Goal: Task Accomplishment & Management: Manage account settings

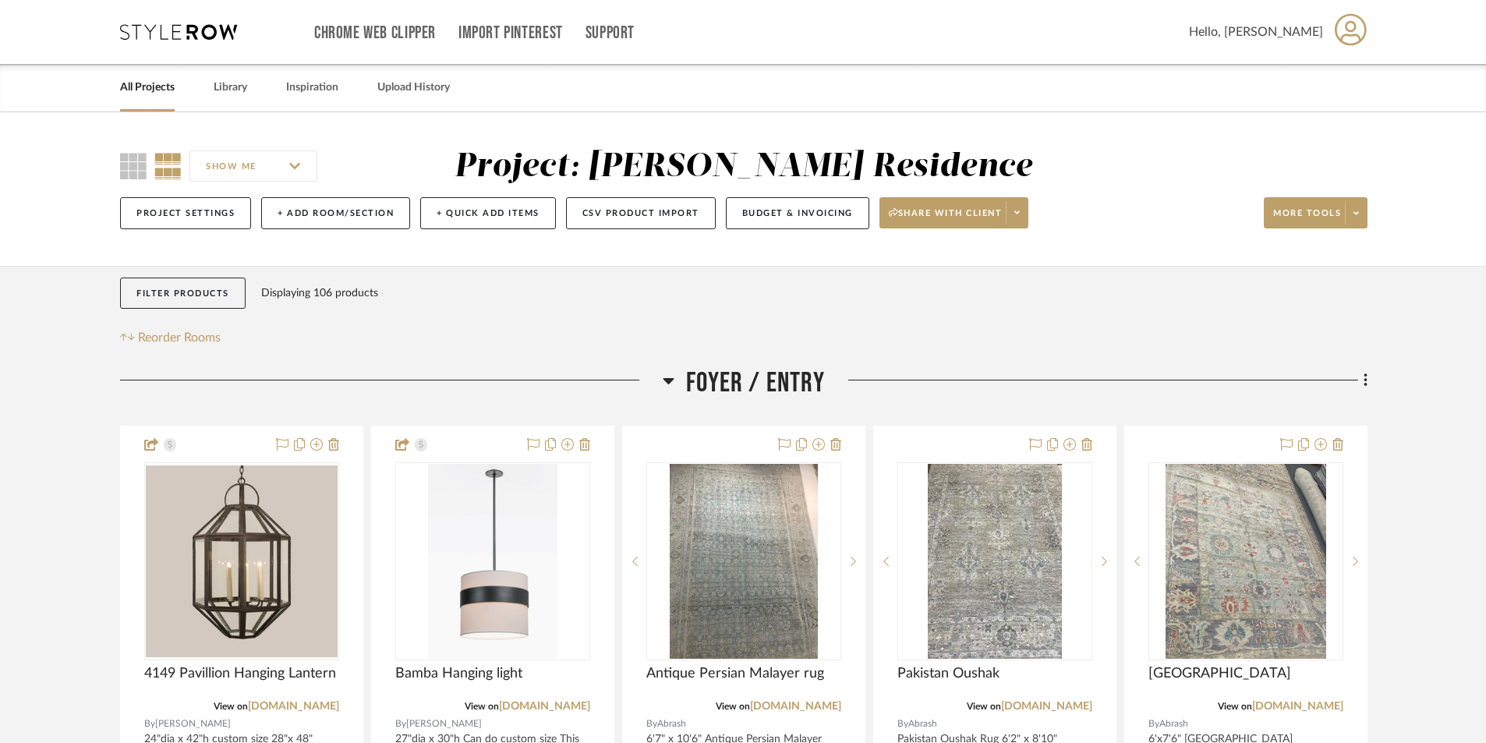
click at [161, 89] on link "All Projects" at bounding box center [147, 87] width 55 height 21
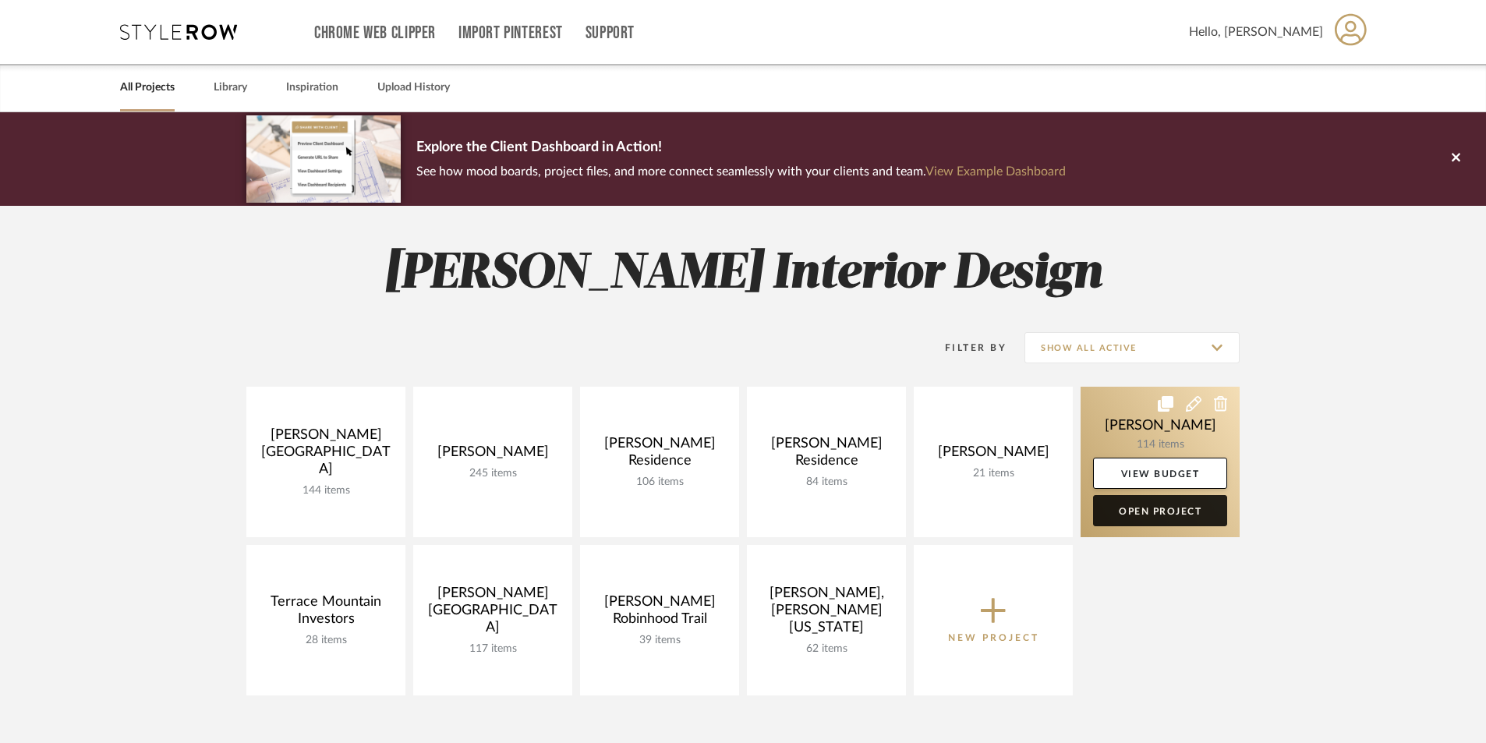
click at [1150, 508] on link "Open Project" at bounding box center [1160, 510] width 134 height 31
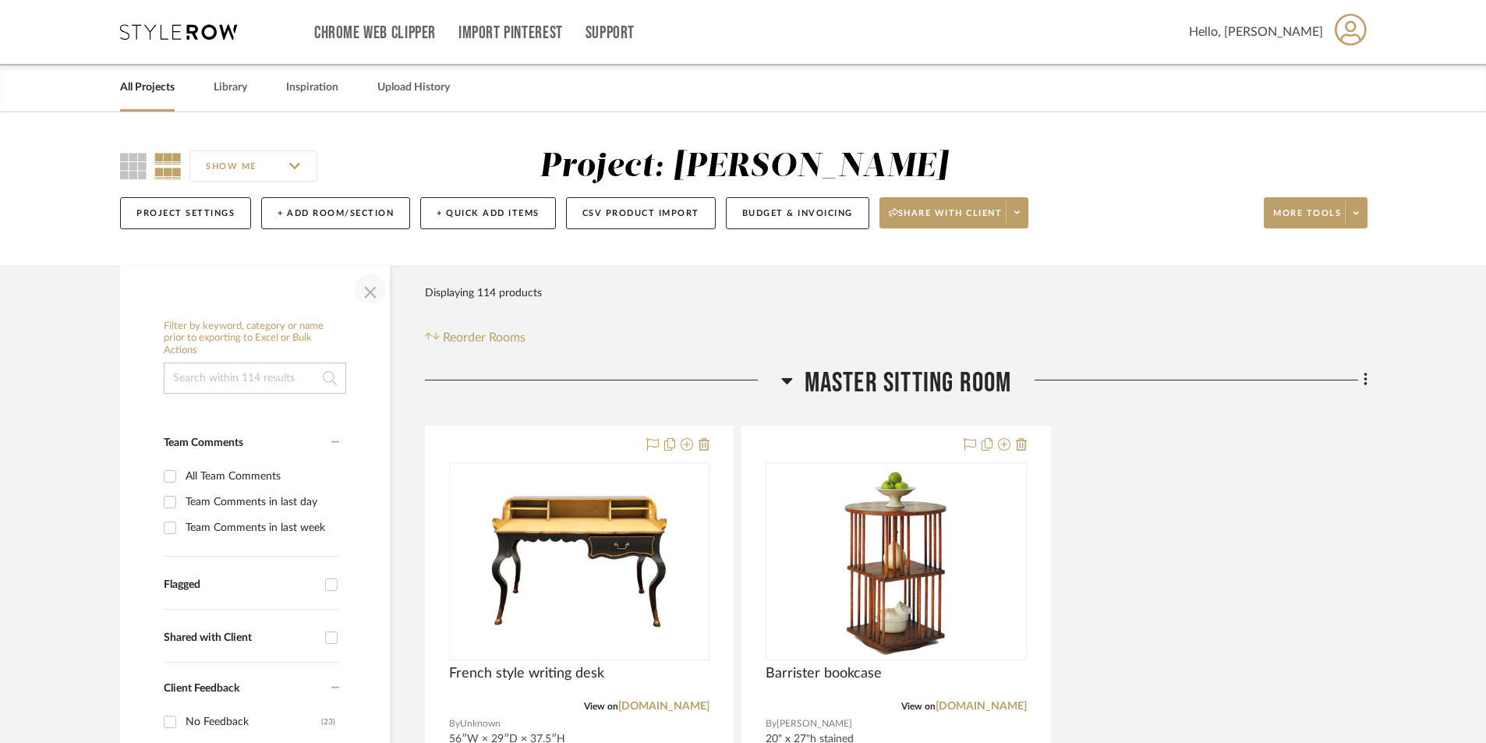
click at [370, 293] on span "button" at bounding box center [370, 289] width 37 height 37
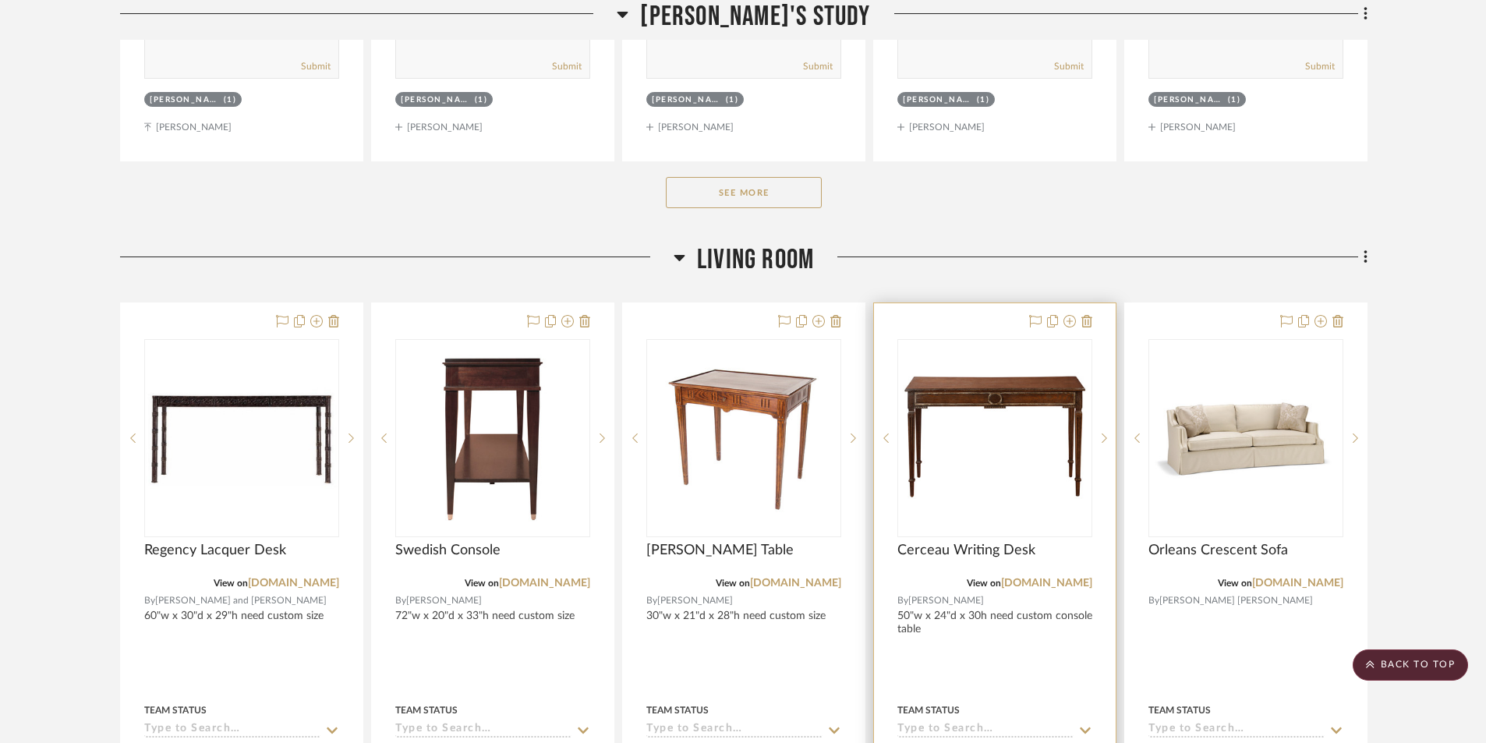
scroll to position [8887, 0]
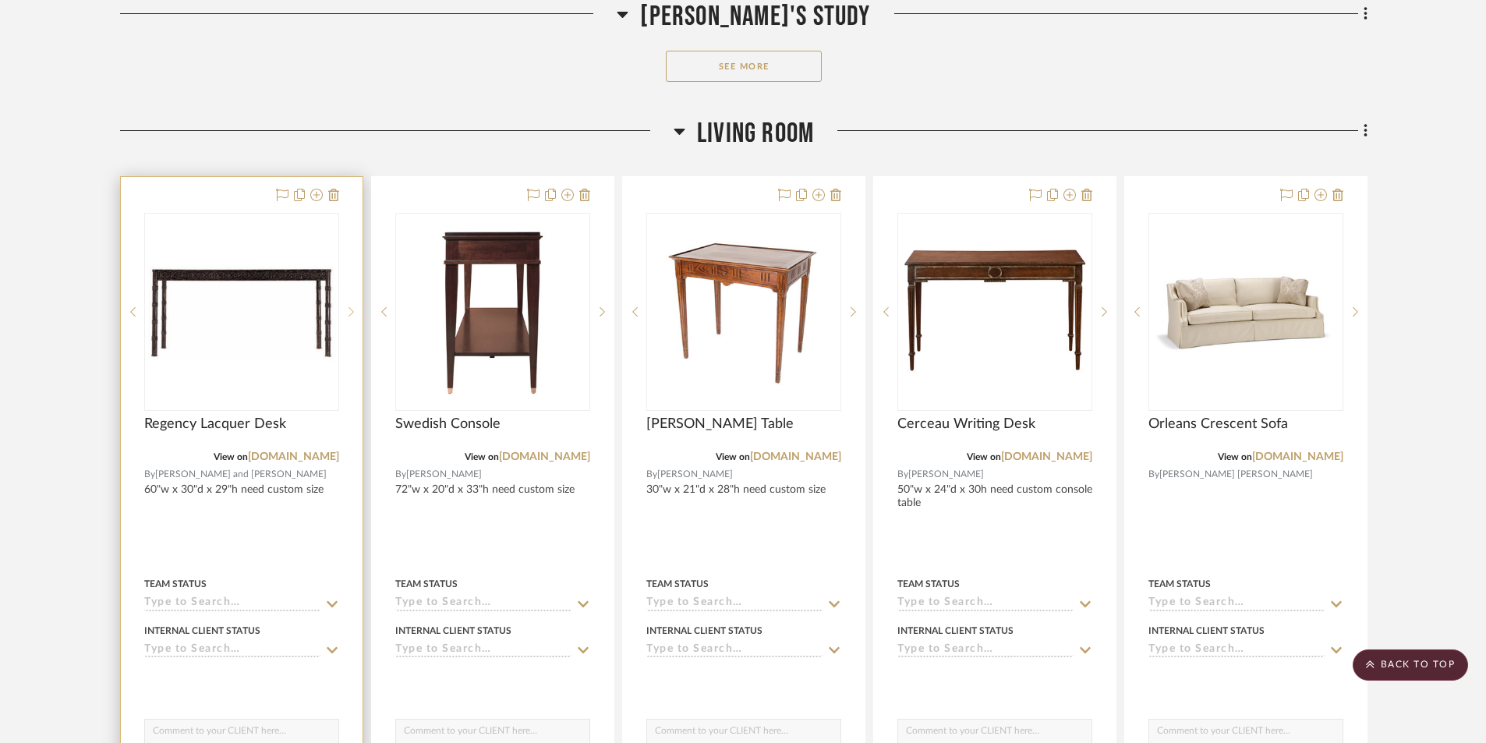
click at [352, 315] on icon at bounding box center [350, 311] width 5 height 11
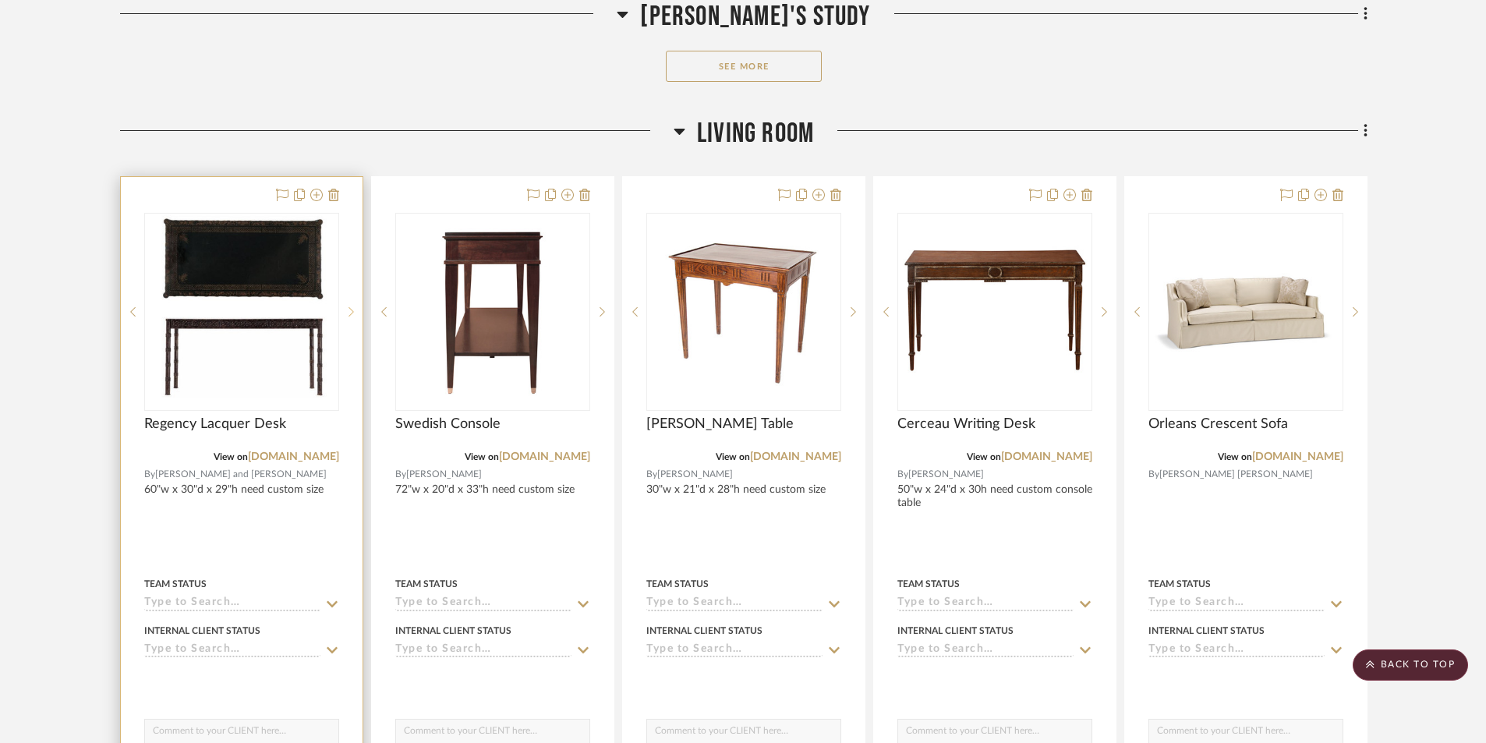
click at [347, 308] on sr-next-btn at bounding box center [350, 311] width 23 height 11
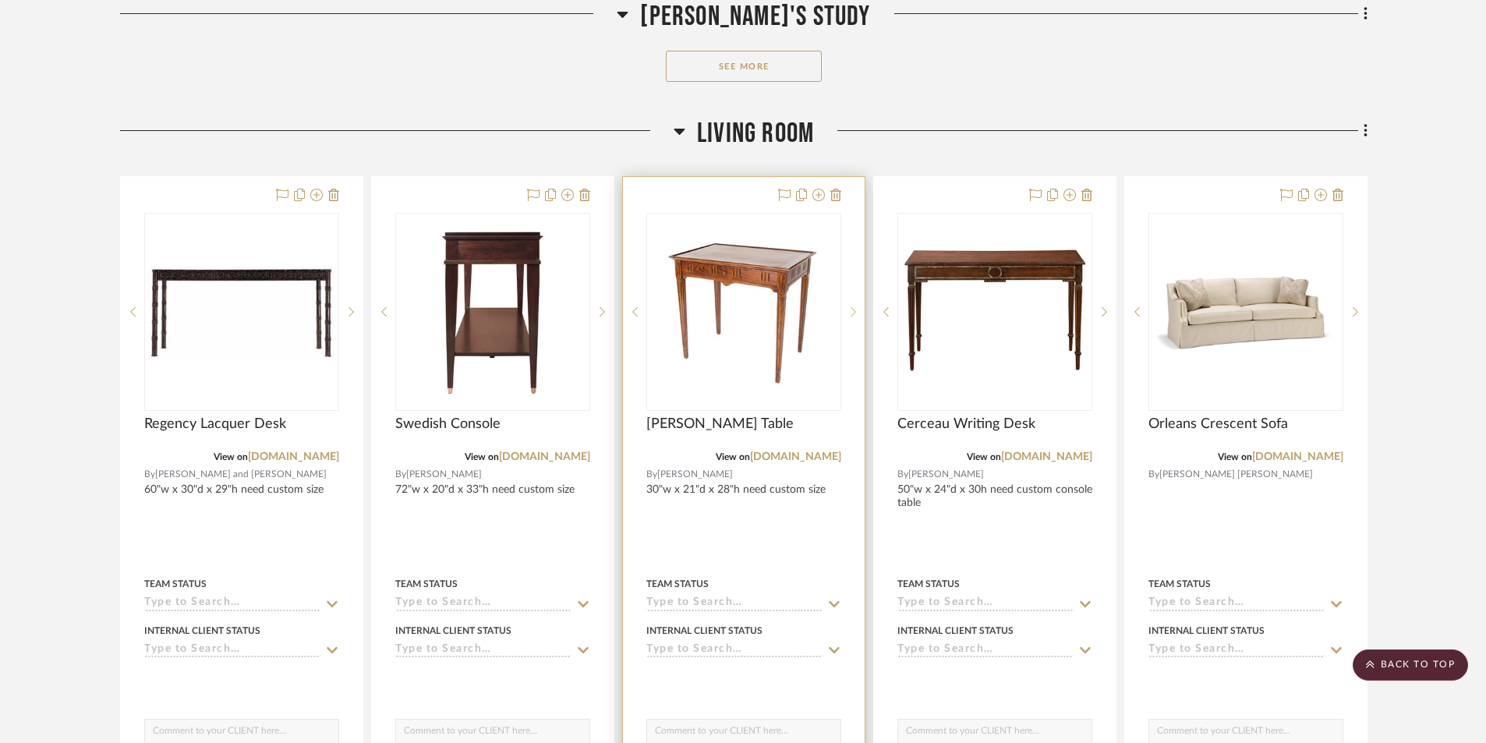
click at [853, 305] on div at bounding box center [852, 312] width 23 height 198
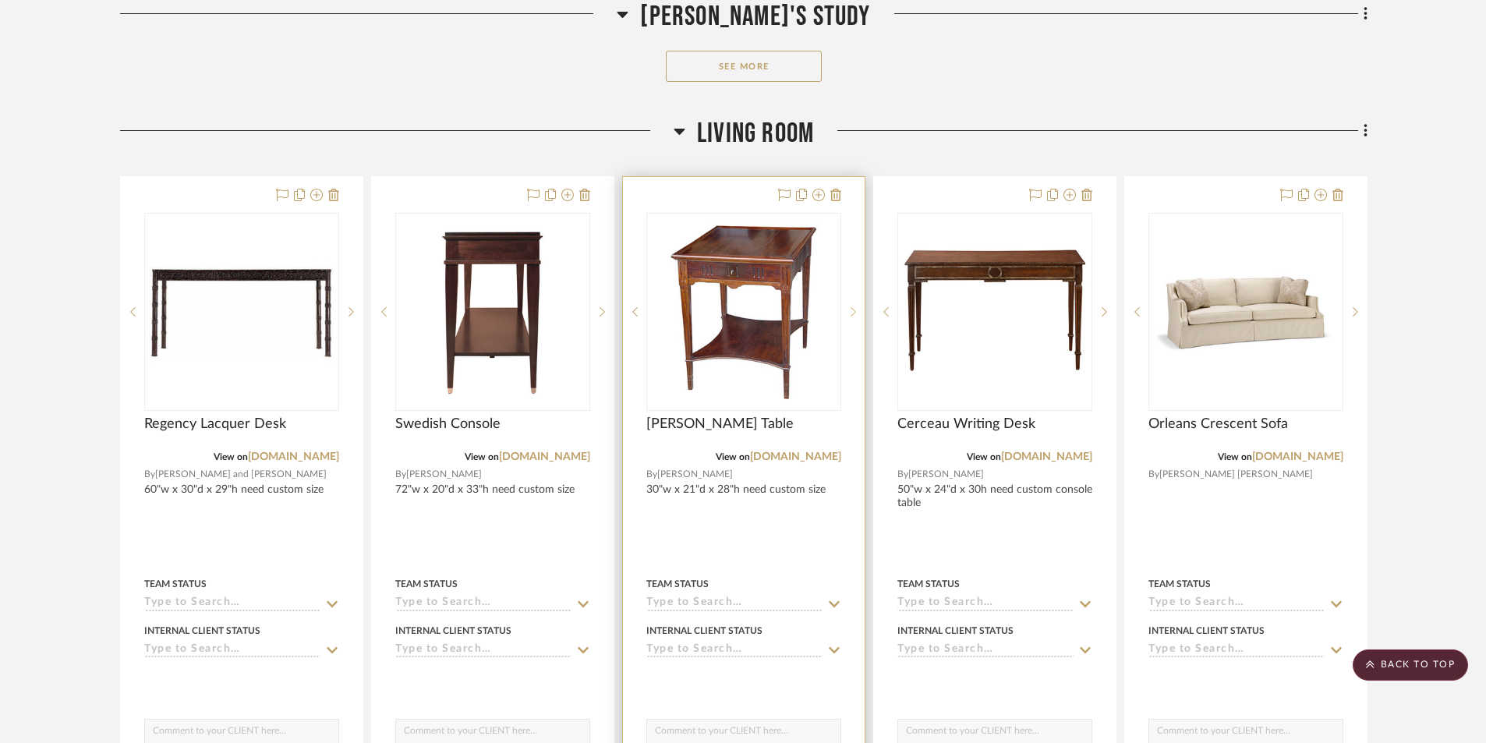
click at [853, 306] on icon at bounding box center [853, 311] width 5 height 11
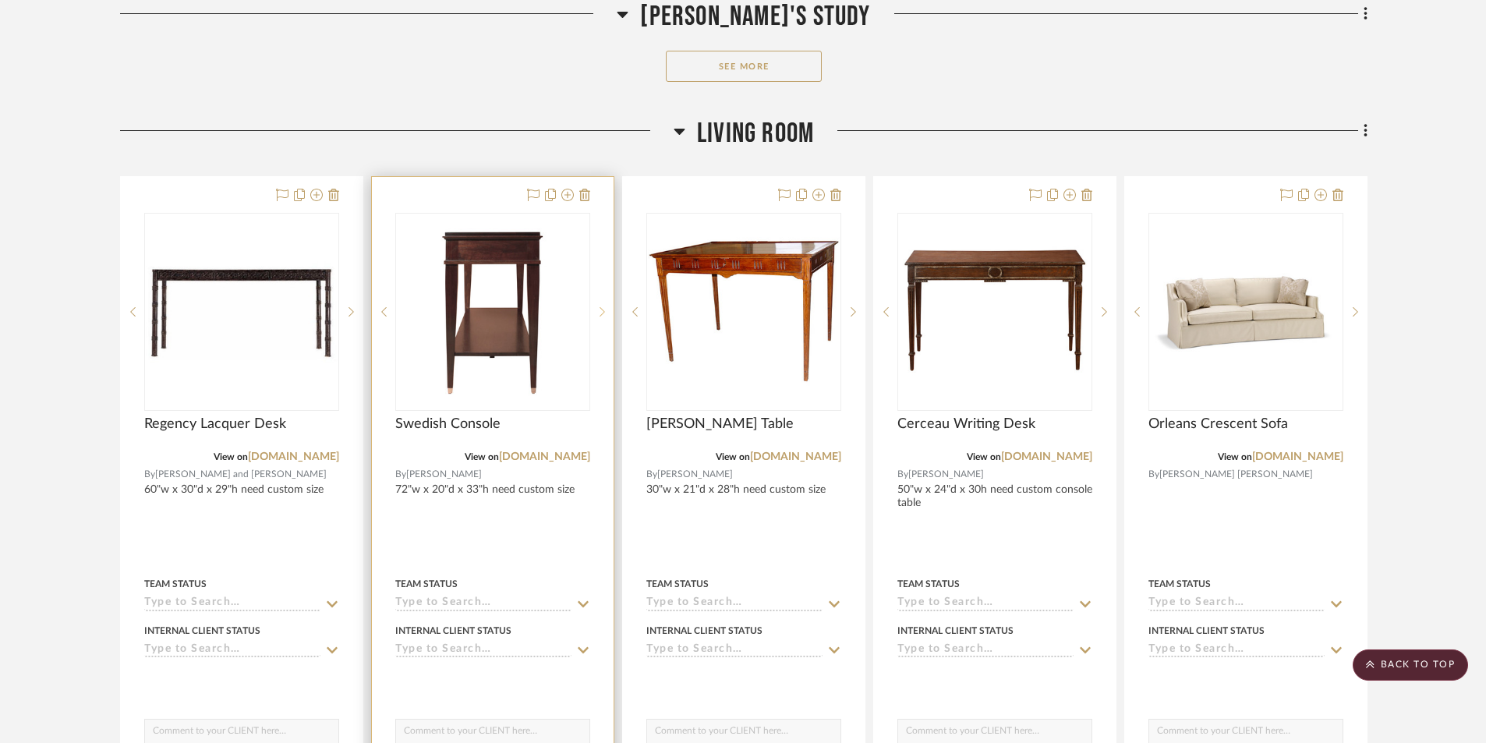
click at [603, 310] on icon at bounding box center [602, 311] width 5 height 11
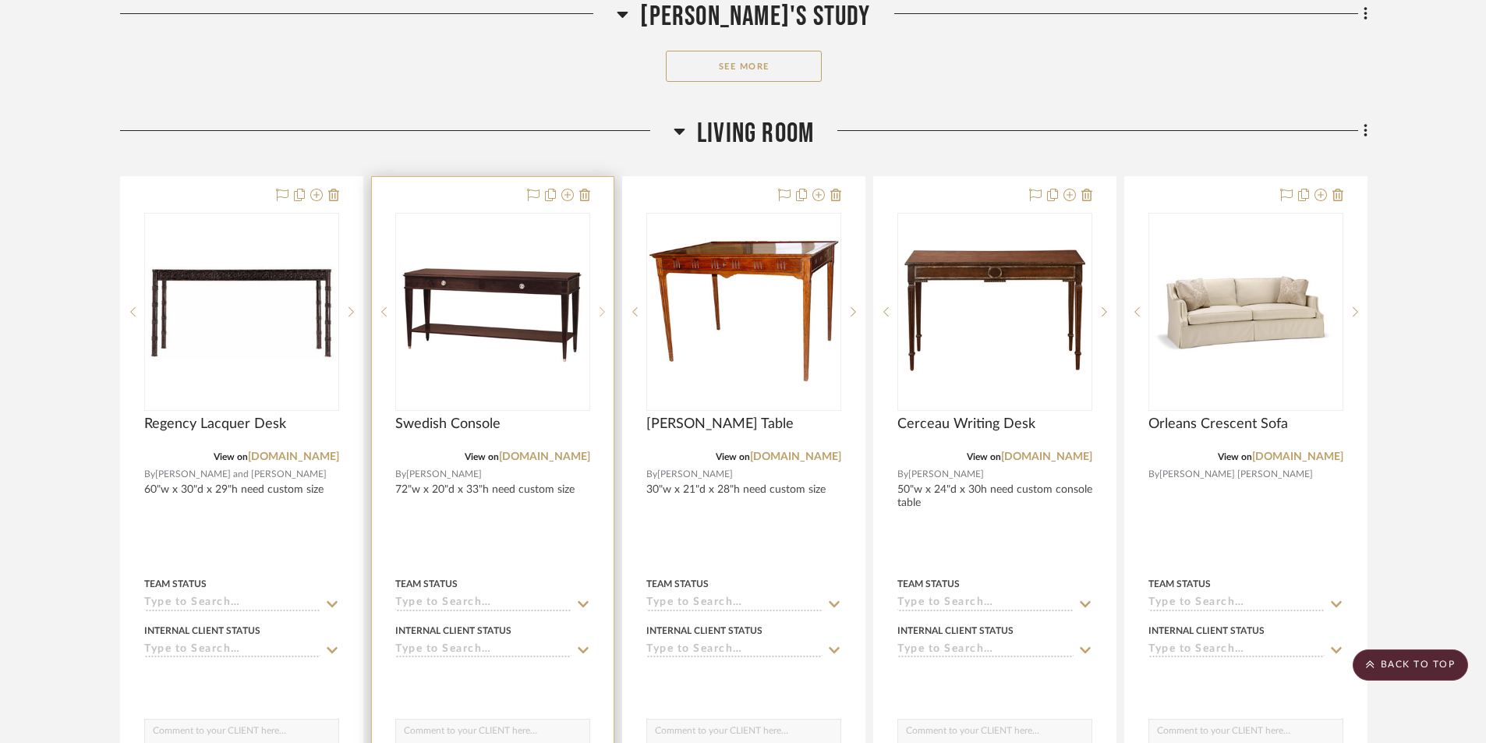
click at [603, 310] on icon at bounding box center [602, 311] width 5 height 11
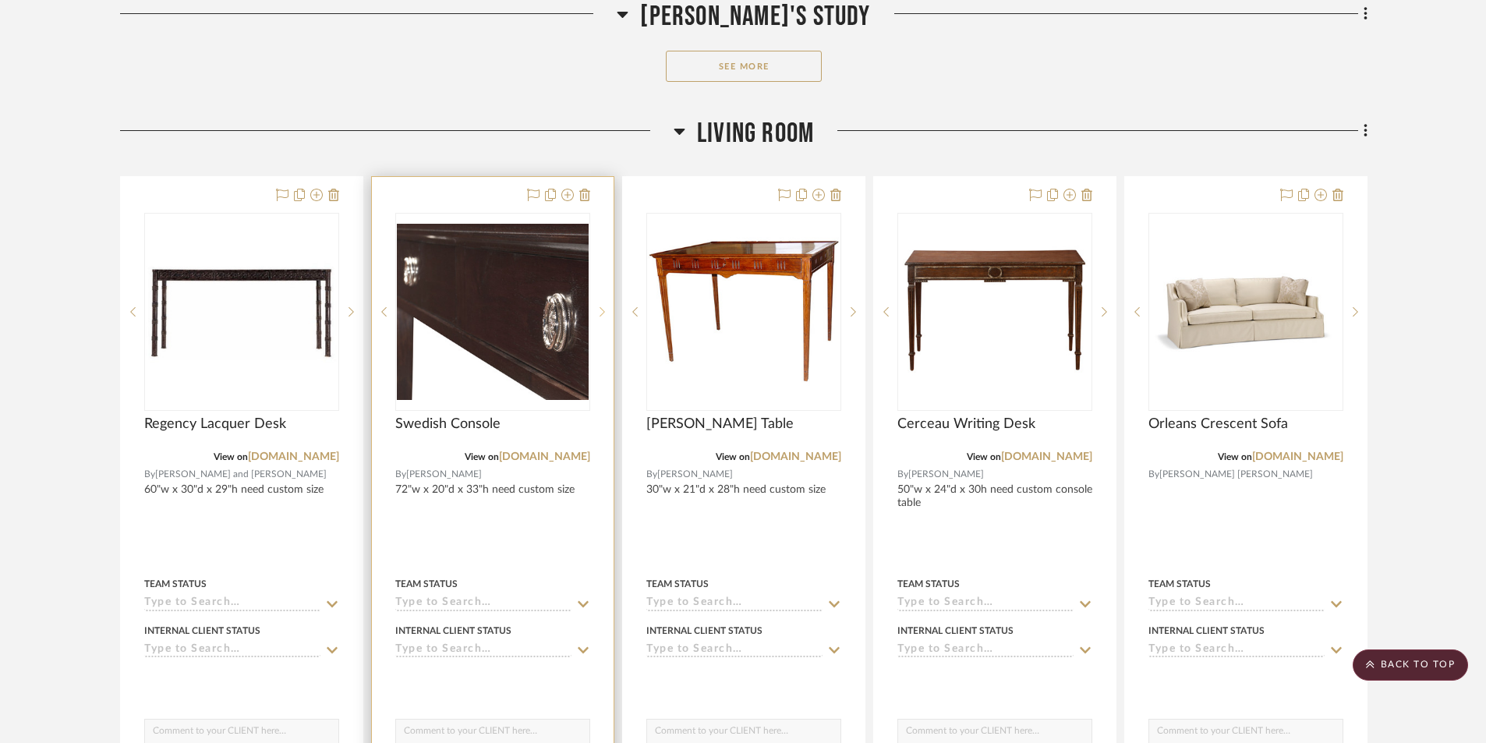
click at [603, 310] on icon at bounding box center [602, 311] width 5 height 11
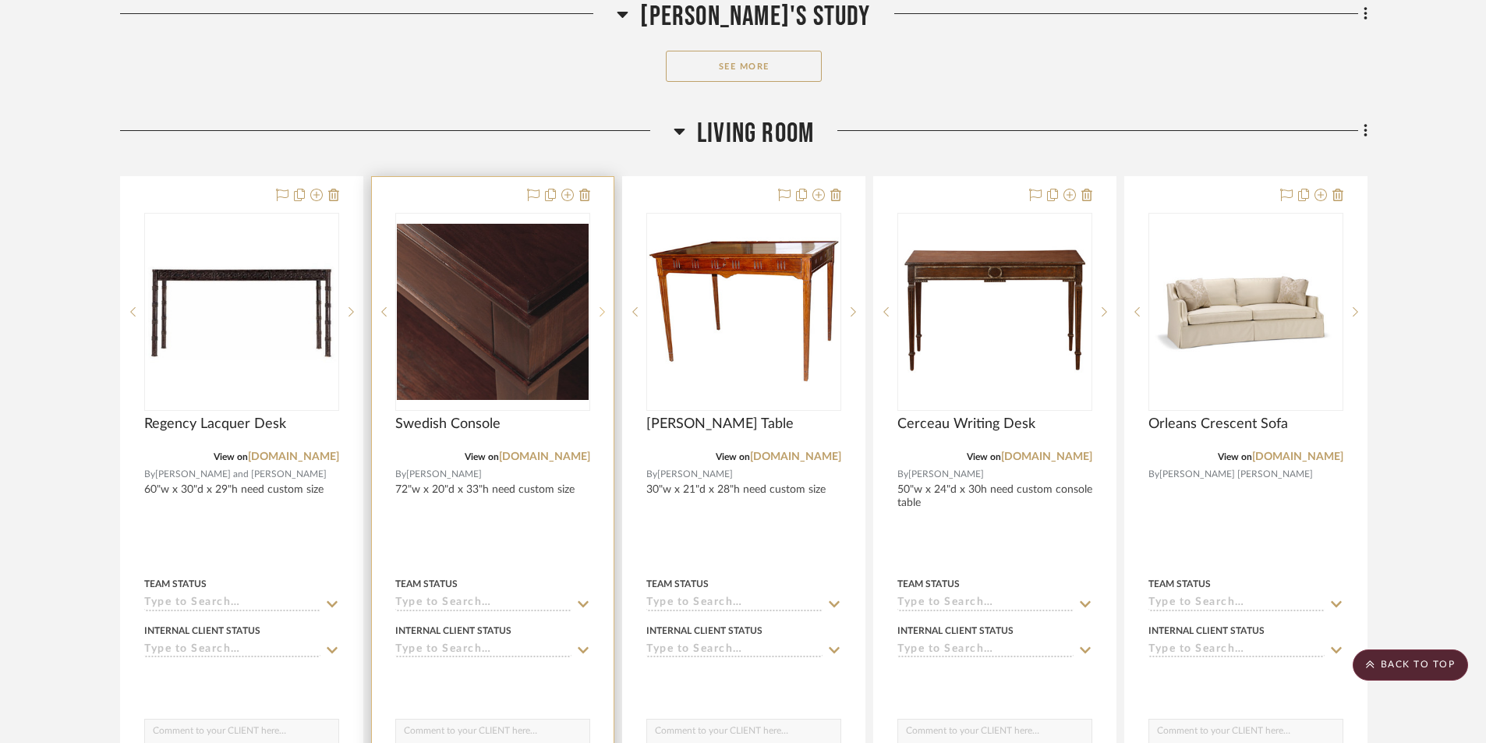
click at [603, 310] on icon at bounding box center [602, 311] width 5 height 11
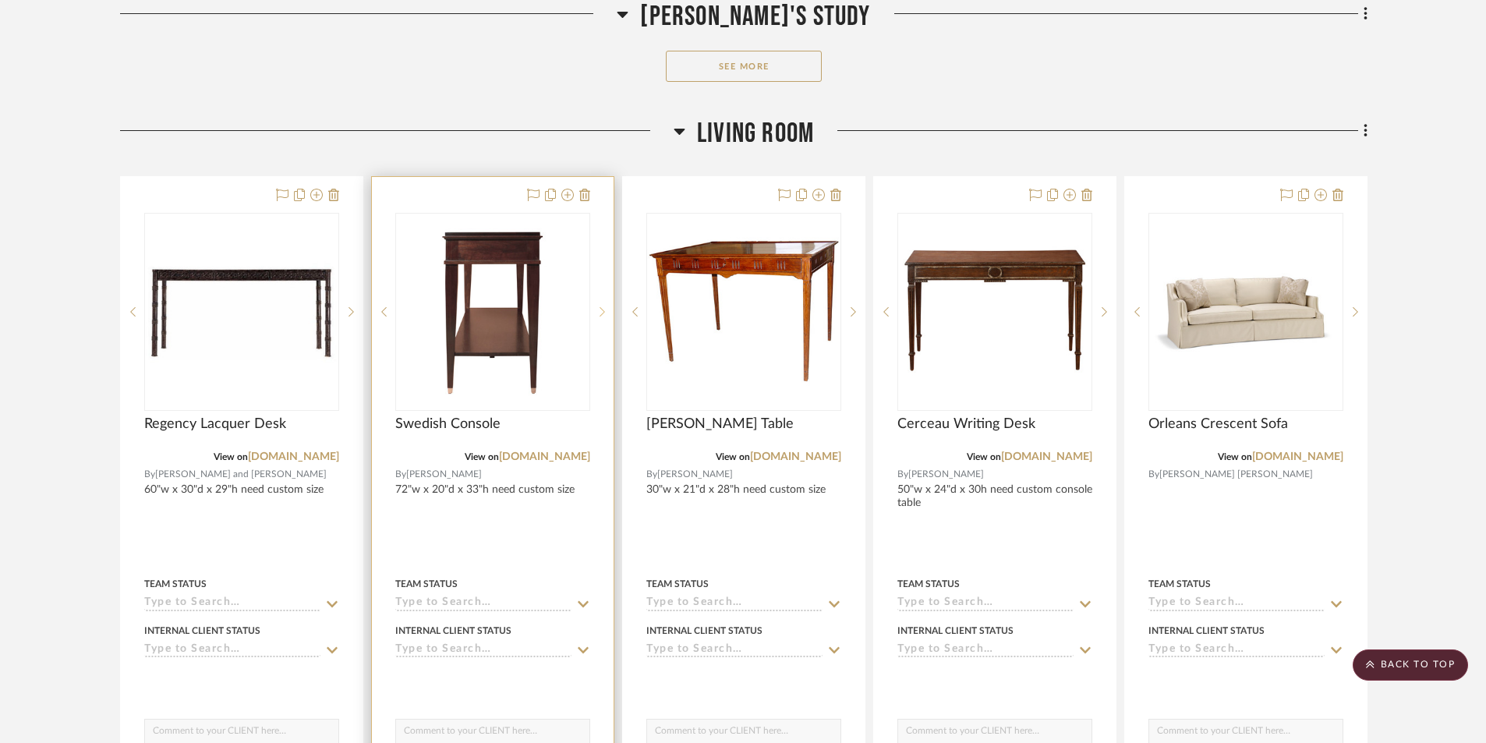
click at [603, 313] on icon at bounding box center [602, 311] width 5 height 11
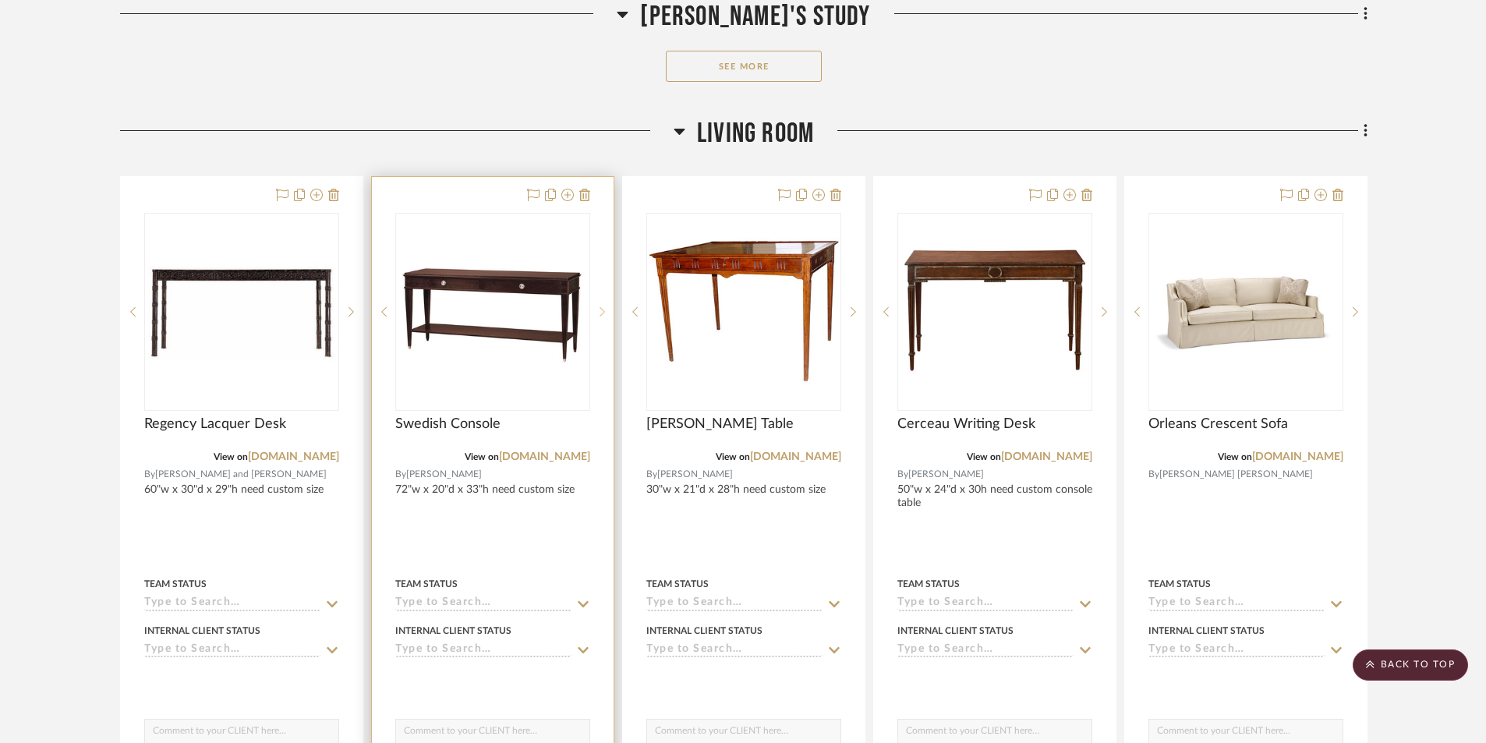
click at [603, 313] on icon at bounding box center [602, 311] width 5 height 11
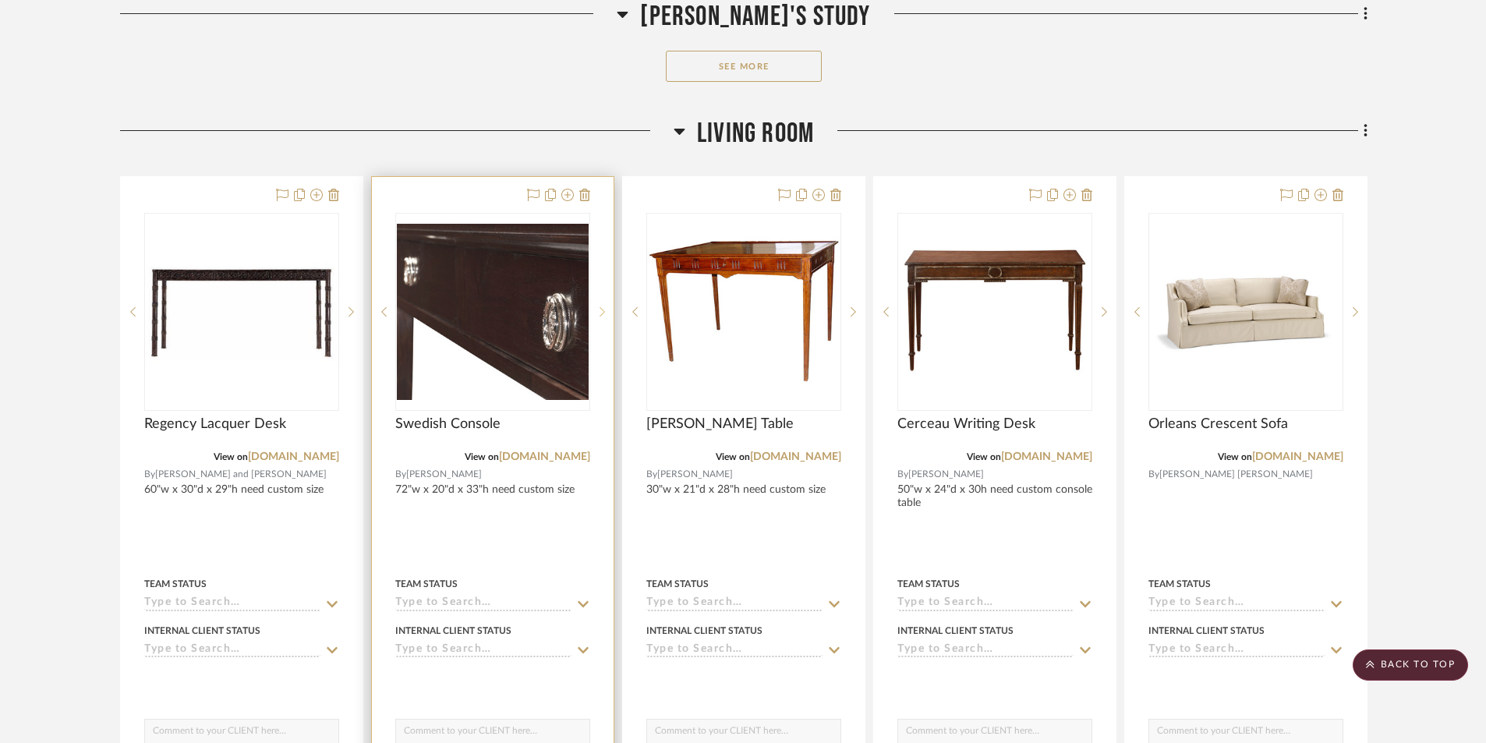
click at [603, 313] on icon at bounding box center [602, 311] width 5 height 11
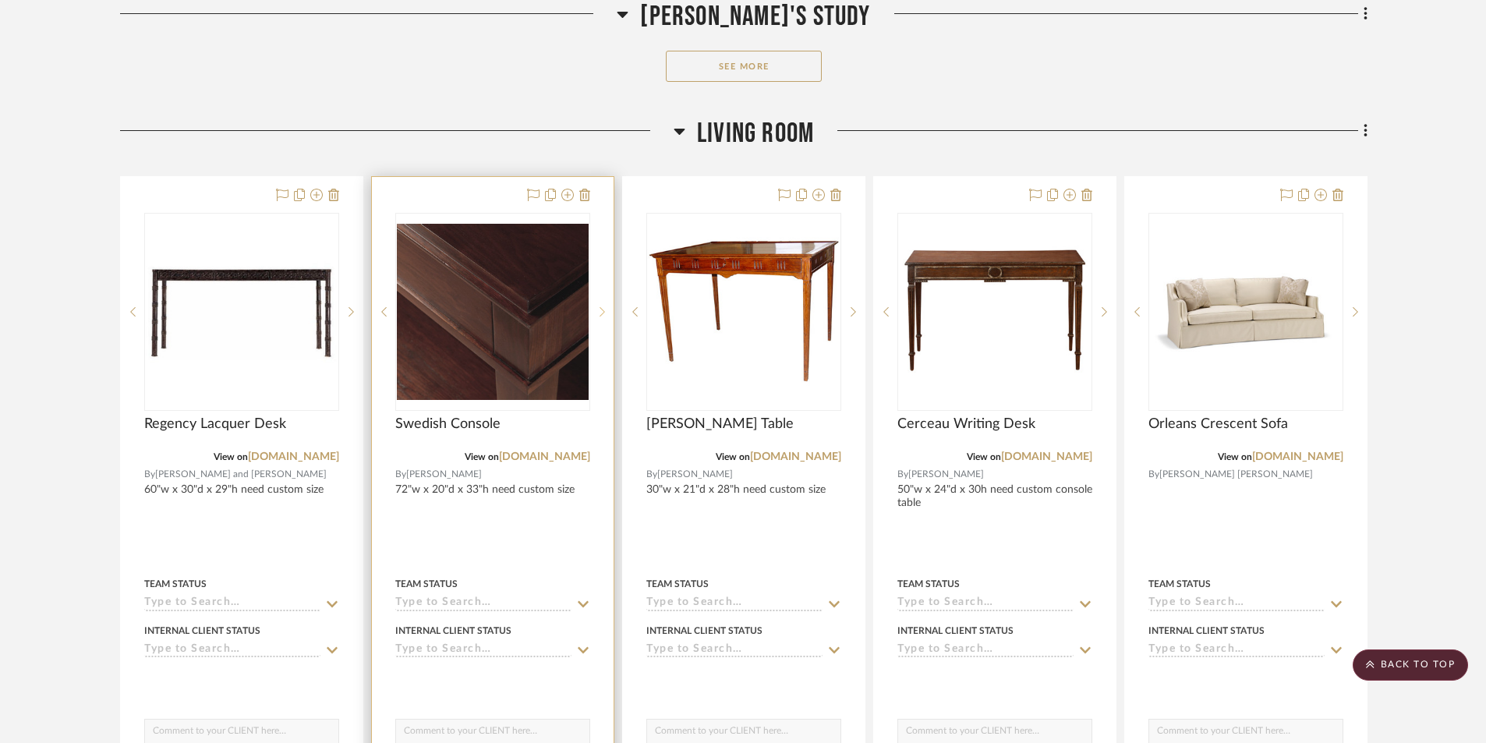
click at [603, 313] on icon at bounding box center [602, 311] width 5 height 11
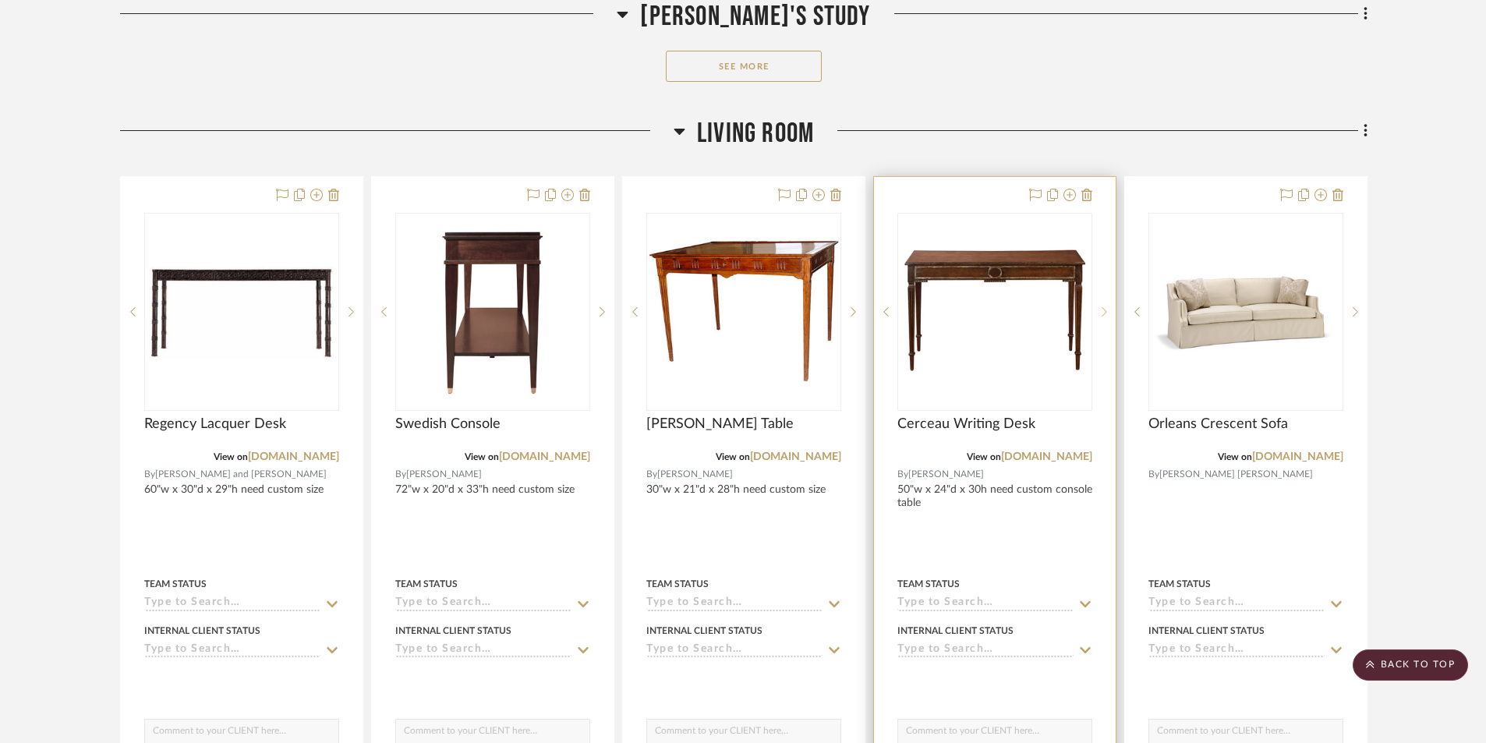
click at [1101, 313] on sr-next-btn at bounding box center [1103, 311] width 23 height 11
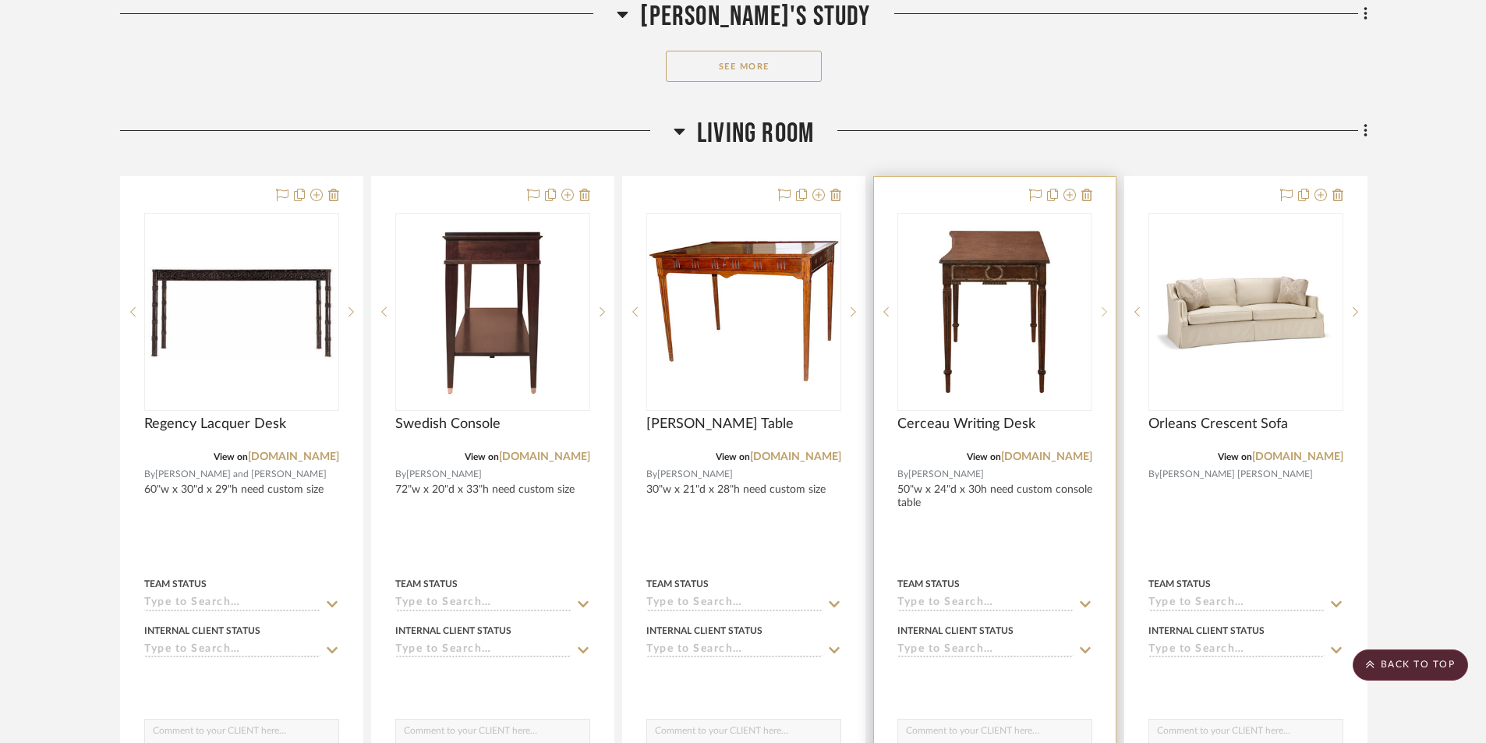
click at [1101, 313] on sr-next-btn at bounding box center [1103, 311] width 23 height 11
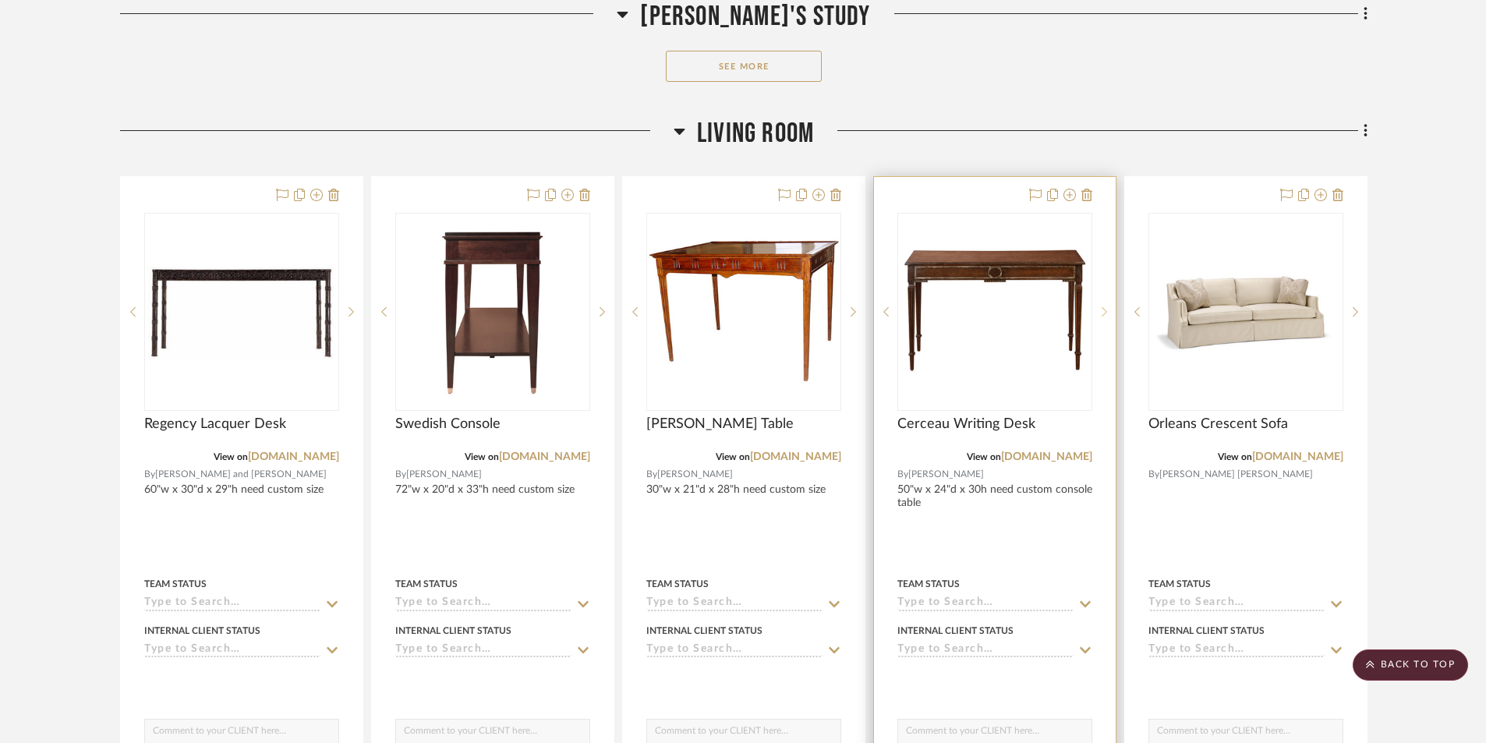
click at [1101, 313] on sr-next-btn at bounding box center [1103, 311] width 23 height 11
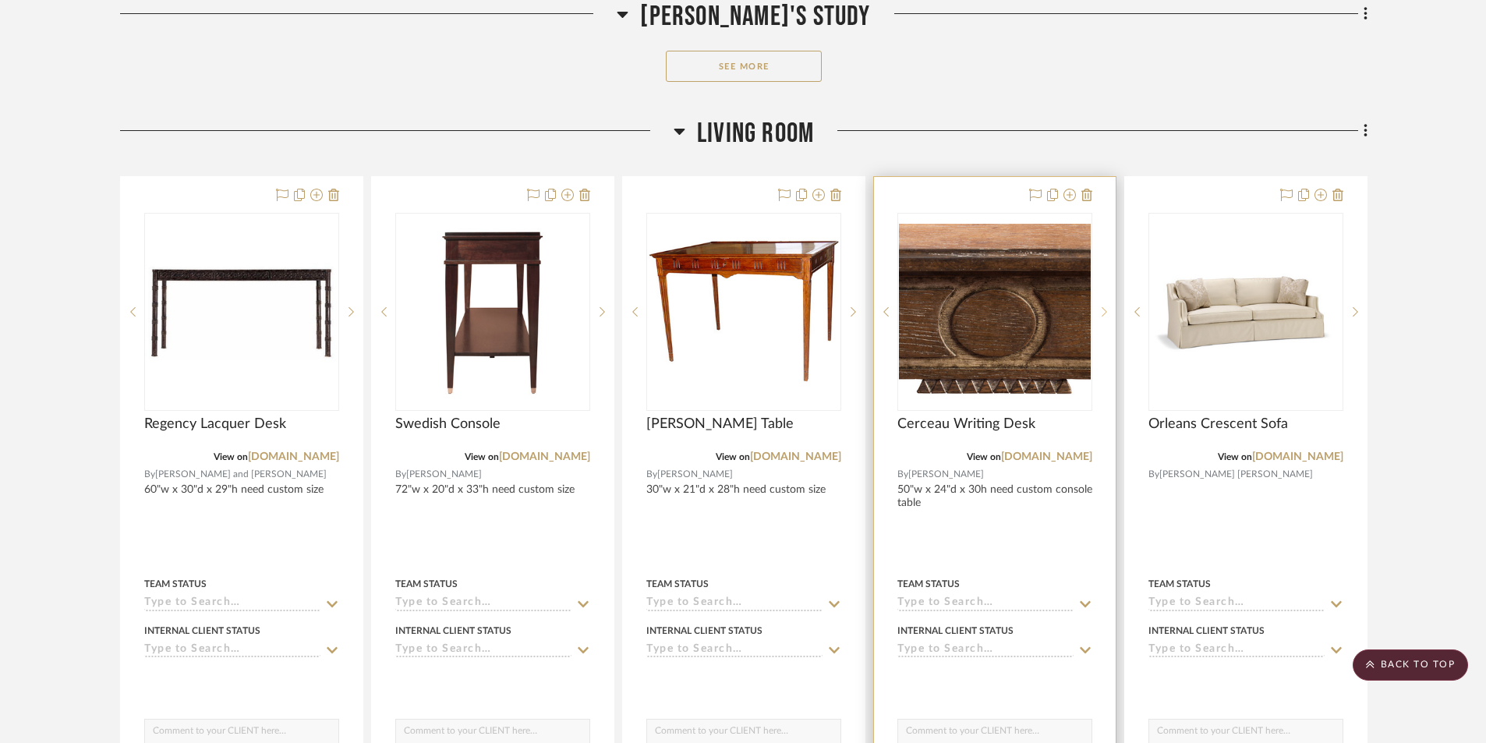
click at [1102, 310] on icon at bounding box center [1104, 311] width 5 height 11
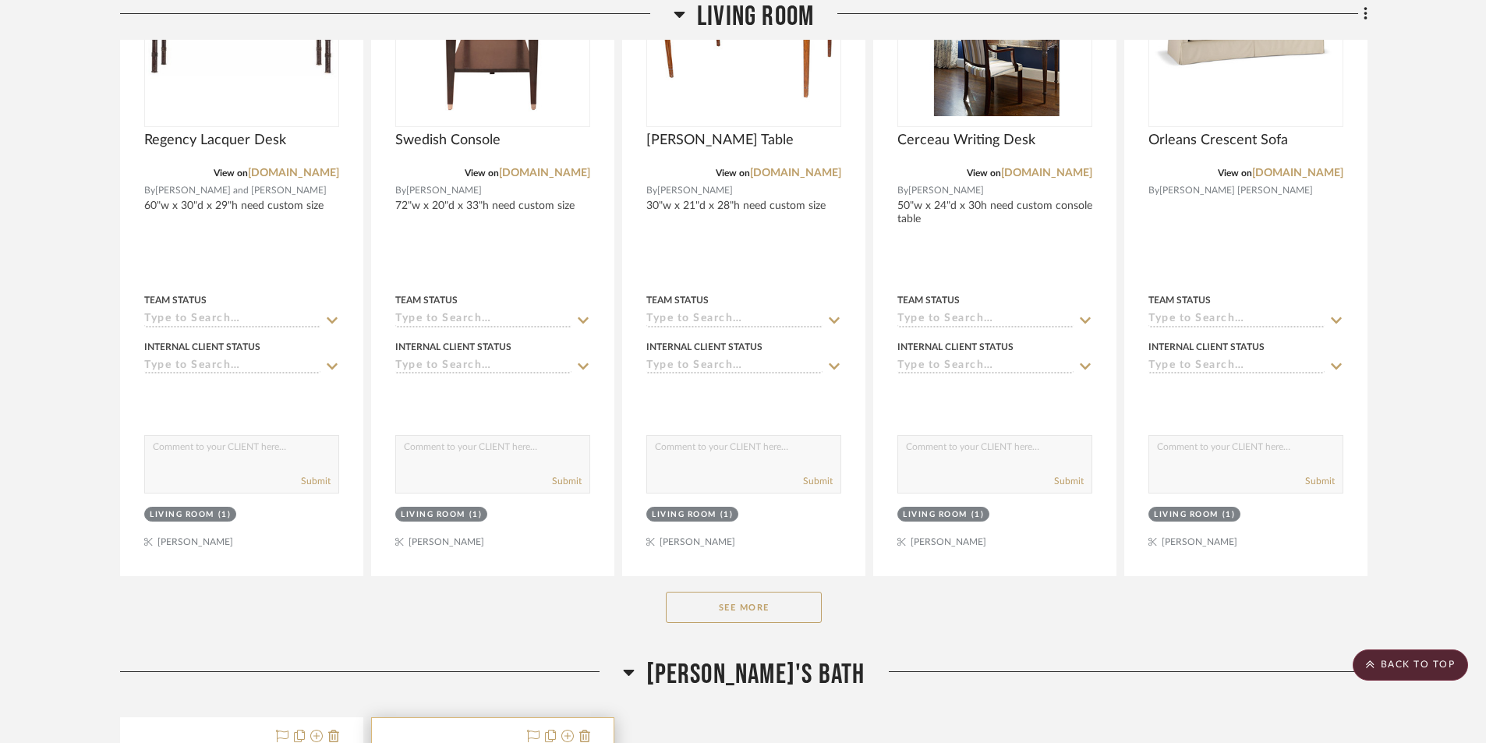
scroll to position [9199, 0]
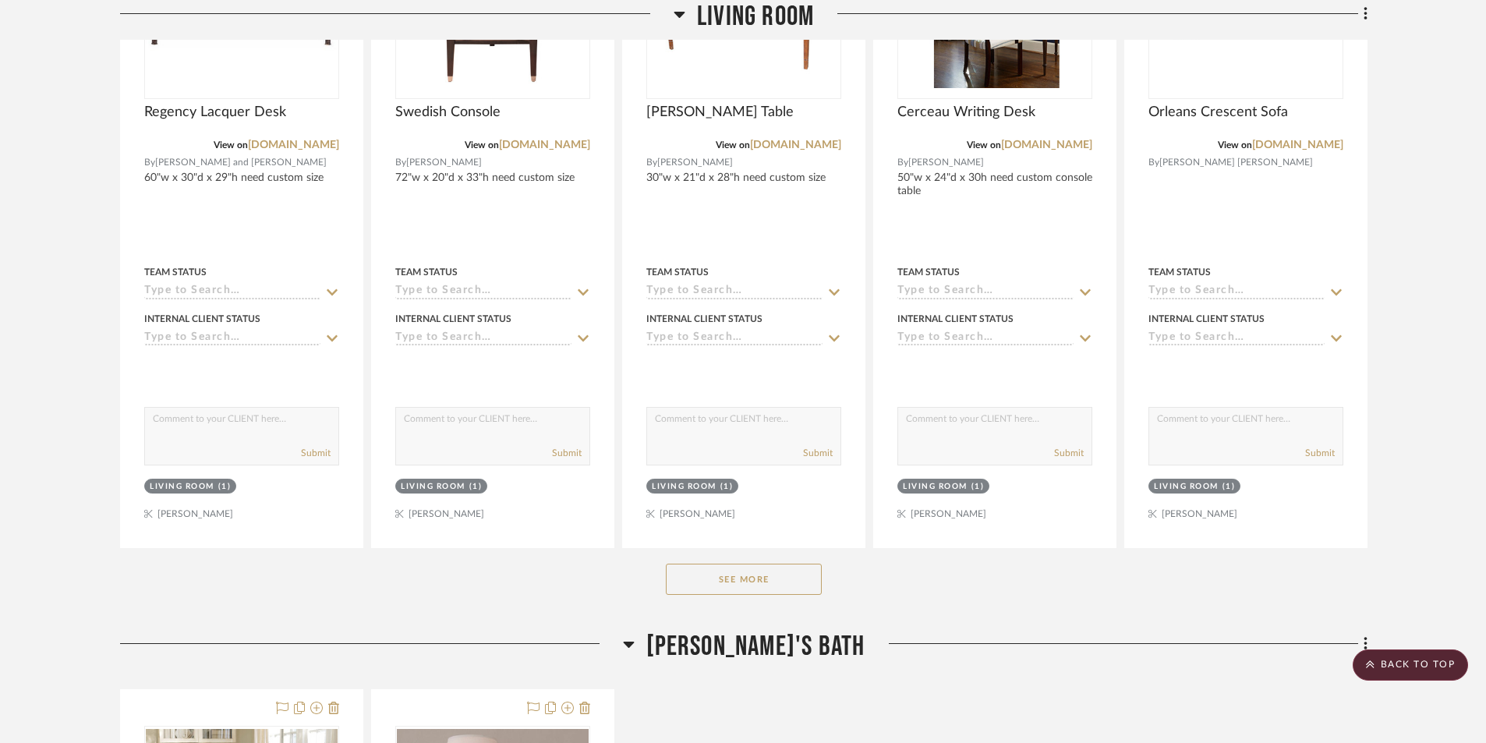
click at [694, 573] on button "See More" at bounding box center [744, 579] width 156 height 31
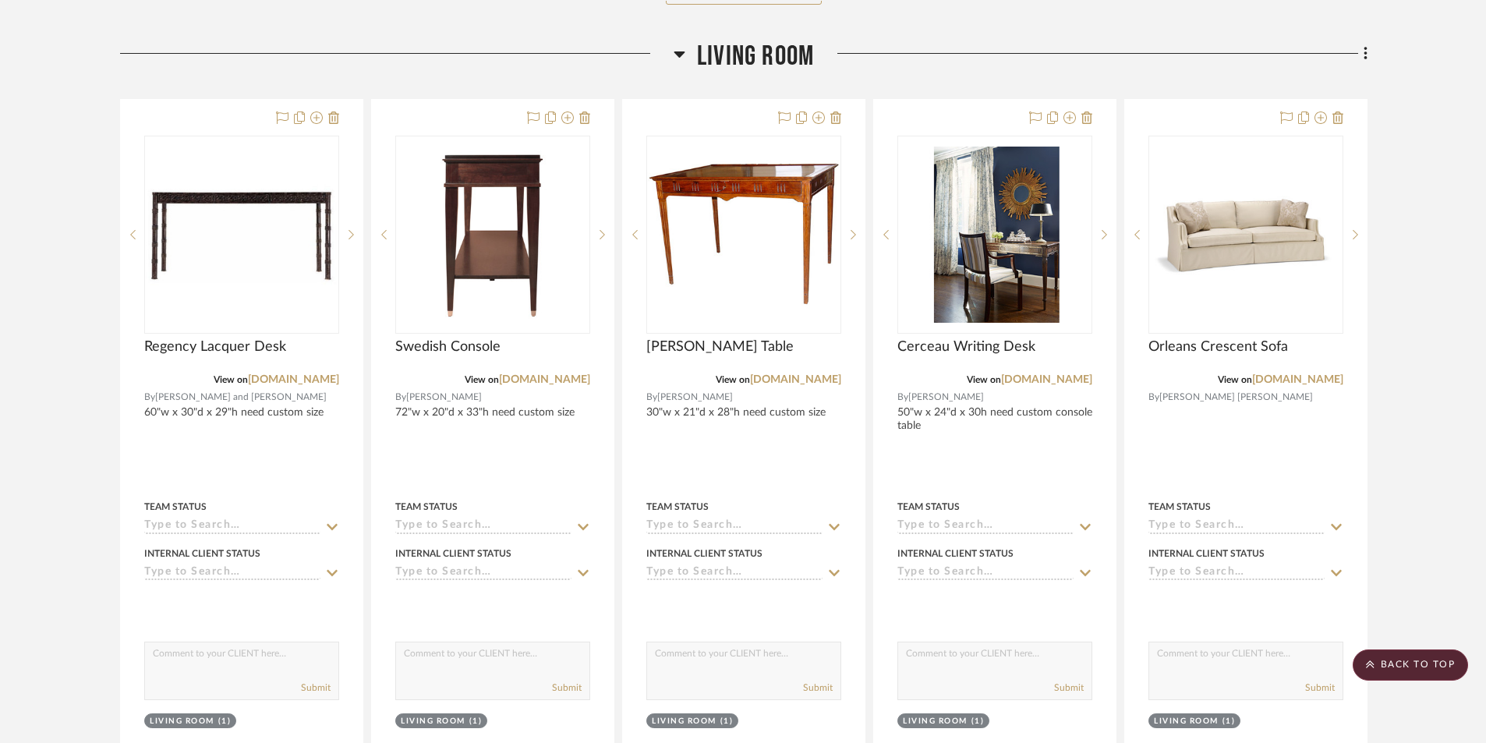
scroll to position [8965, 0]
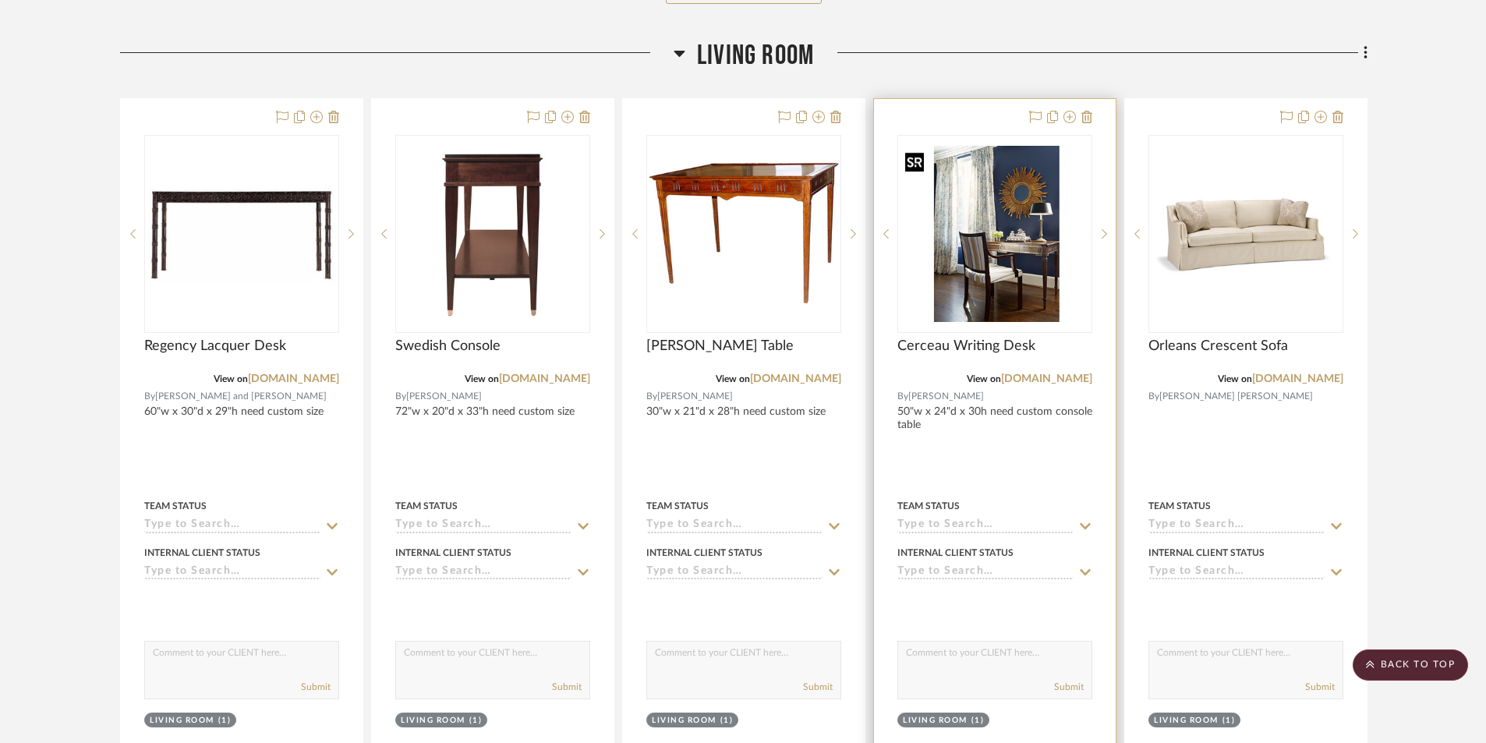
click at [1032, 285] on img "4" at bounding box center [995, 234] width 192 height 176
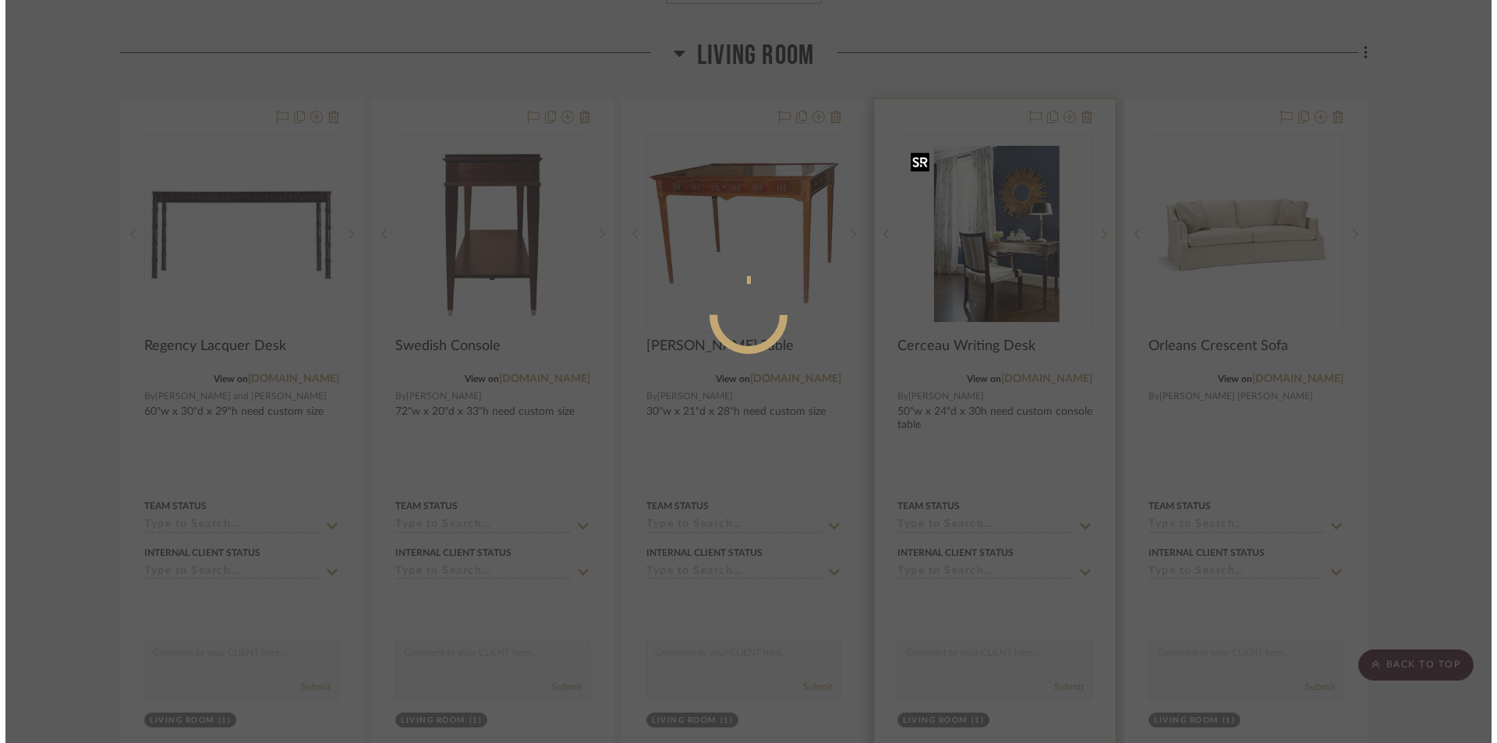
scroll to position [0, 0]
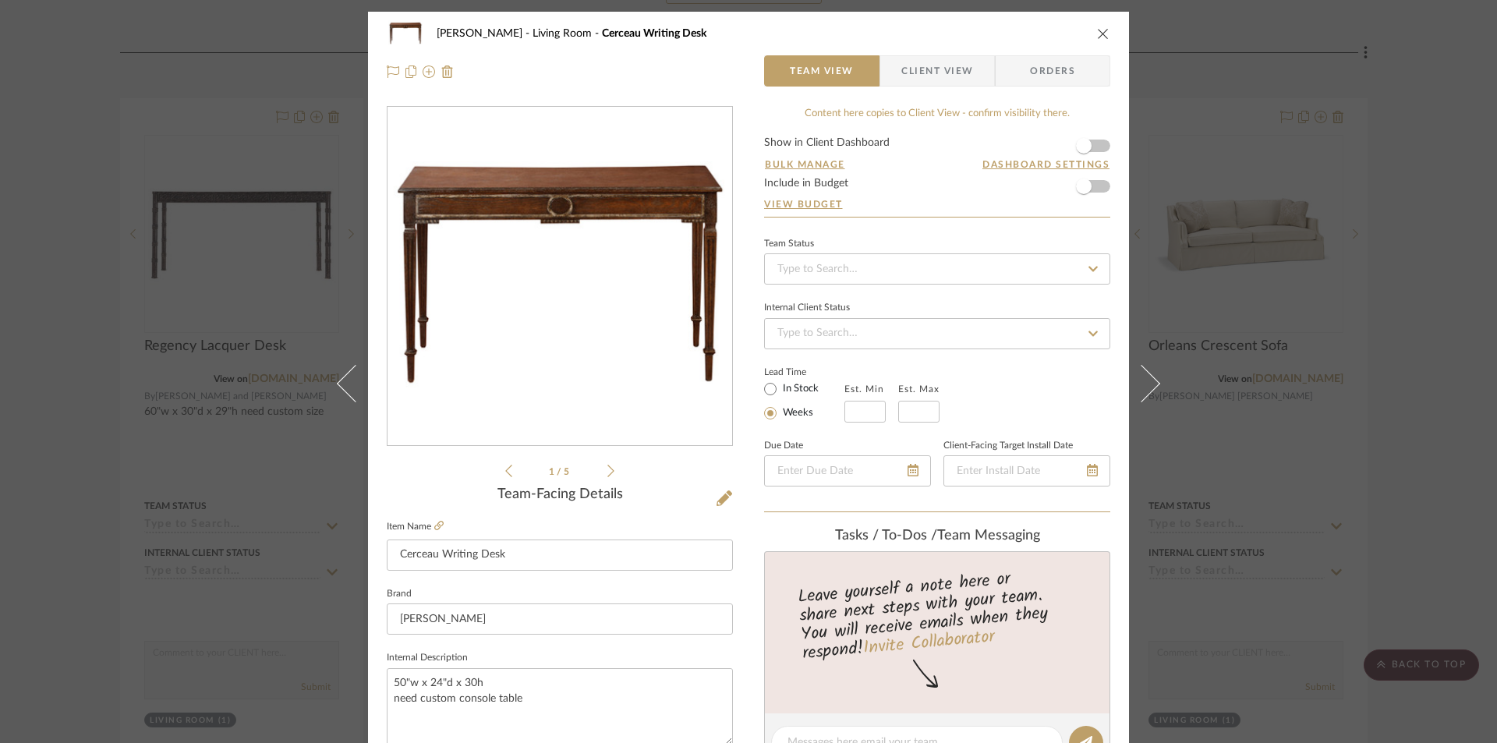
click at [1099, 36] on icon "close" at bounding box center [1103, 33] width 12 height 12
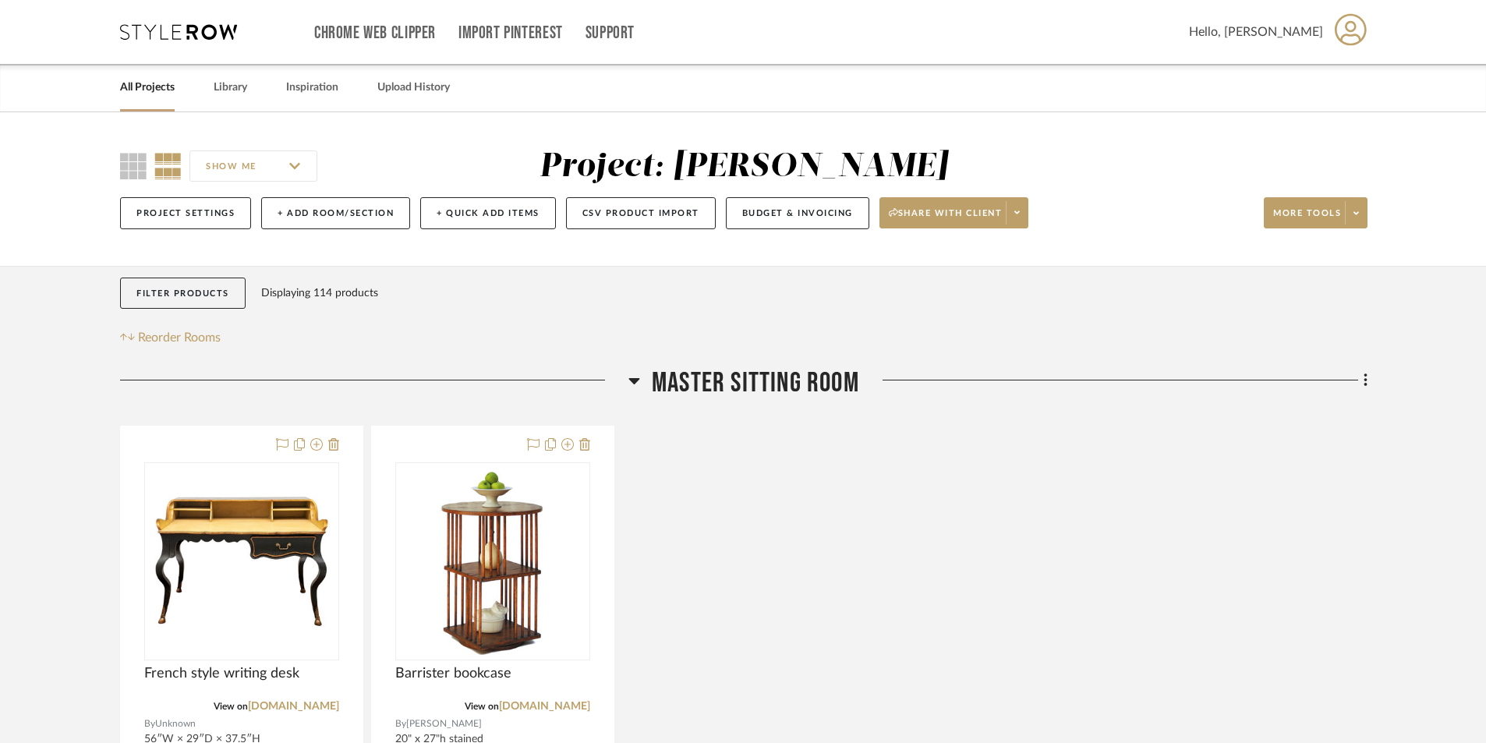
click at [144, 92] on link "All Projects" at bounding box center [147, 87] width 55 height 21
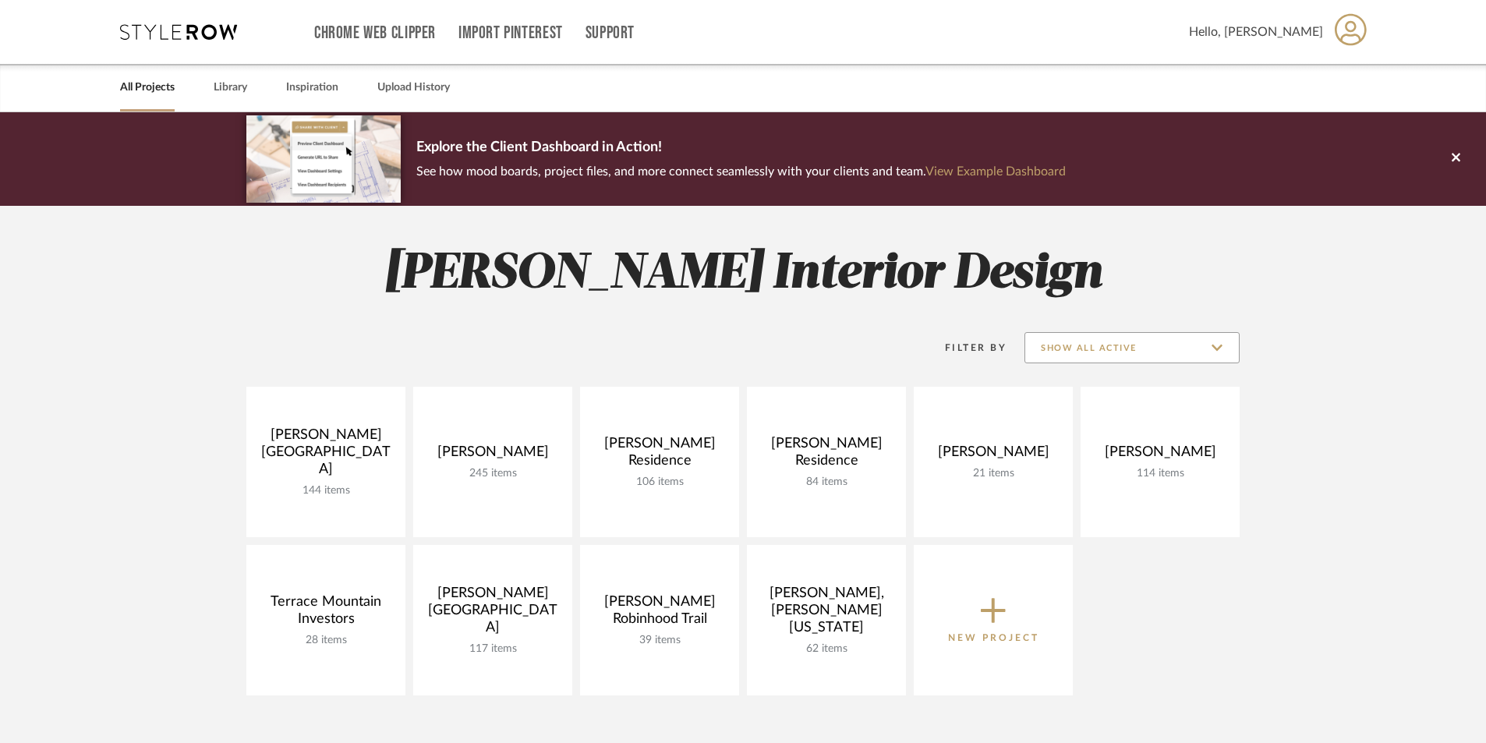
click at [1228, 350] on input "Show All Active" at bounding box center [1131, 347] width 215 height 31
click at [1084, 461] on span "Archived" at bounding box center [1134, 461] width 185 height 13
type input "Archived"
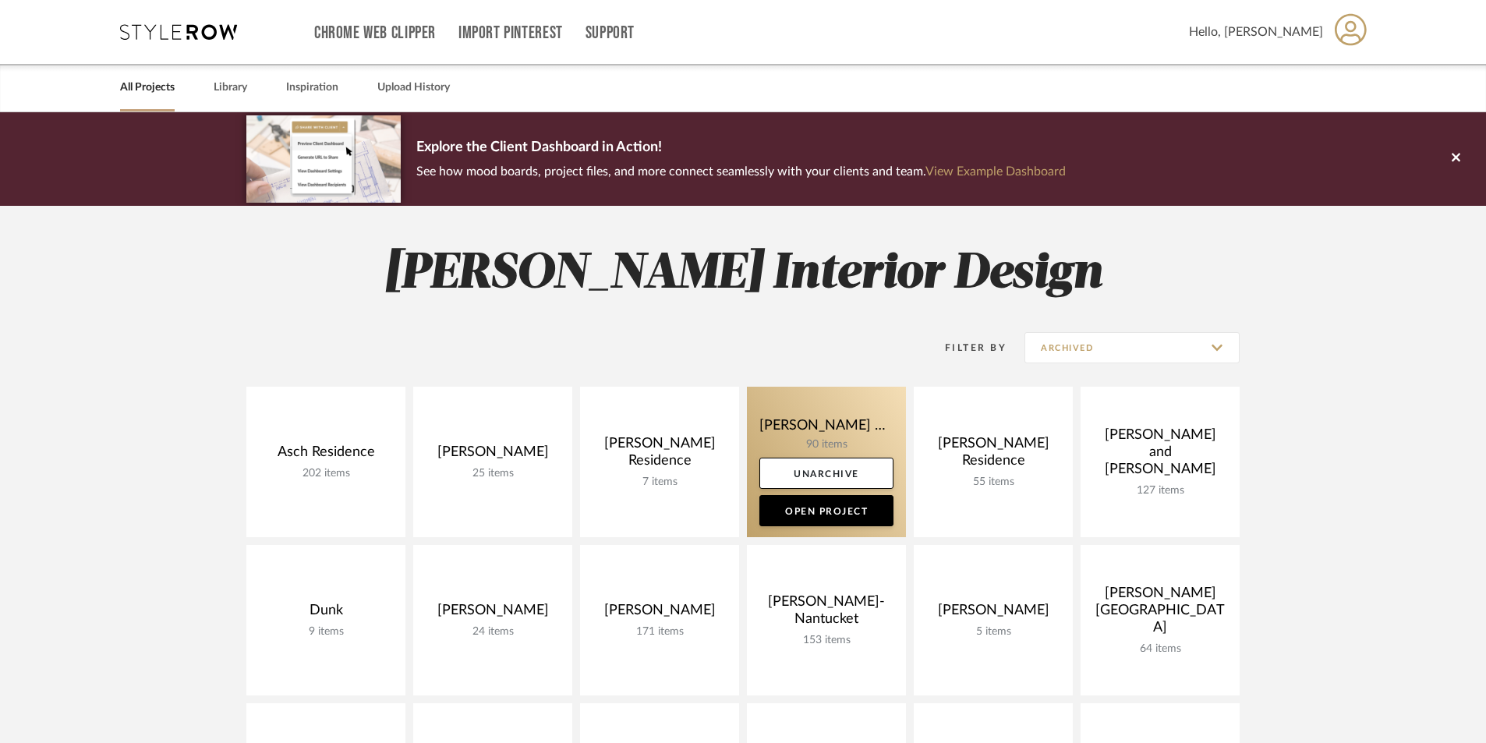
scroll to position [78, 0]
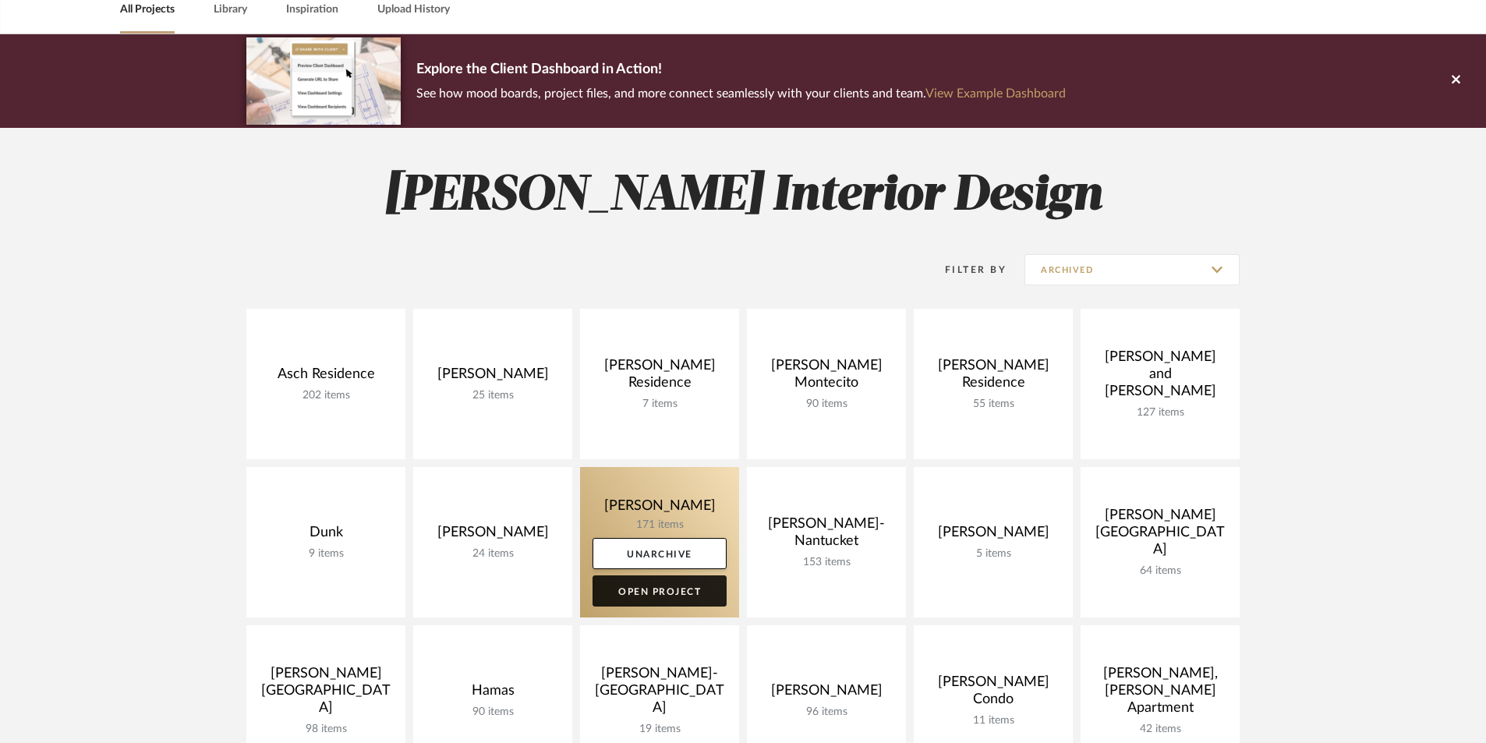
click at [666, 584] on link "Open Project" at bounding box center [659, 590] width 134 height 31
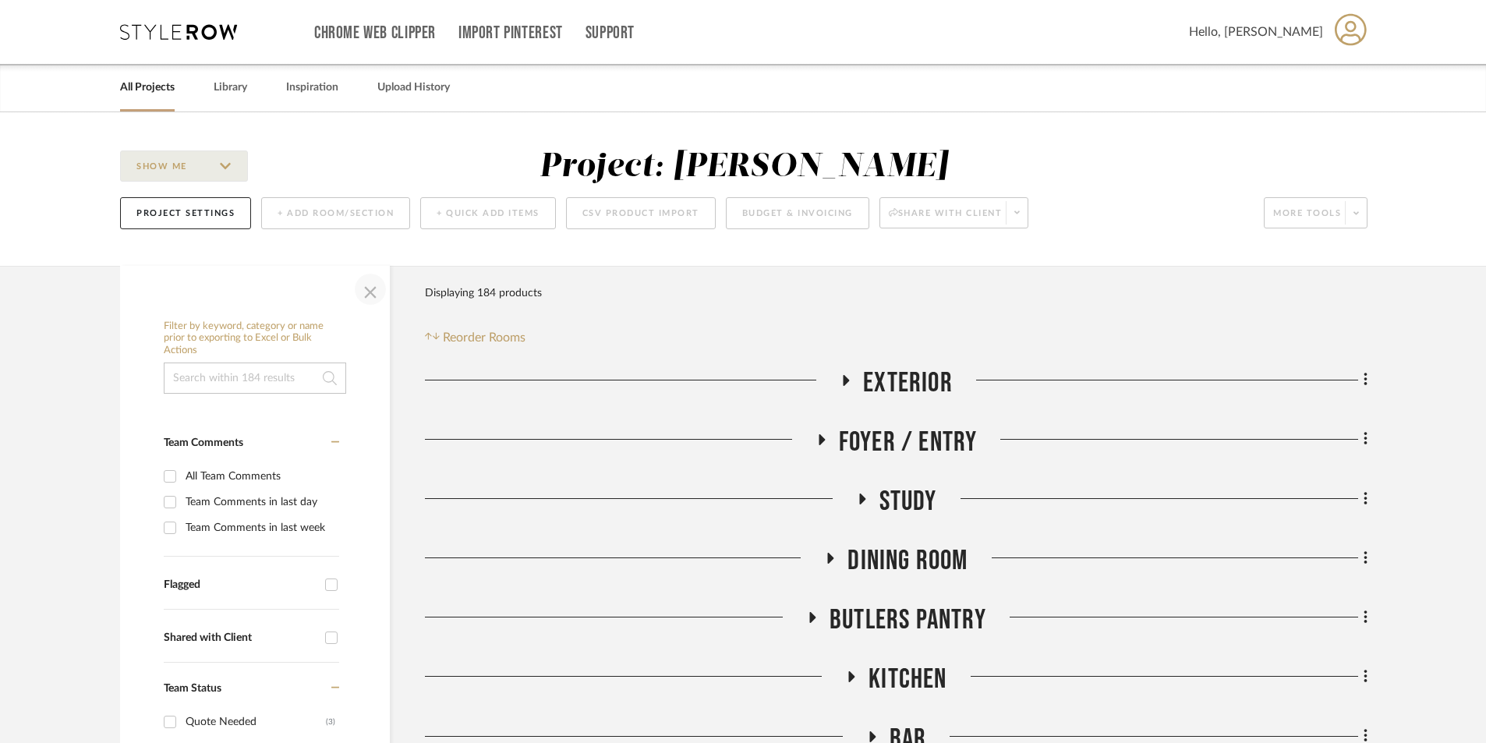
click at [376, 293] on span "button" at bounding box center [370, 289] width 37 height 37
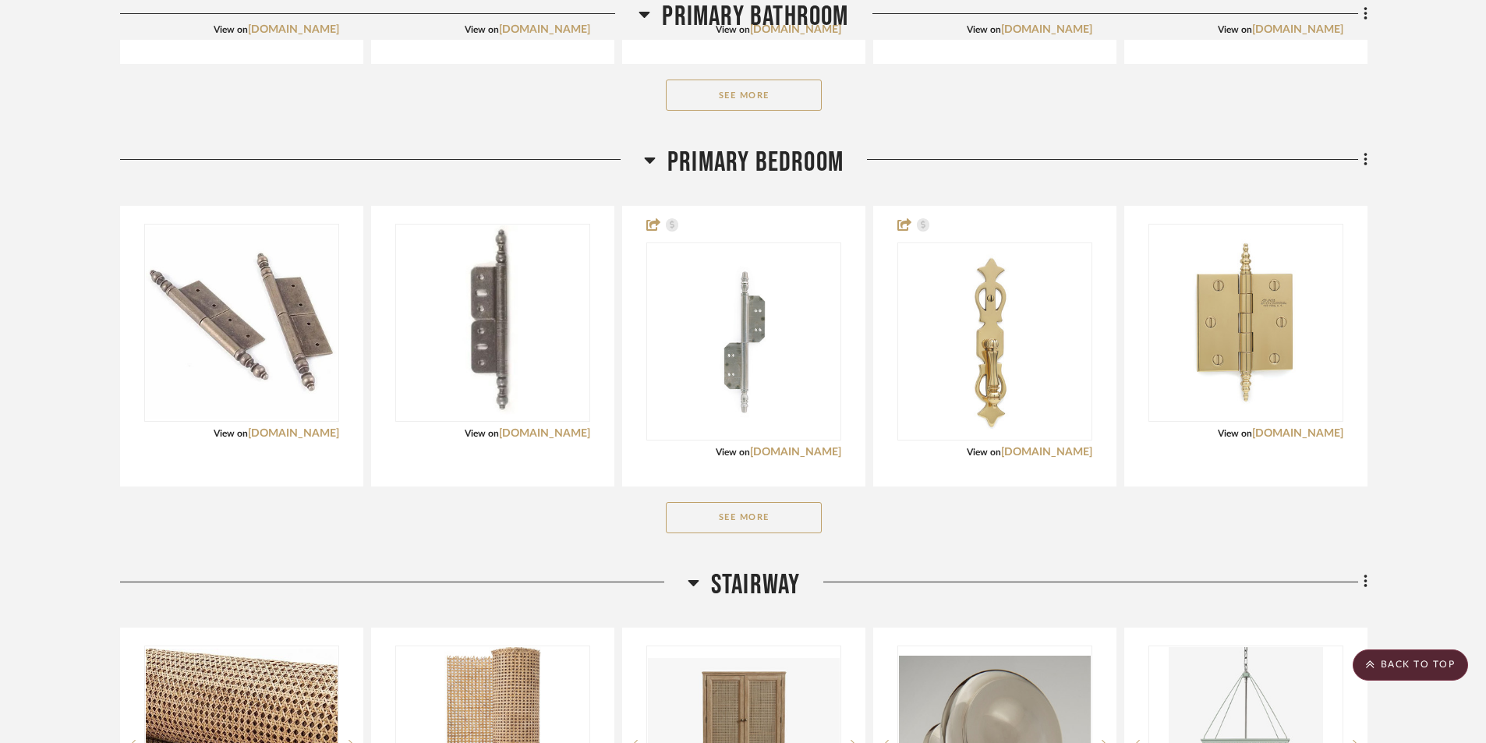
scroll to position [1403, 0]
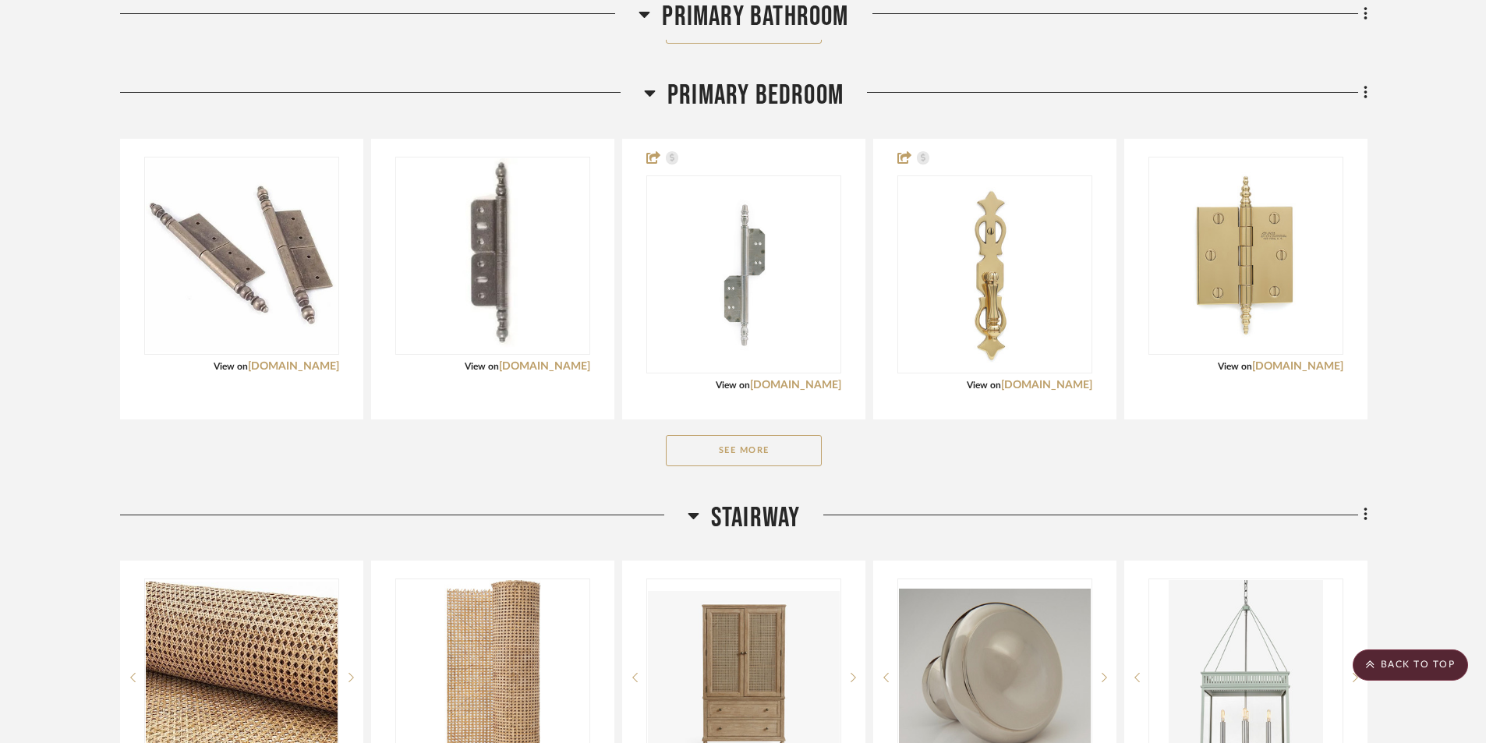
click at [720, 465] on button "See More" at bounding box center [744, 450] width 156 height 31
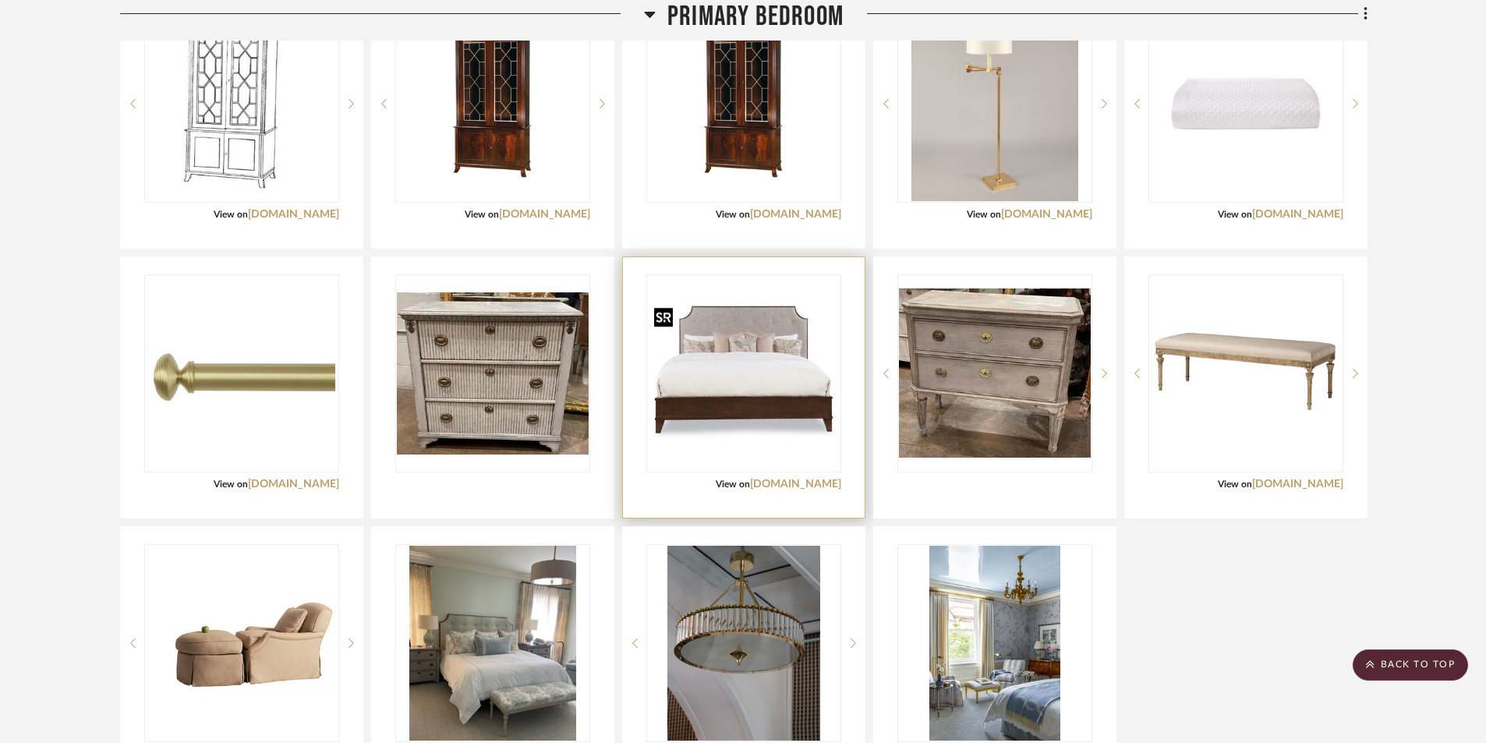
scroll to position [1871, 0]
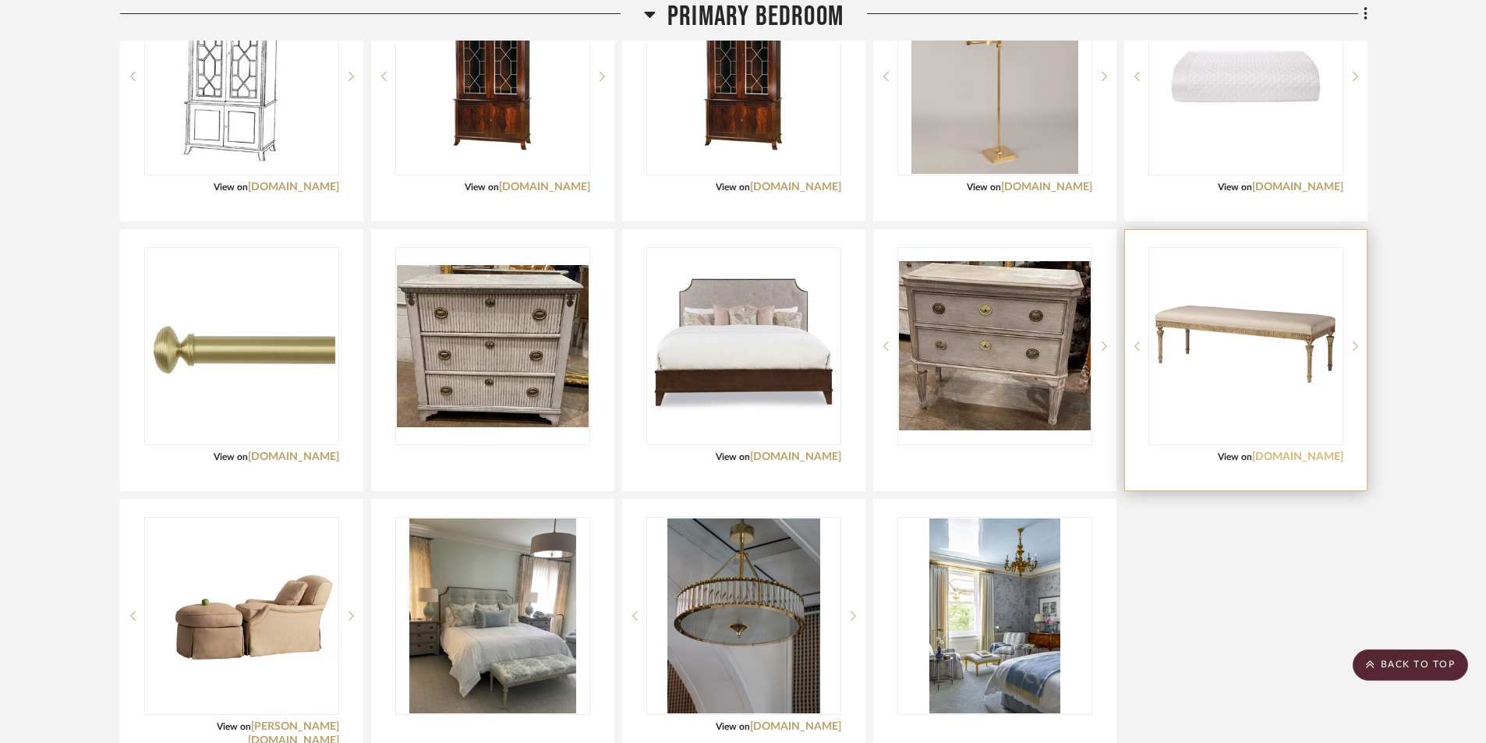
click at [1290, 455] on link "[DOMAIN_NAME]" at bounding box center [1297, 456] width 91 height 11
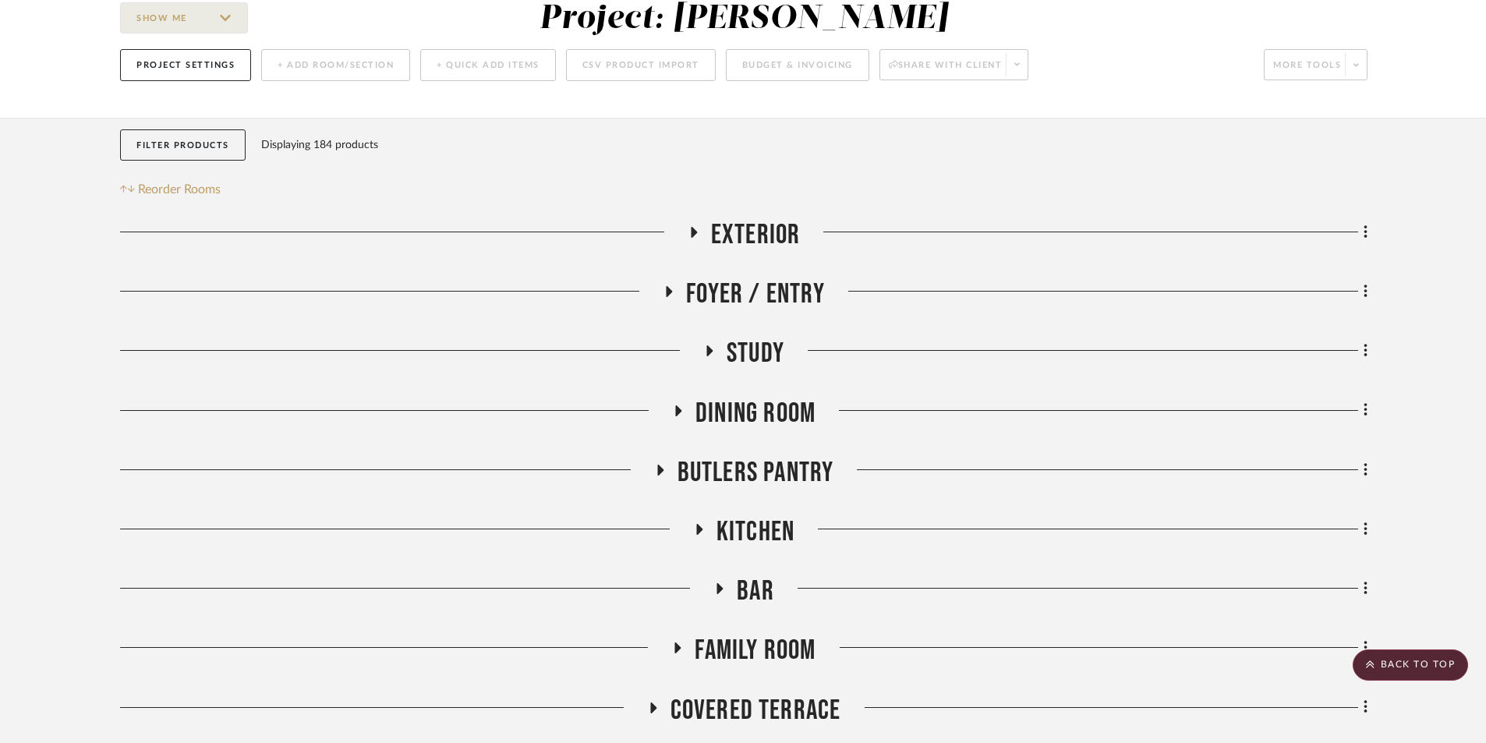
scroll to position [0, 0]
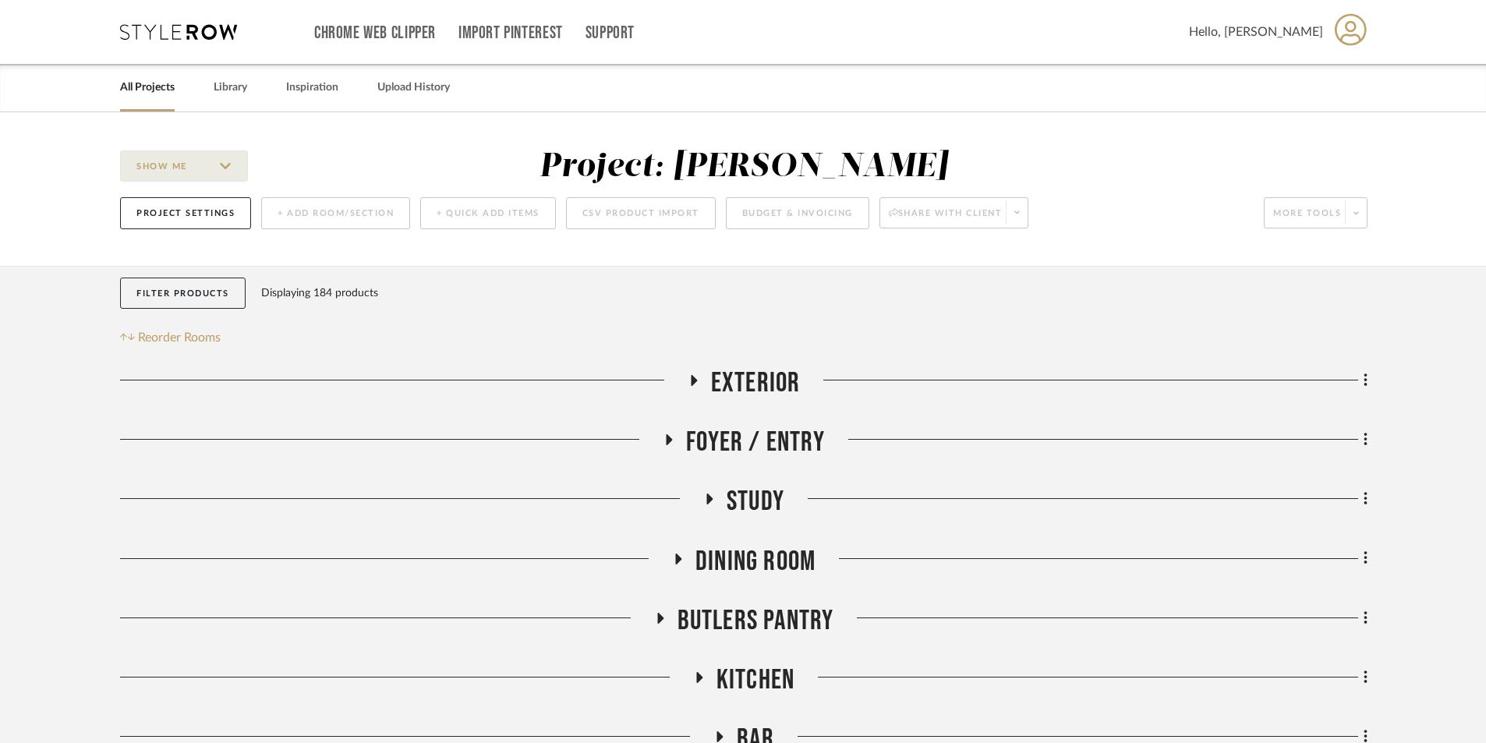
click at [154, 85] on link "All Projects" at bounding box center [147, 87] width 55 height 21
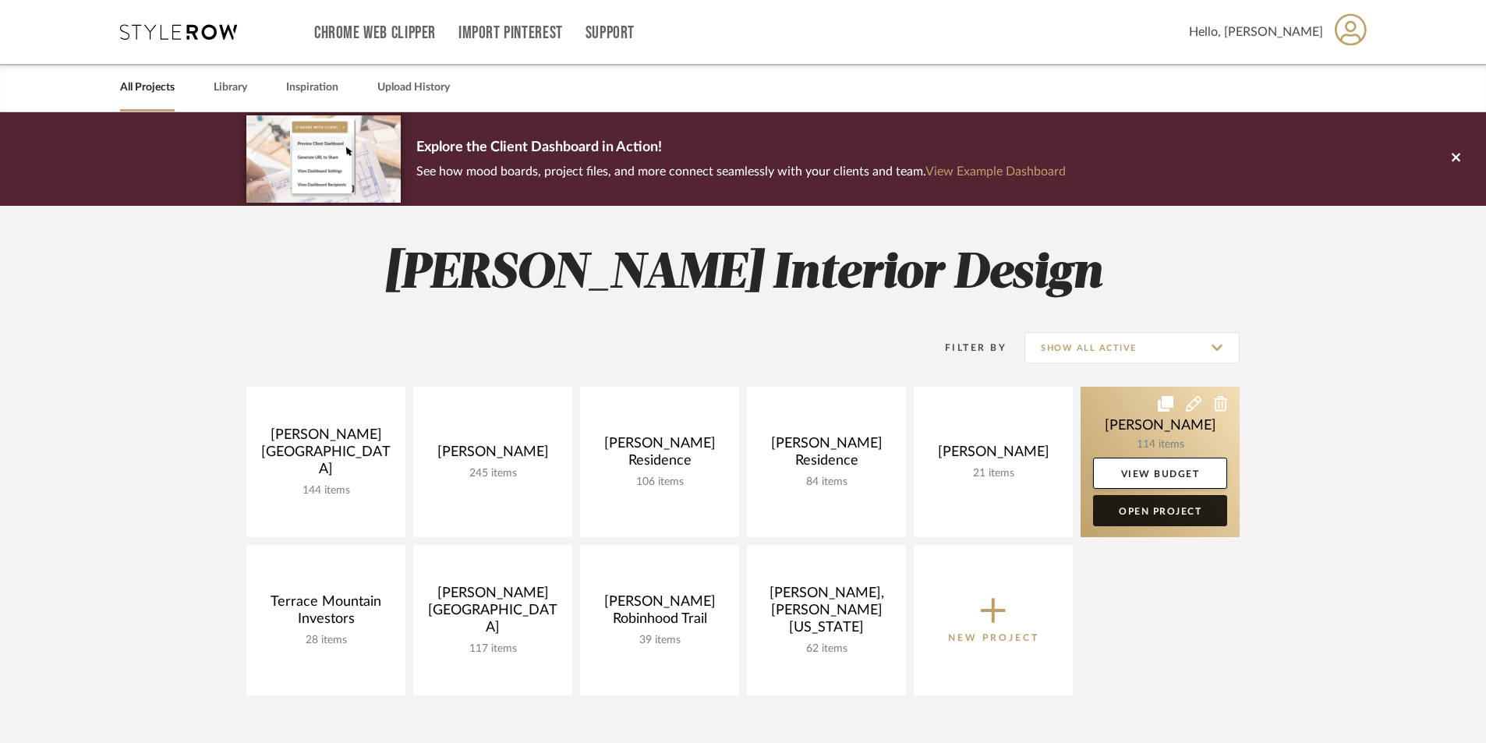
click at [1144, 515] on link "Open Project" at bounding box center [1160, 510] width 134 height 31
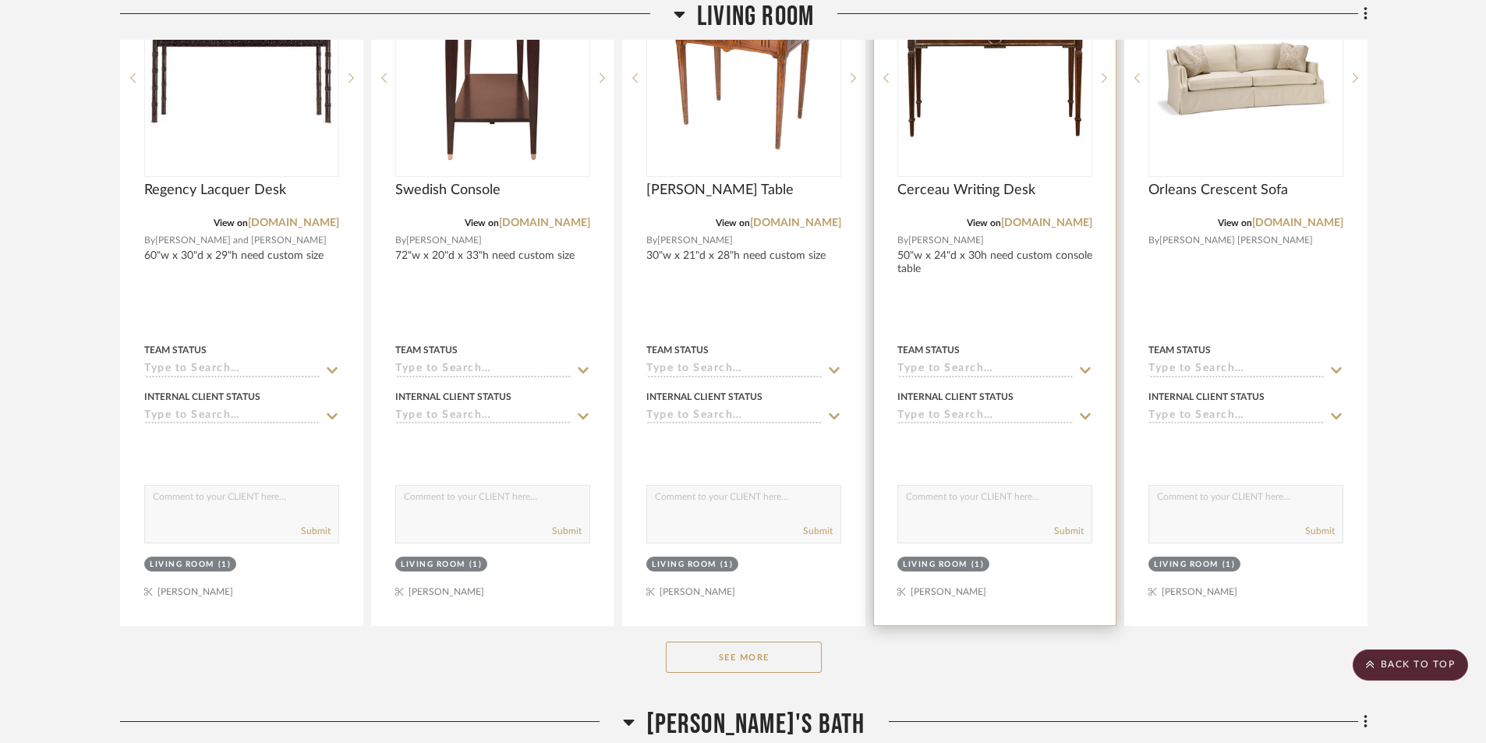
scroll to position [8965, 0]
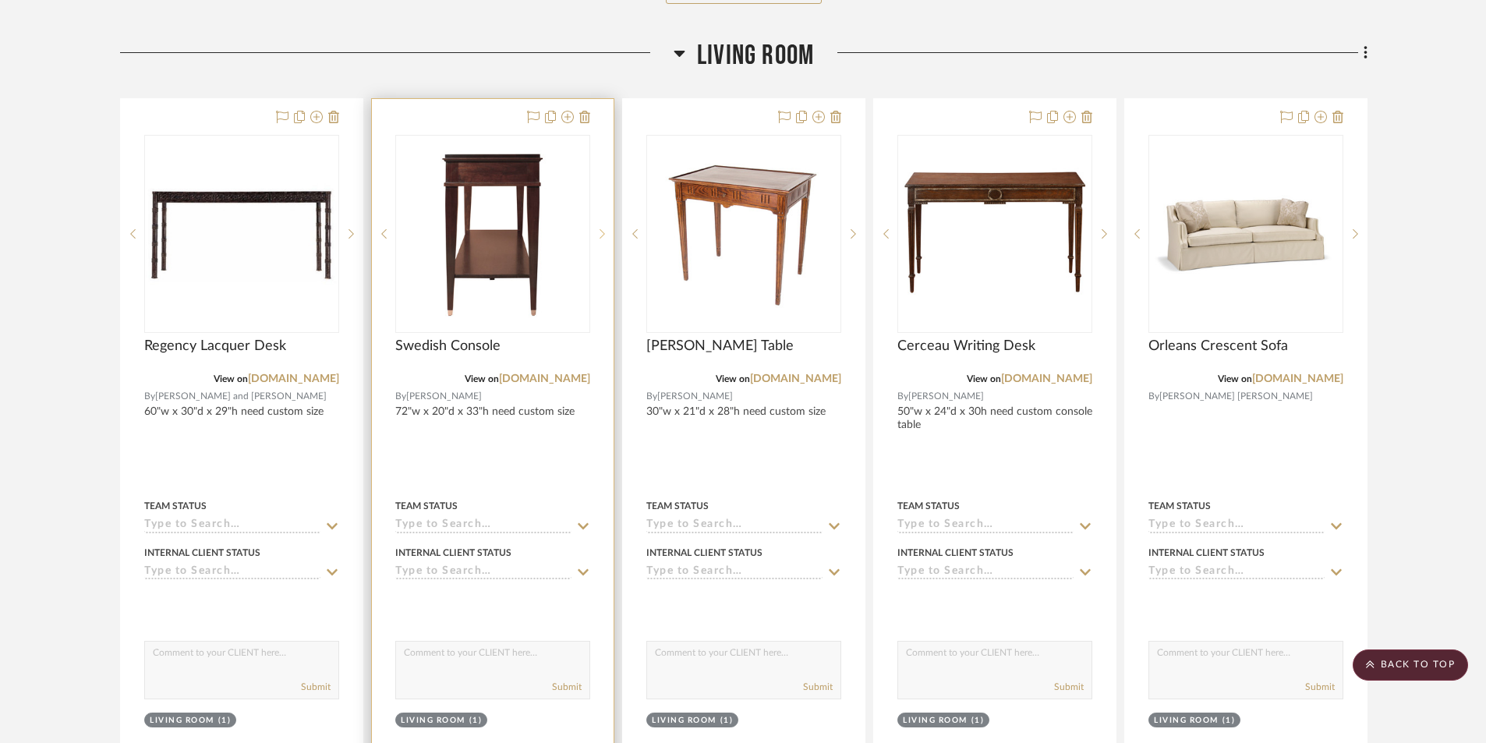
click at [600, 234] on icon at bounding box center [602, 233] width 5 height 11
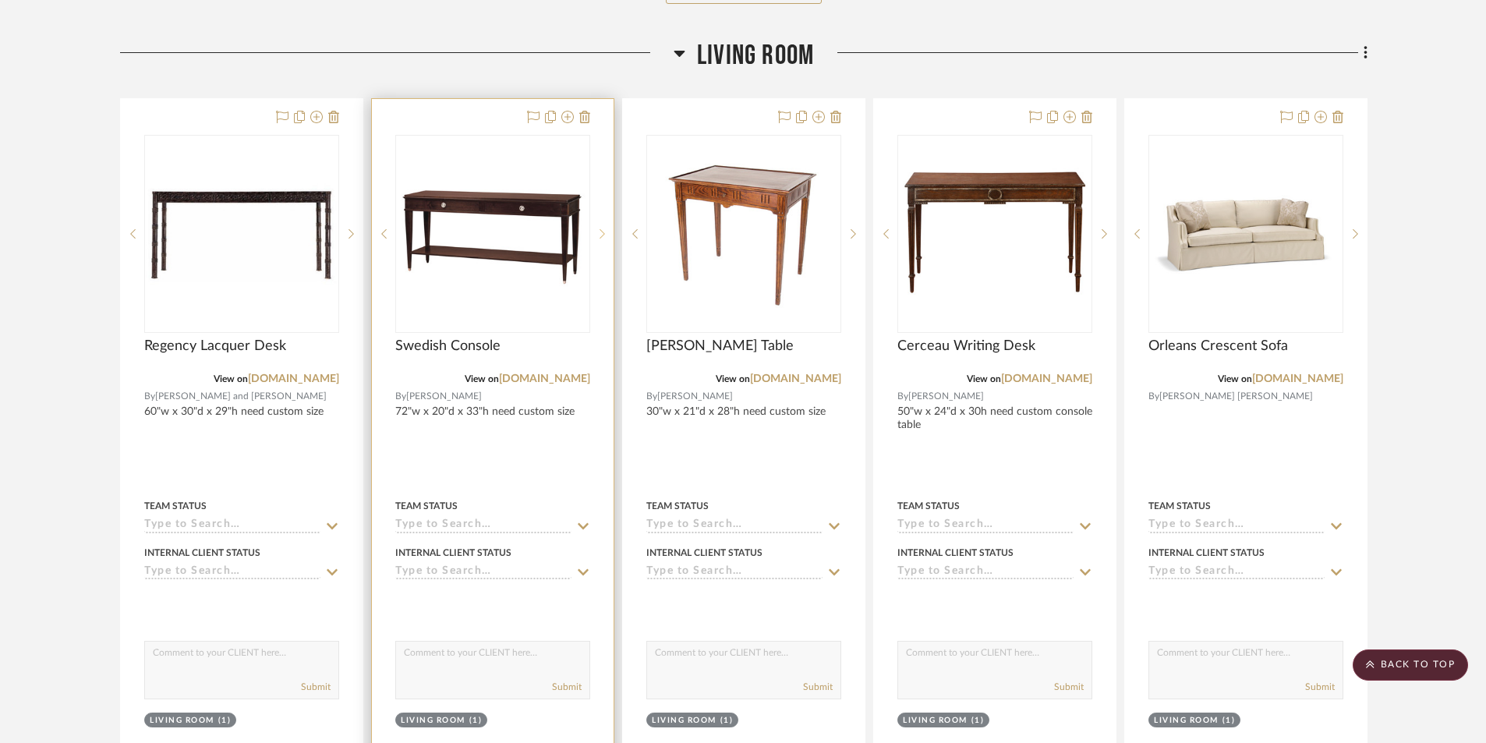
click at [601, 232] on icon at bounding box center [602, 233] width 5 height 11
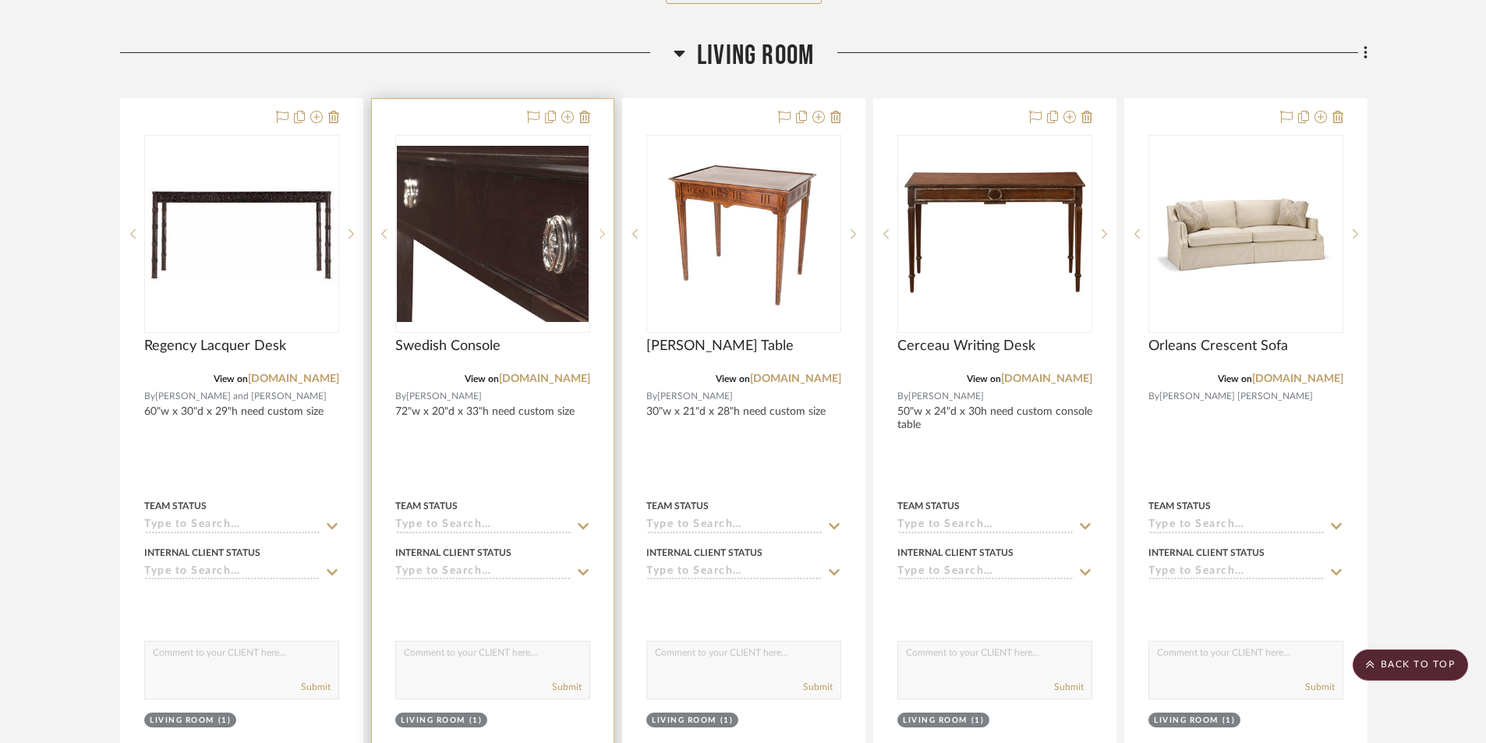
click at [601, 232] on icon at bounding box center [602, 233] width 5 height 11
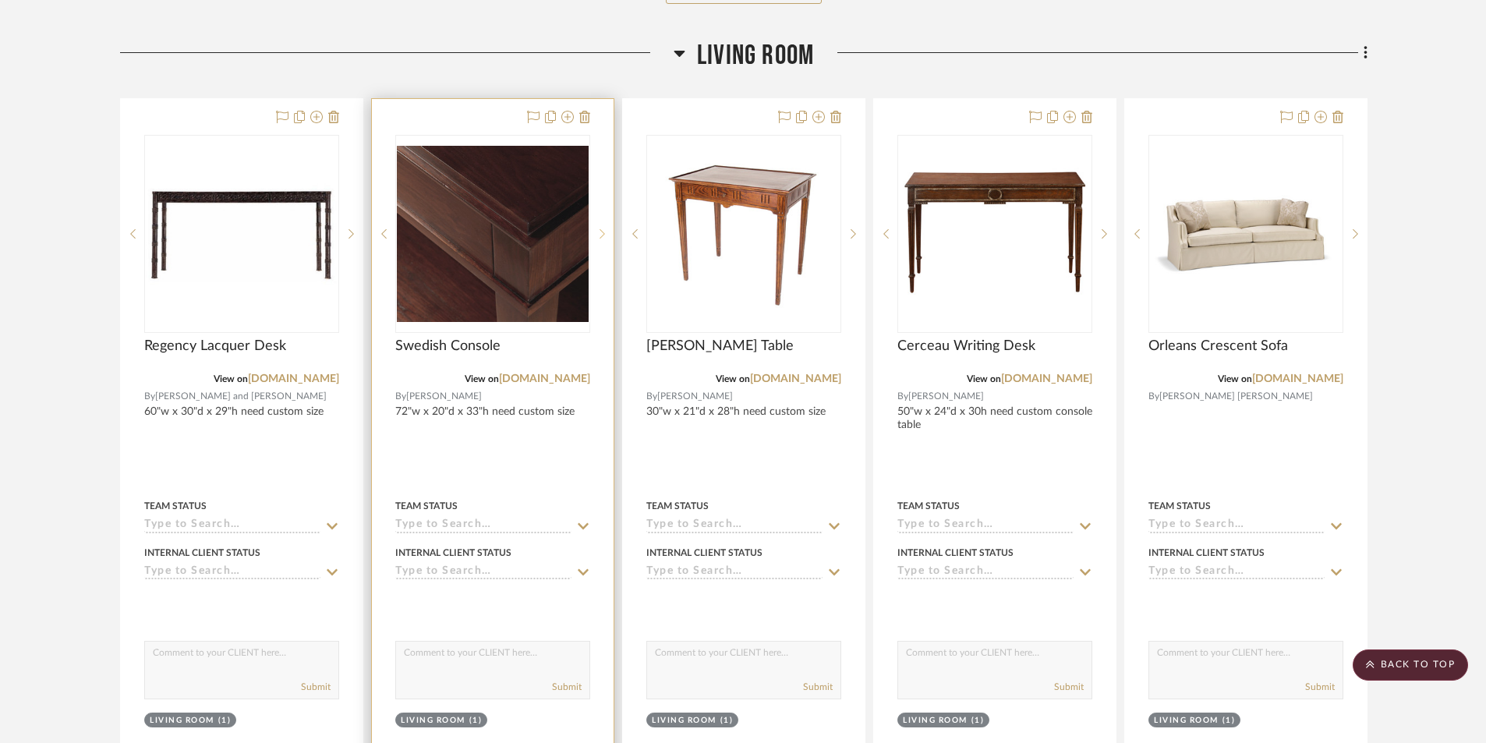
click at [601, 232] on icon at bounding box center [602, 233] width 5 height 11
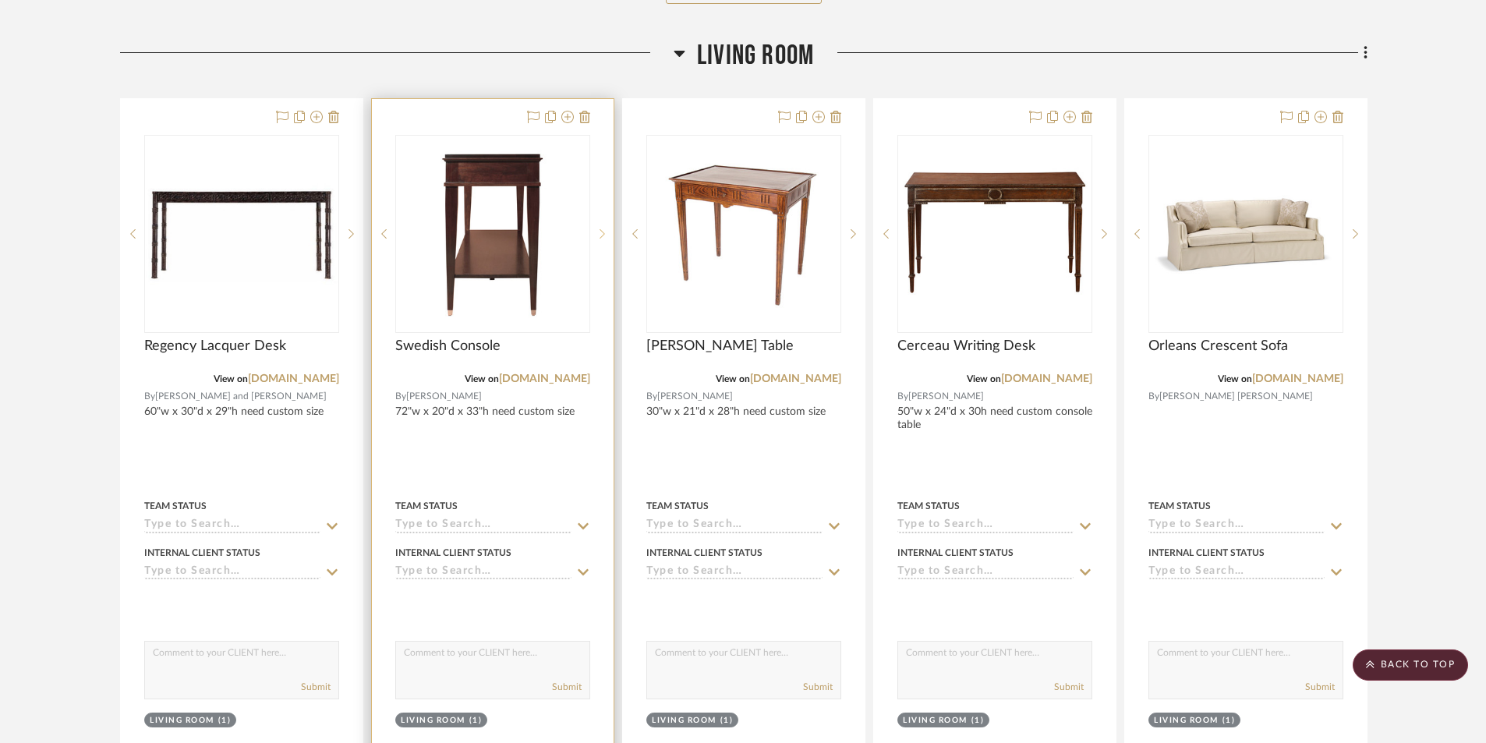
click at [598, 234] on sr-next-btn at bounding box center [601, 233] width 23 height 11
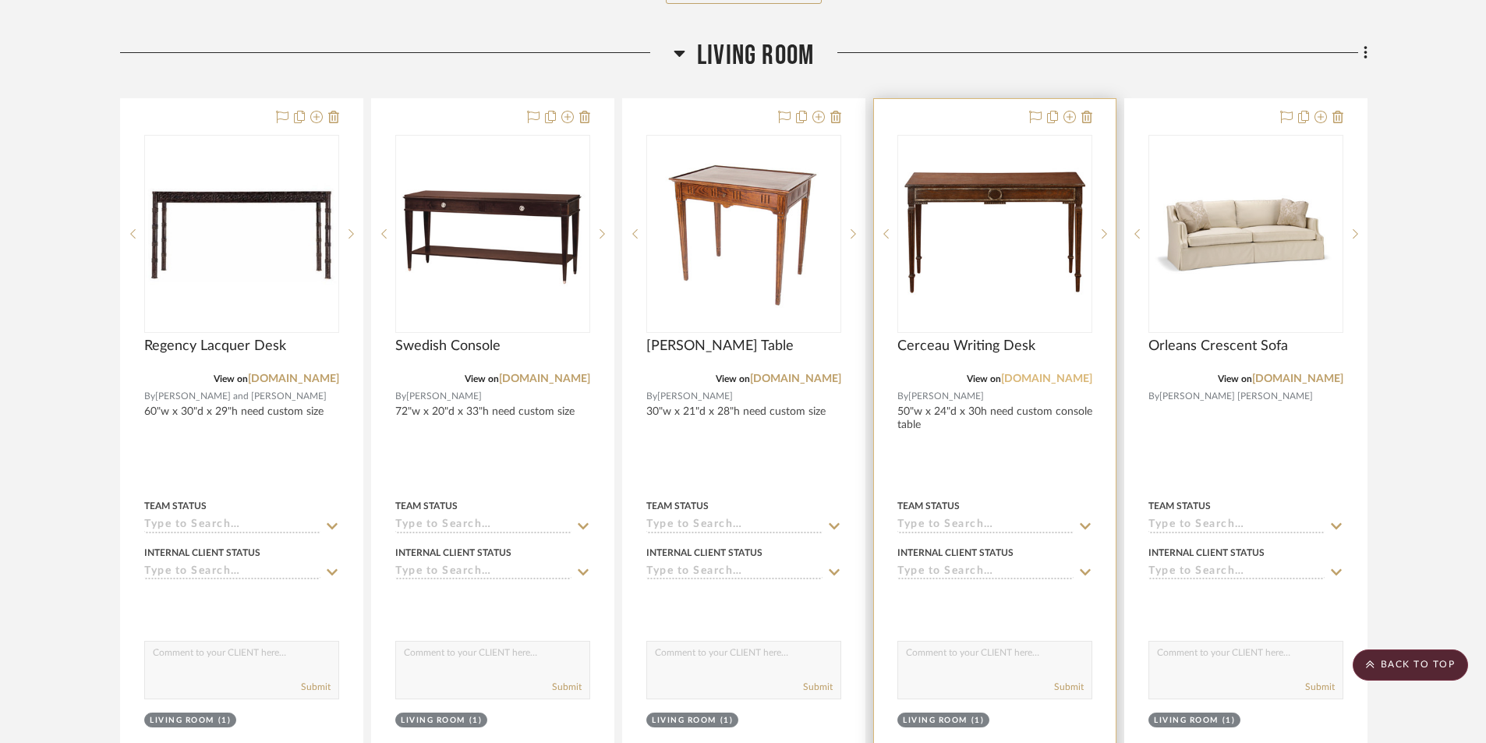
click at [1034, 379] on link "[DOMAIN_NAME]" at bounding box center [1046, 378] width 91 height 11
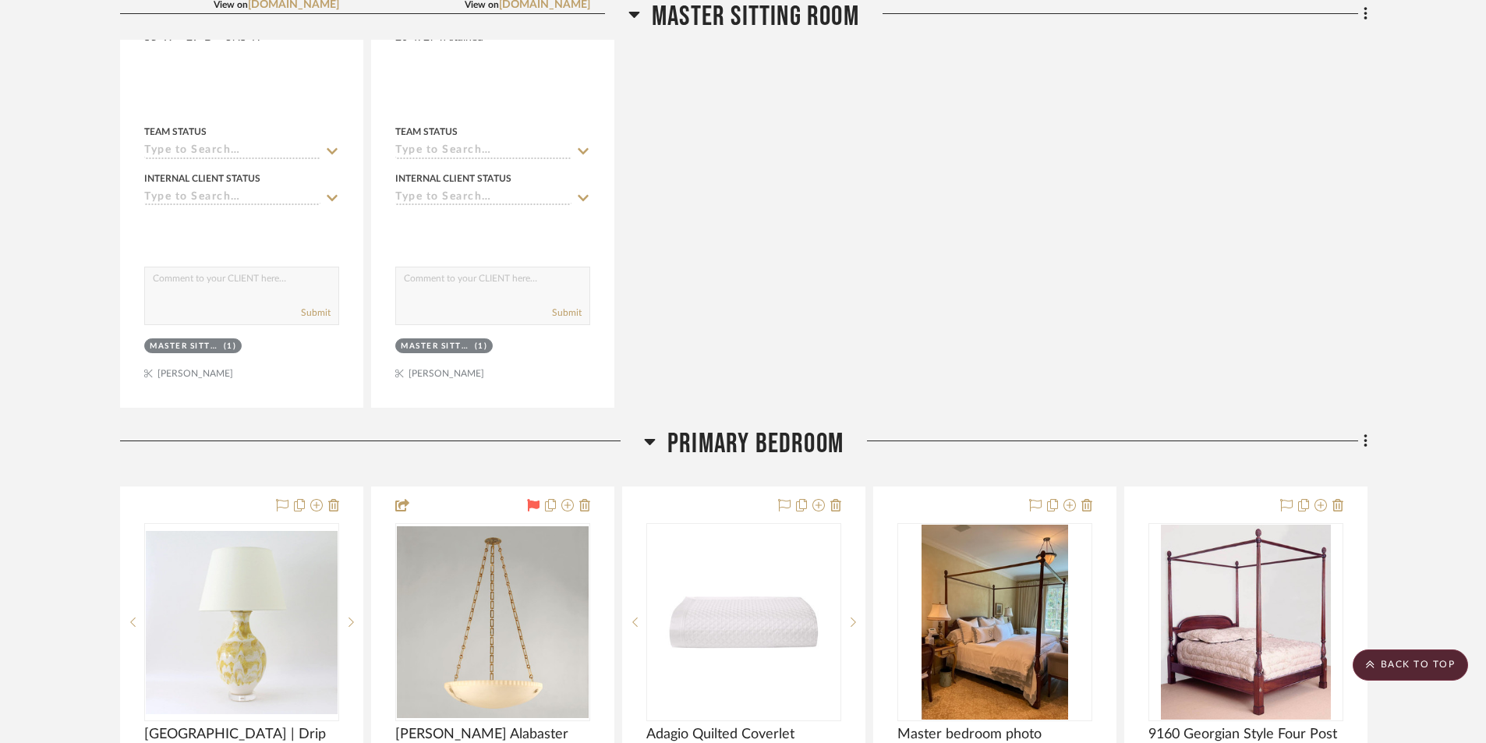
scroll to position [0, 0]
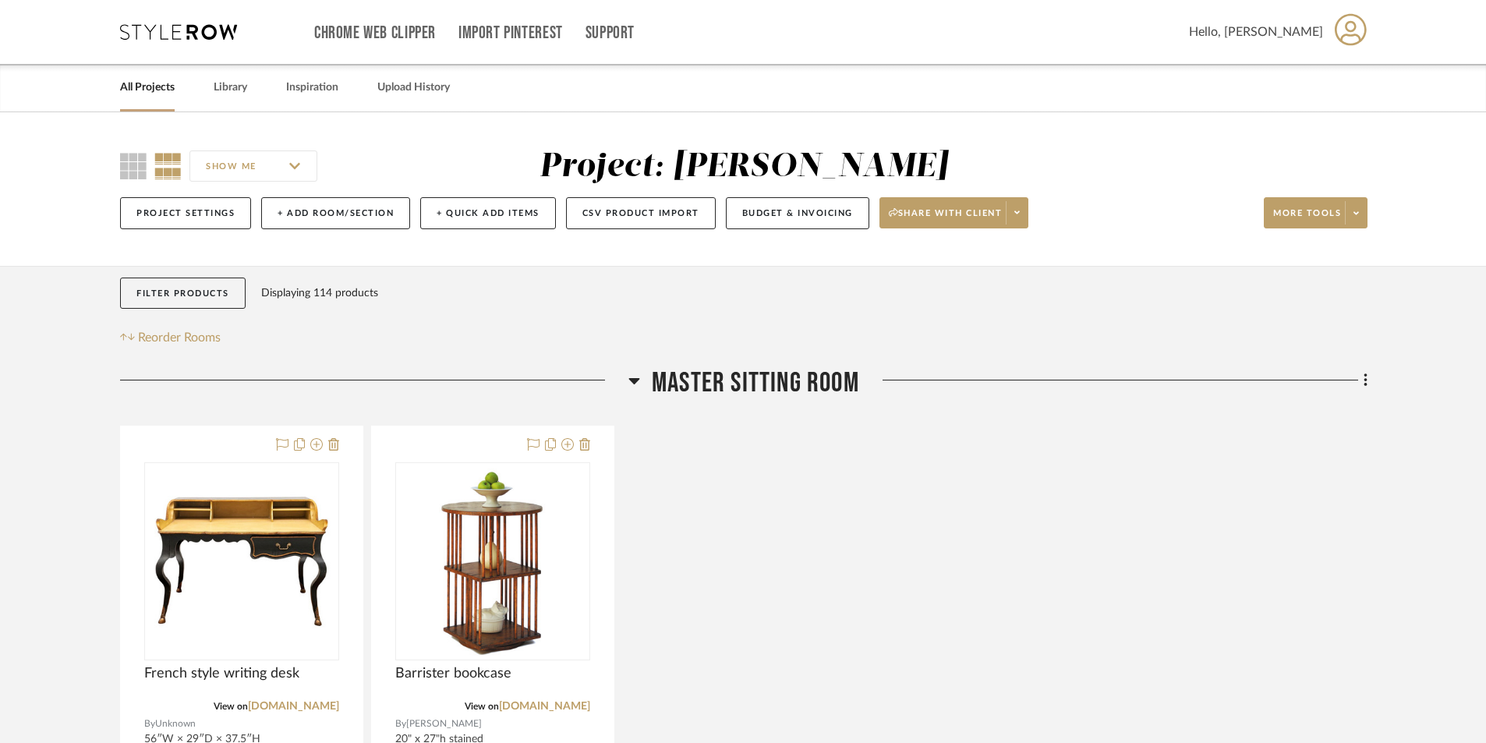
click at [150, 84] on link "All Projects" at bounding box center [147, 87] width 55 height 21
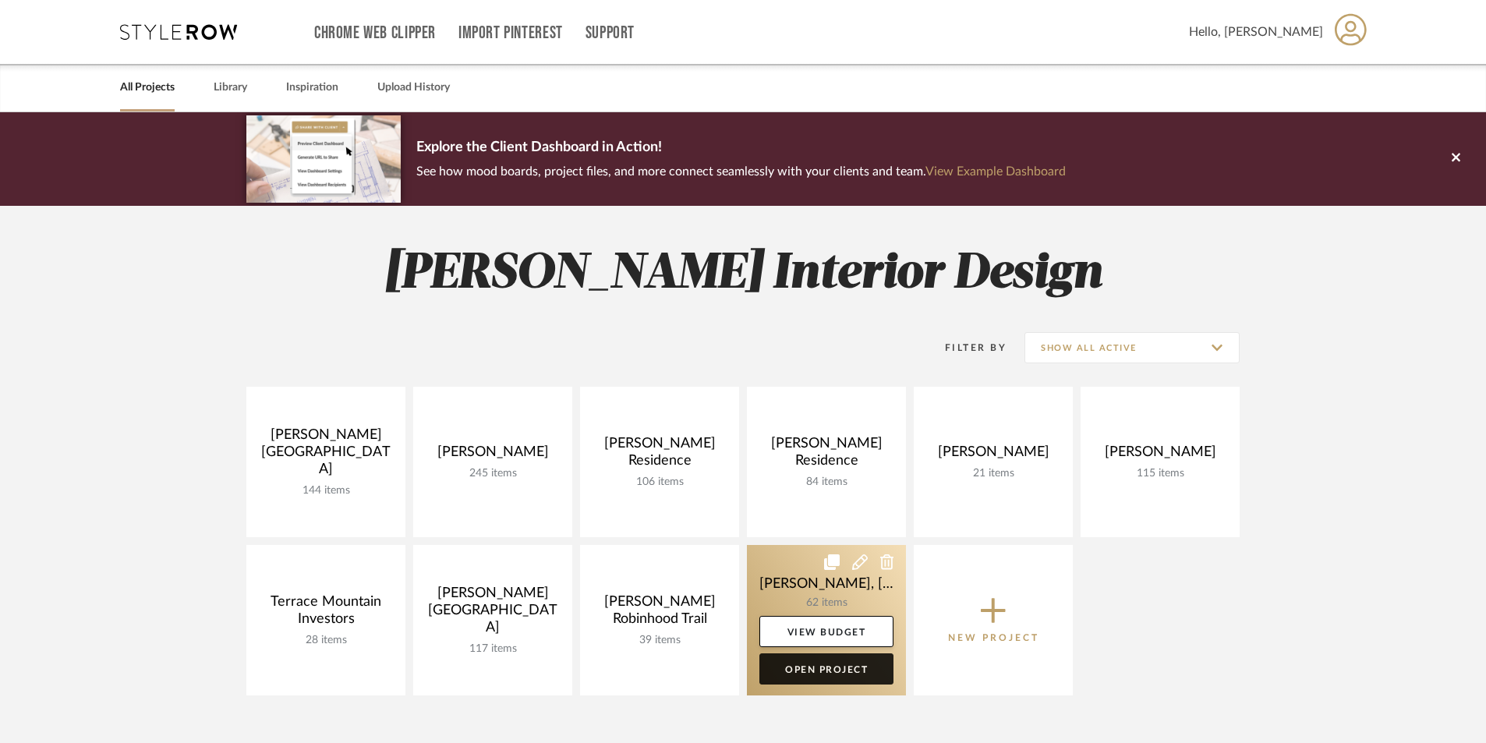
click at [823, 667] on link "Open Project" at bounding box center [826, 668] width 134 height 31
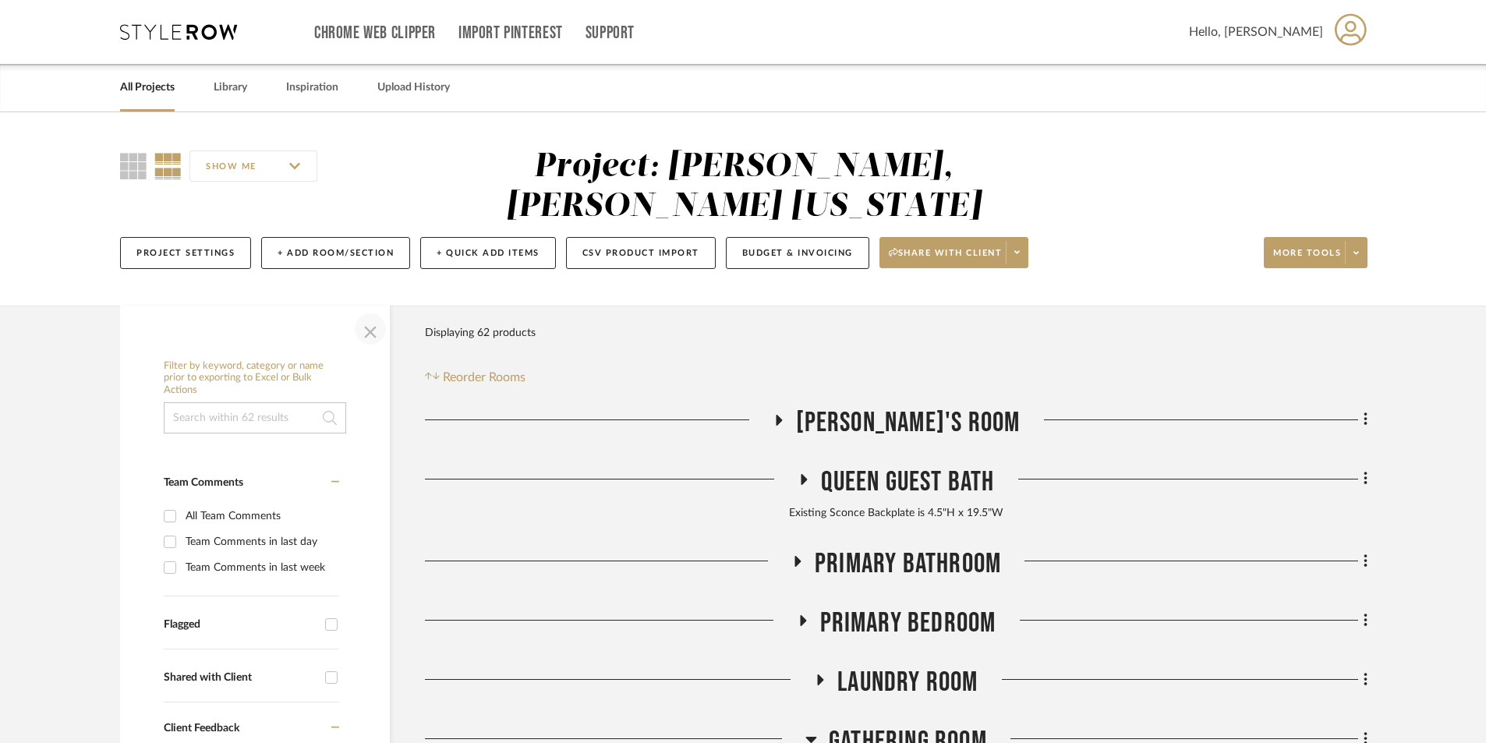
click at [370, 310] on span "button" at bounding box center [370, 328] width 37 height 37
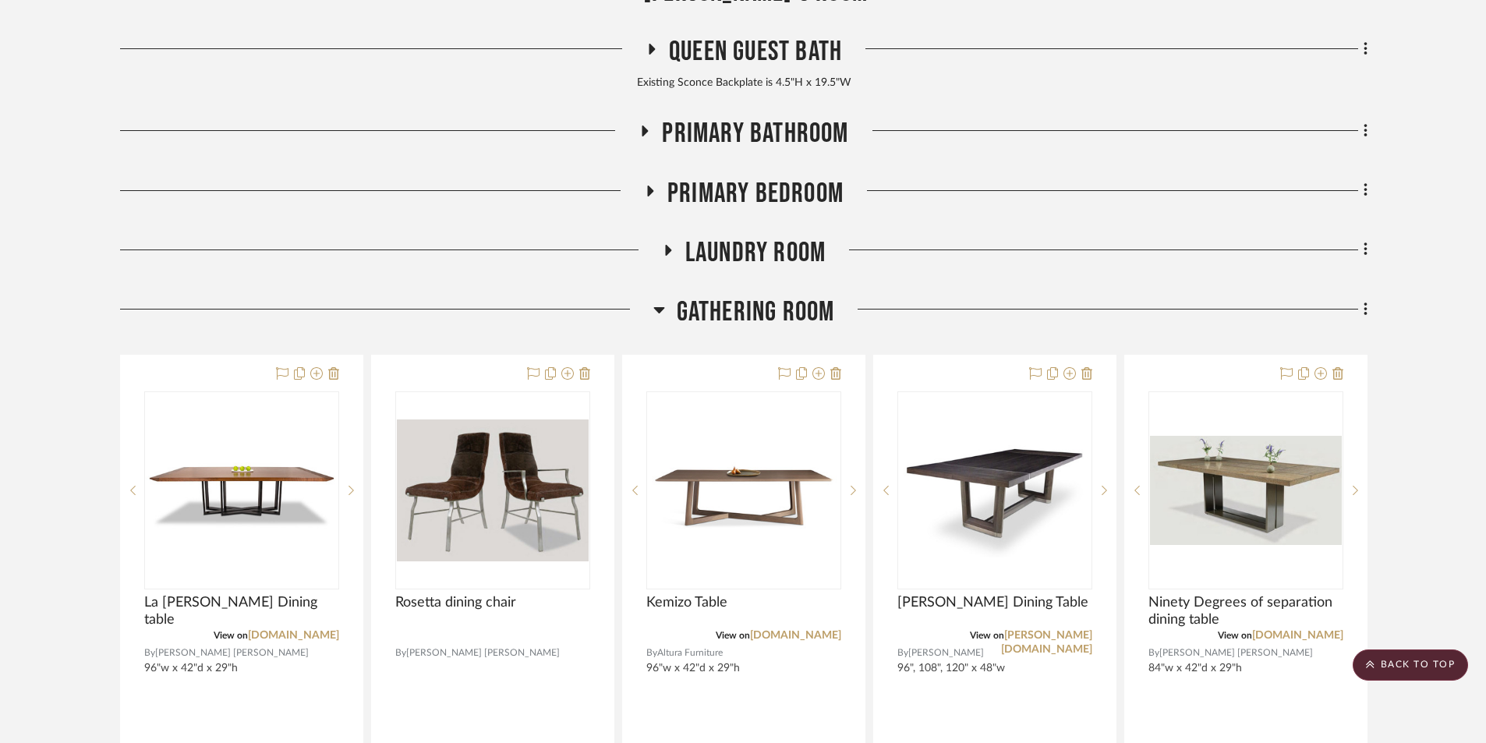
scroll to position [468, 0]
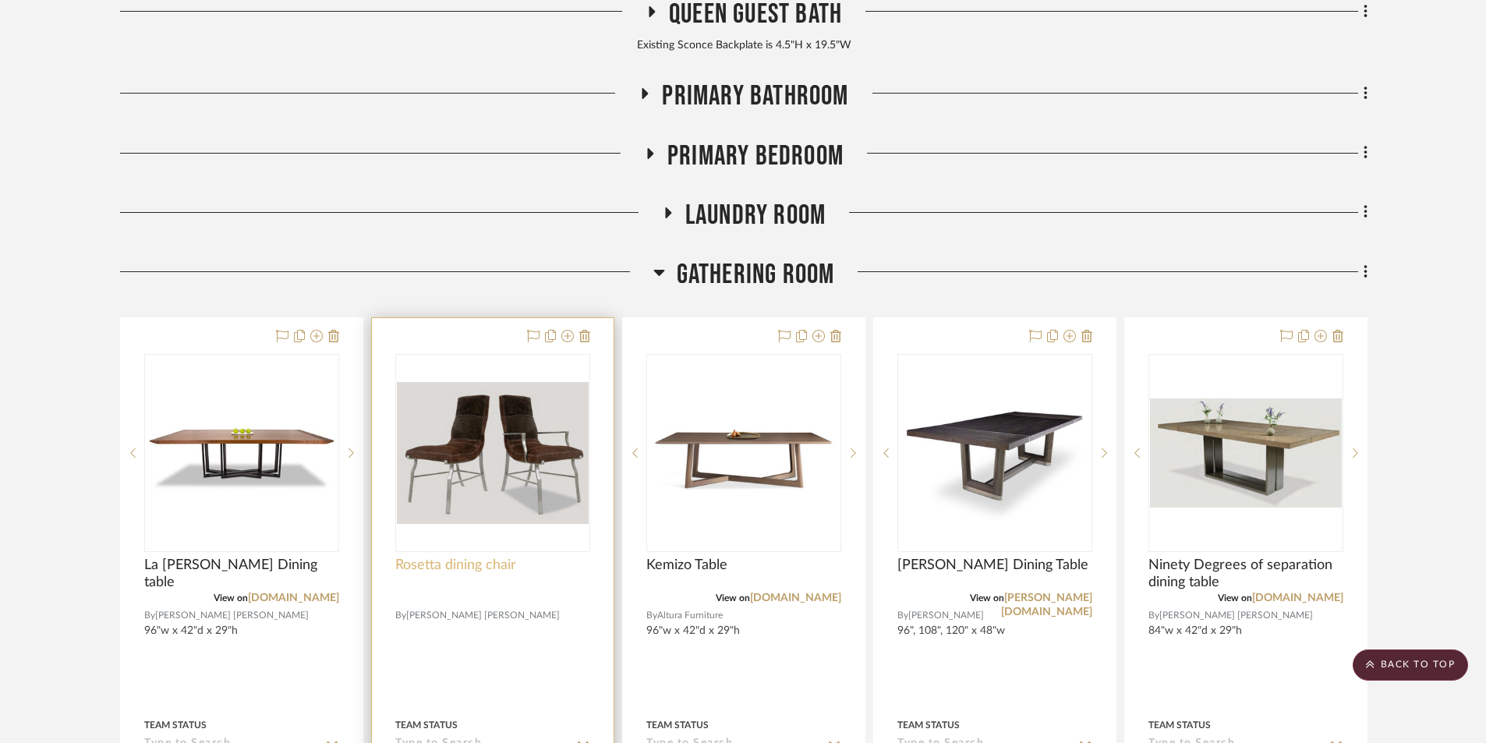
click at [495, 557] on span "Rosetta dining chair" at bounding box center [455, 565] width 121 height 17
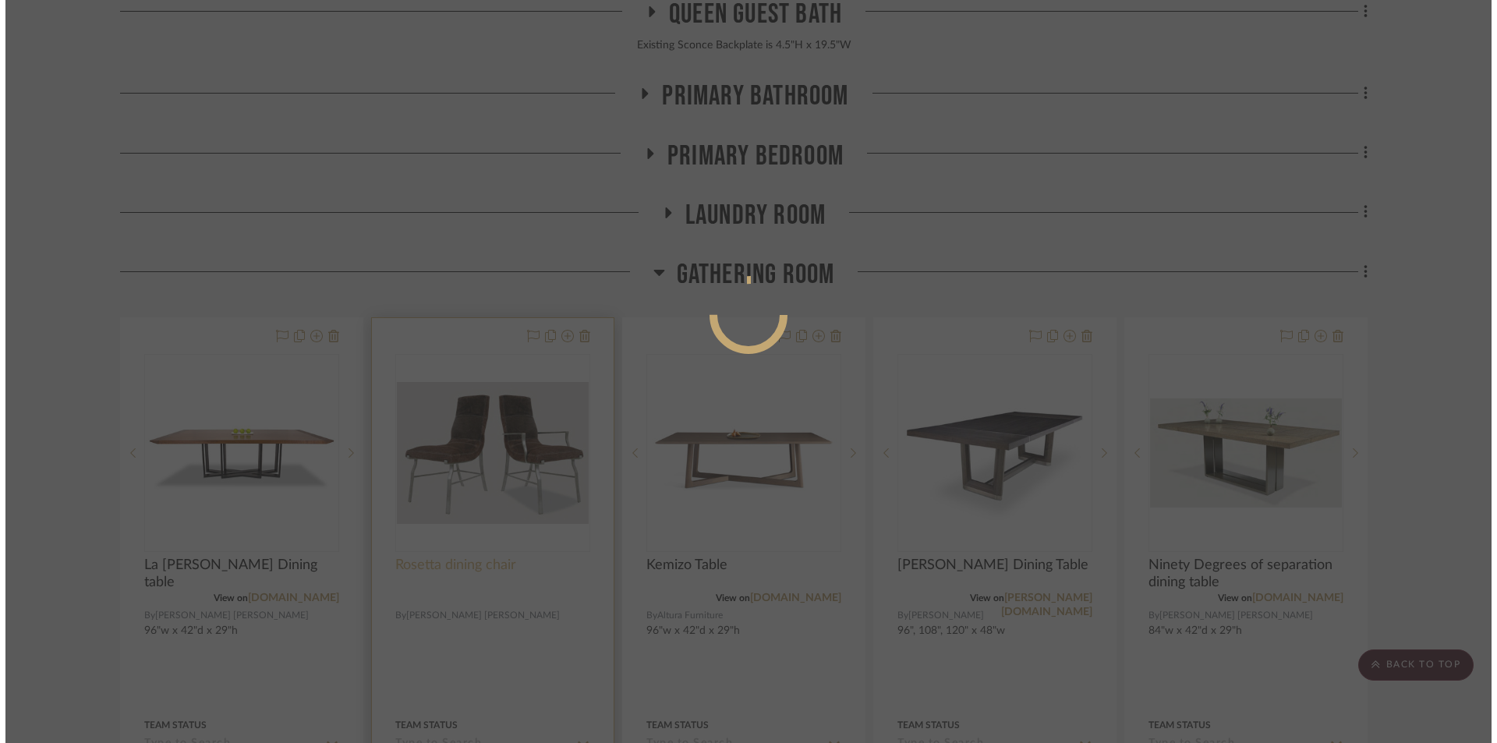
scroll to position [0, 0]
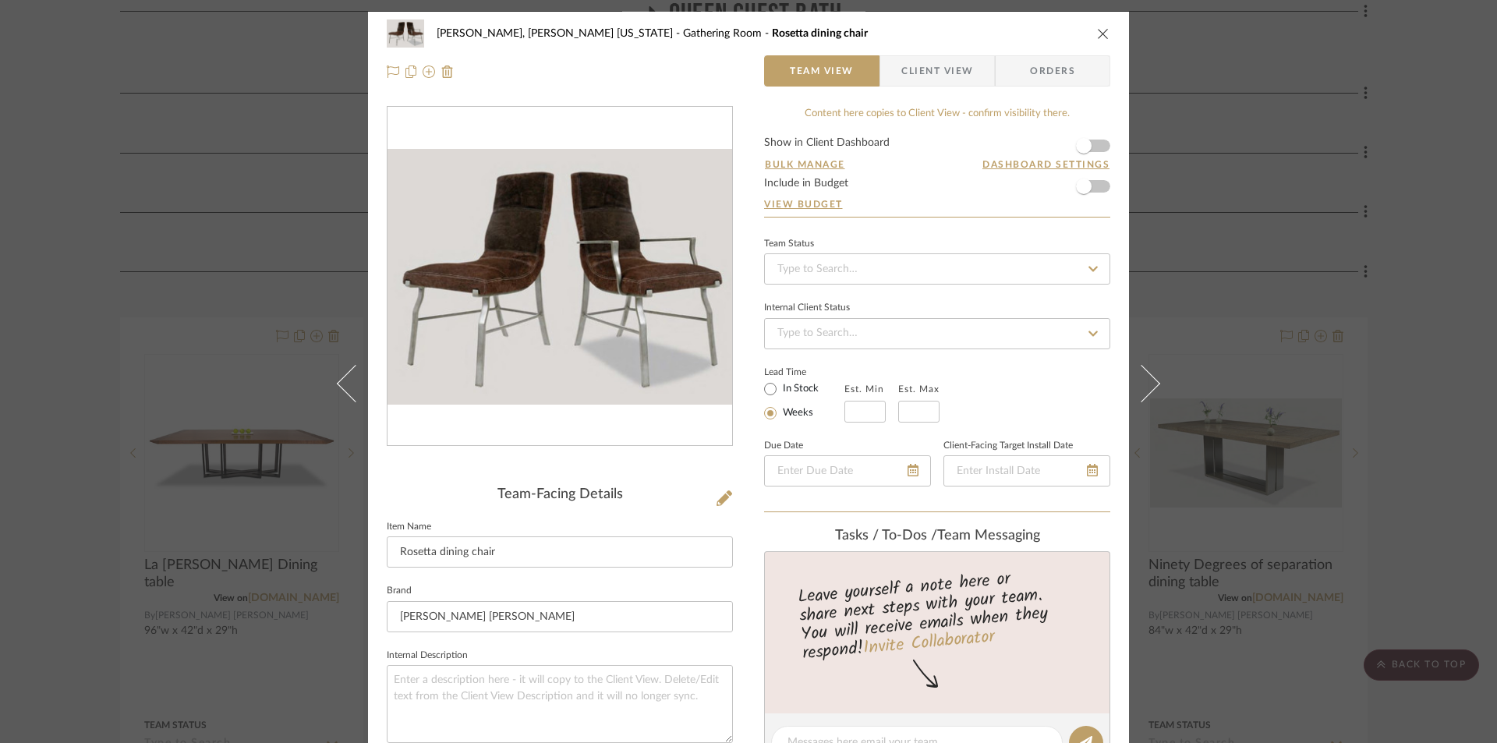
click at [1098, 34] on icon "close" at bounding box center [1103, 33] width 12 height 12
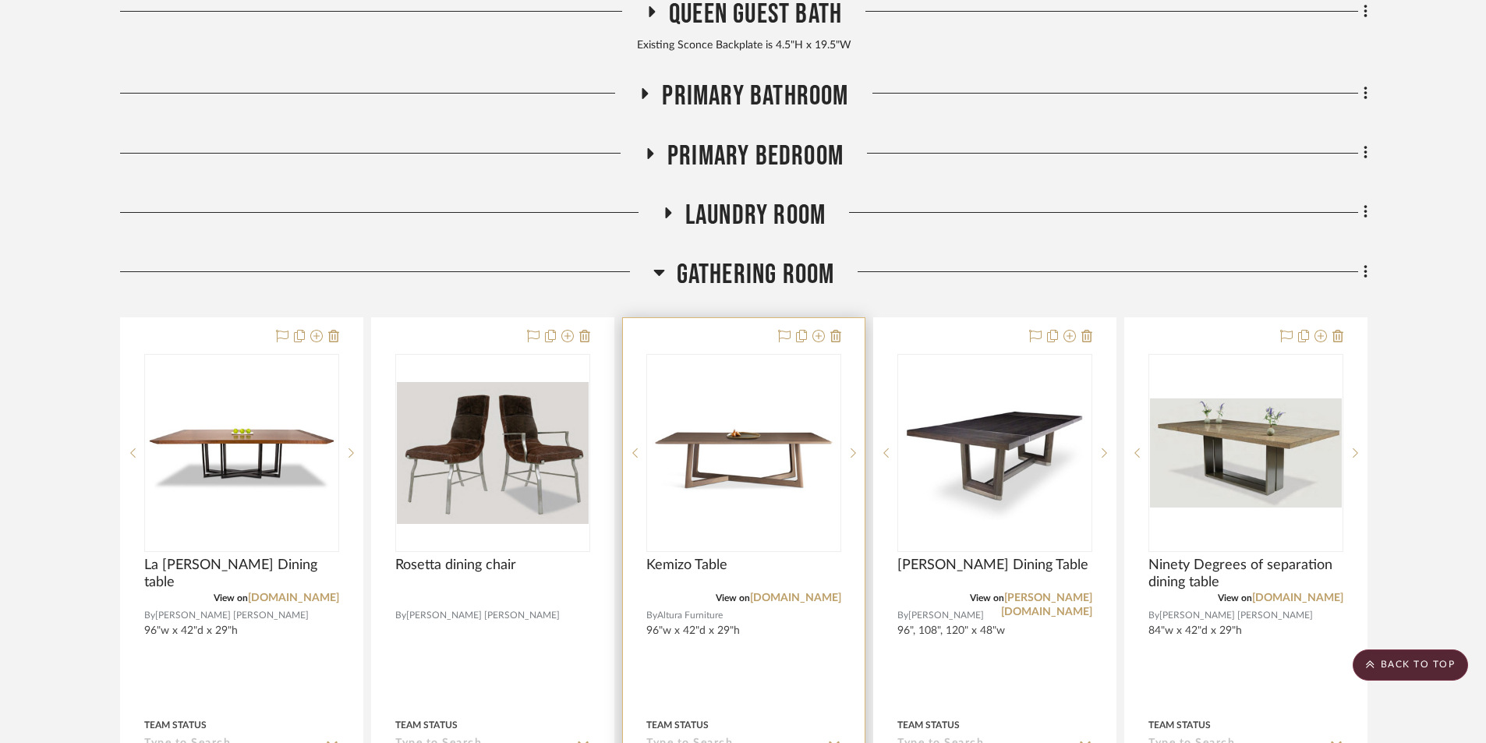
scroll to position [546, 0]
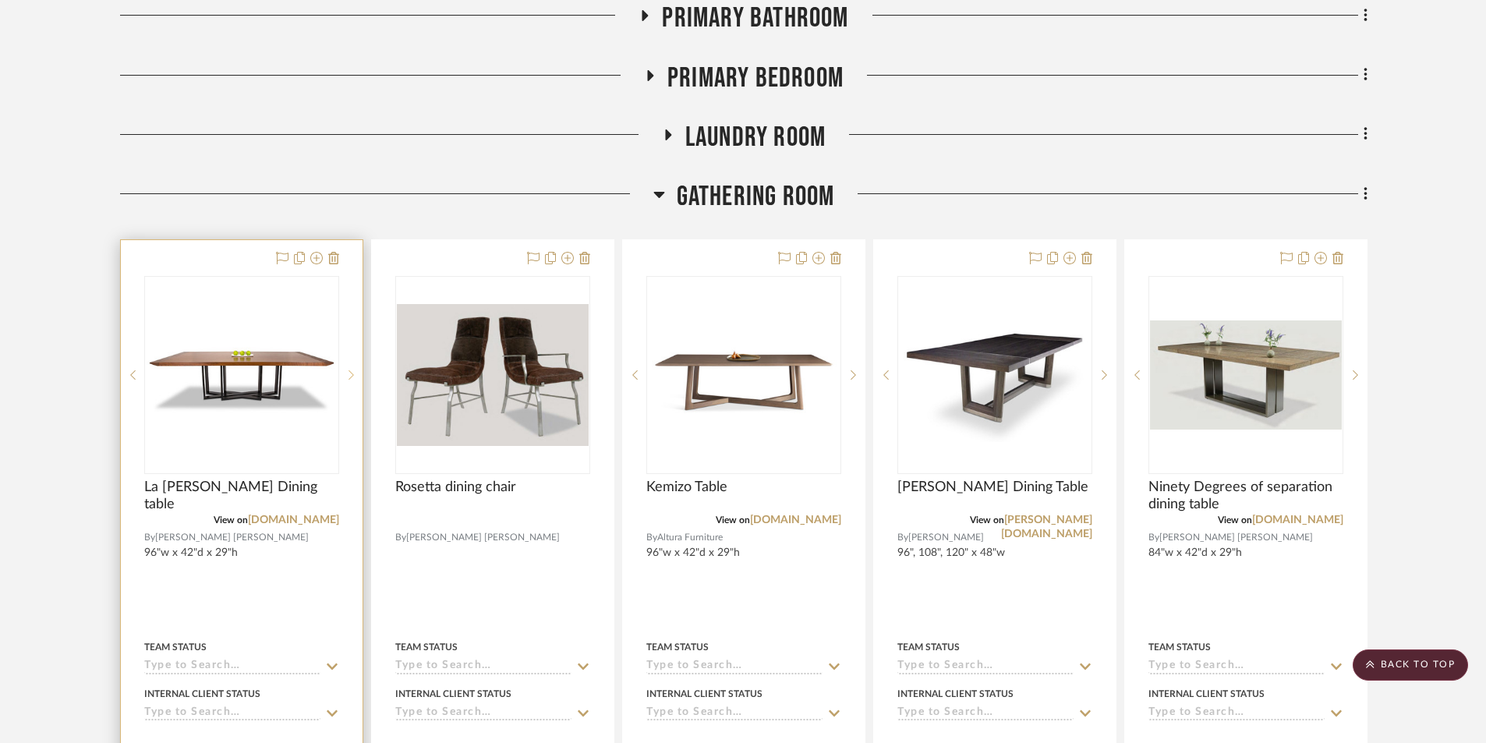
click at [352, 370] on icon at bounding box center [350, 375] width 5 height 11
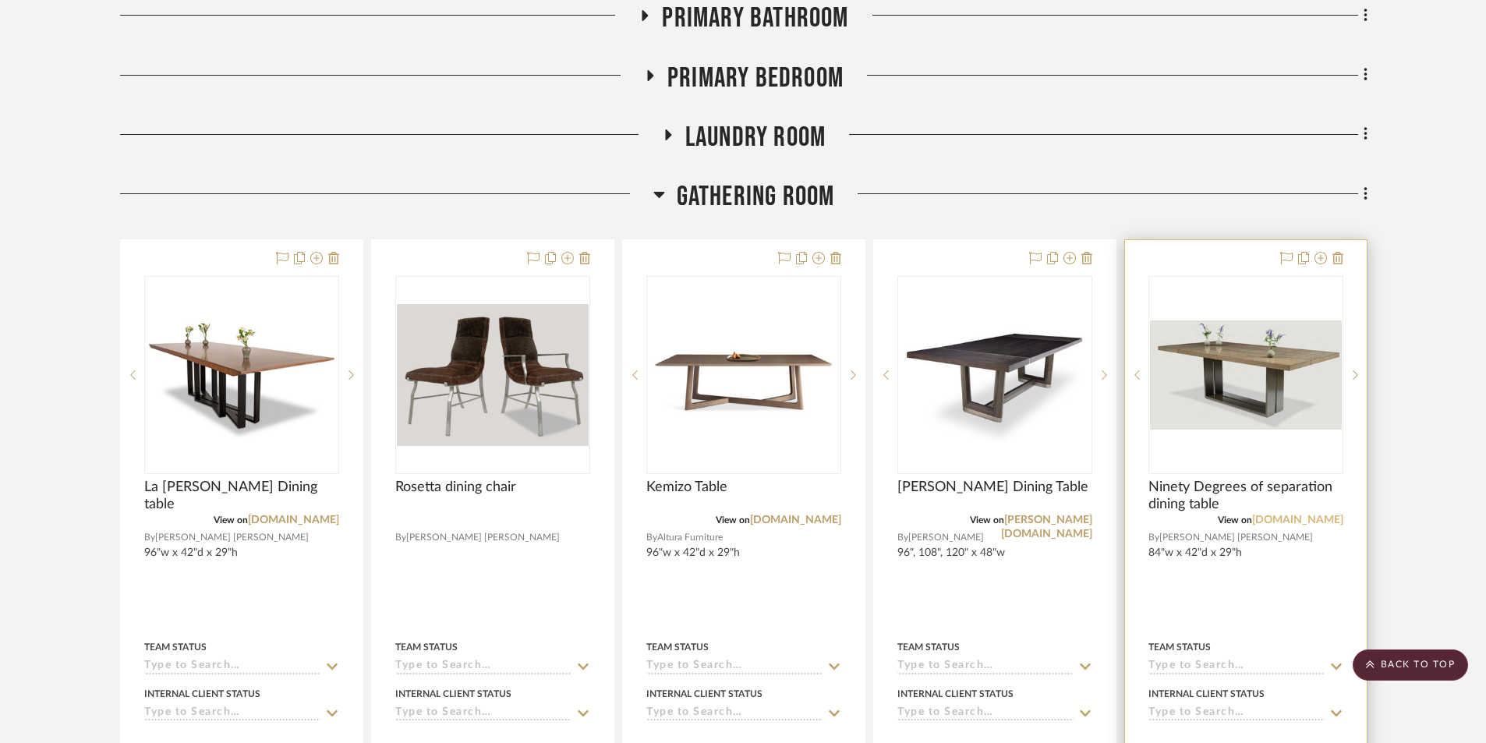
click at [1286, 515] on link "[DOMAIN_NAME]" at bounding box center [1297, 520] width 91 height 11
click at [1201, 369] on div at bounding box center [1245, 375] width 195 height 198
click at [1236, 380] on img "0" at bounding box center [1246, 375] width 192 height 110
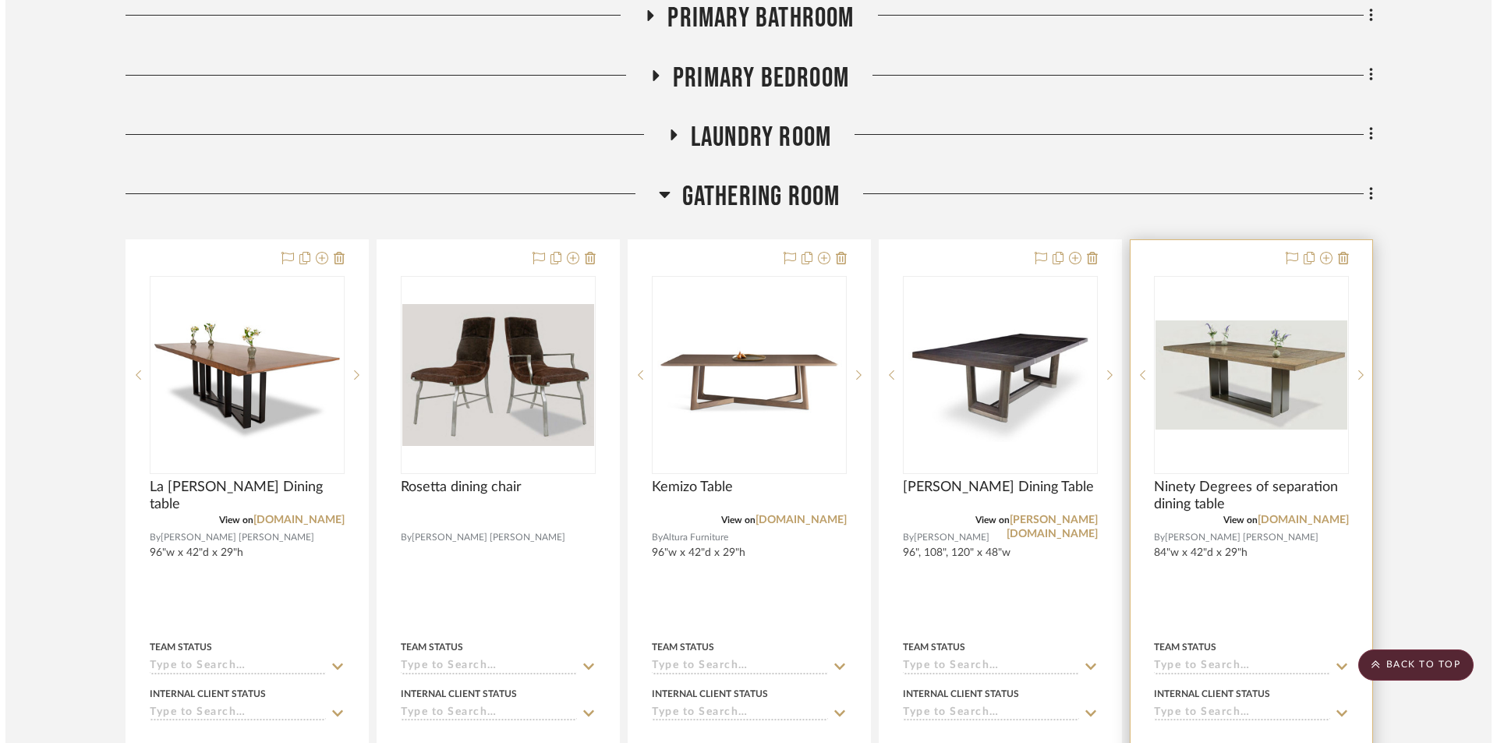
scroll to position [0, 0]
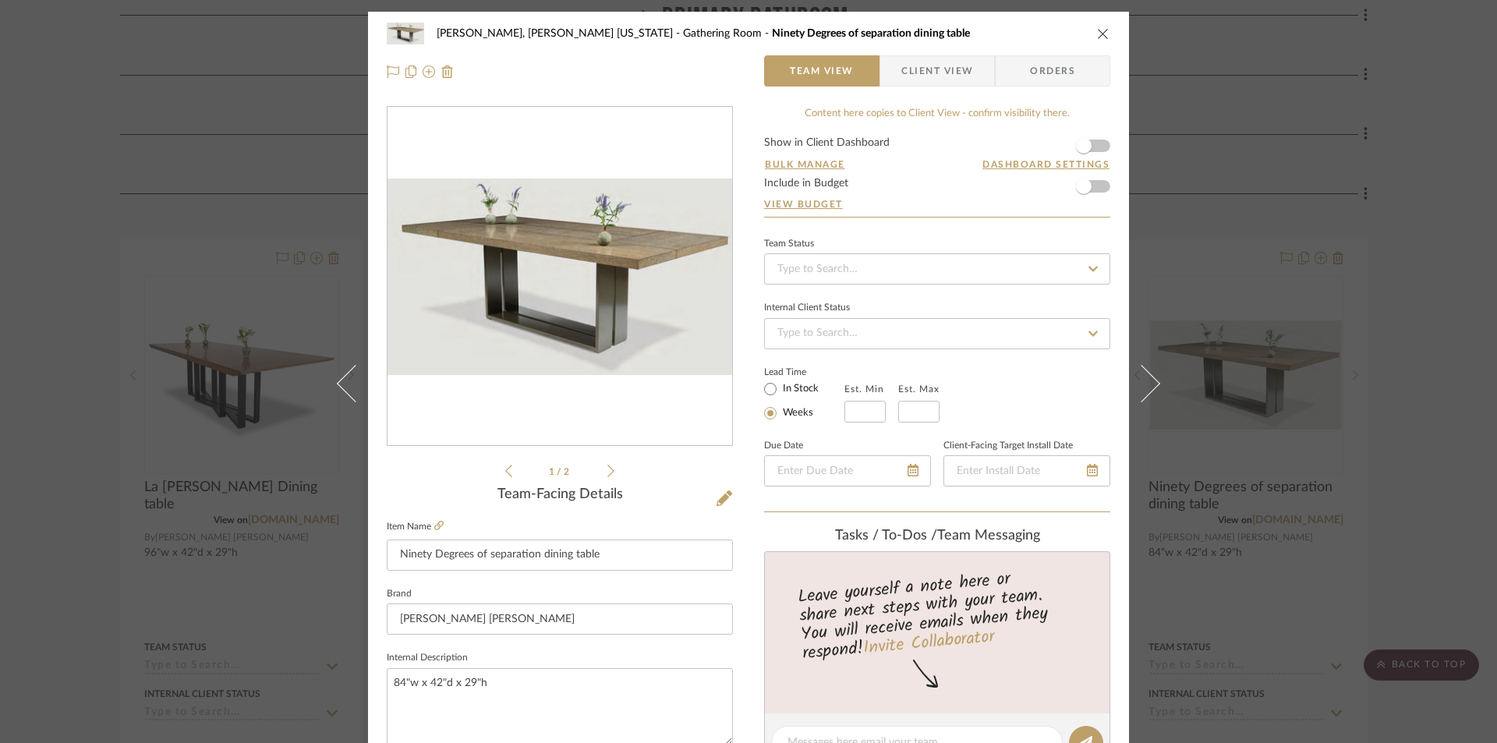
click at [1104, 34] on button "close" at bounding box center [1103, 34] width 14 height 14
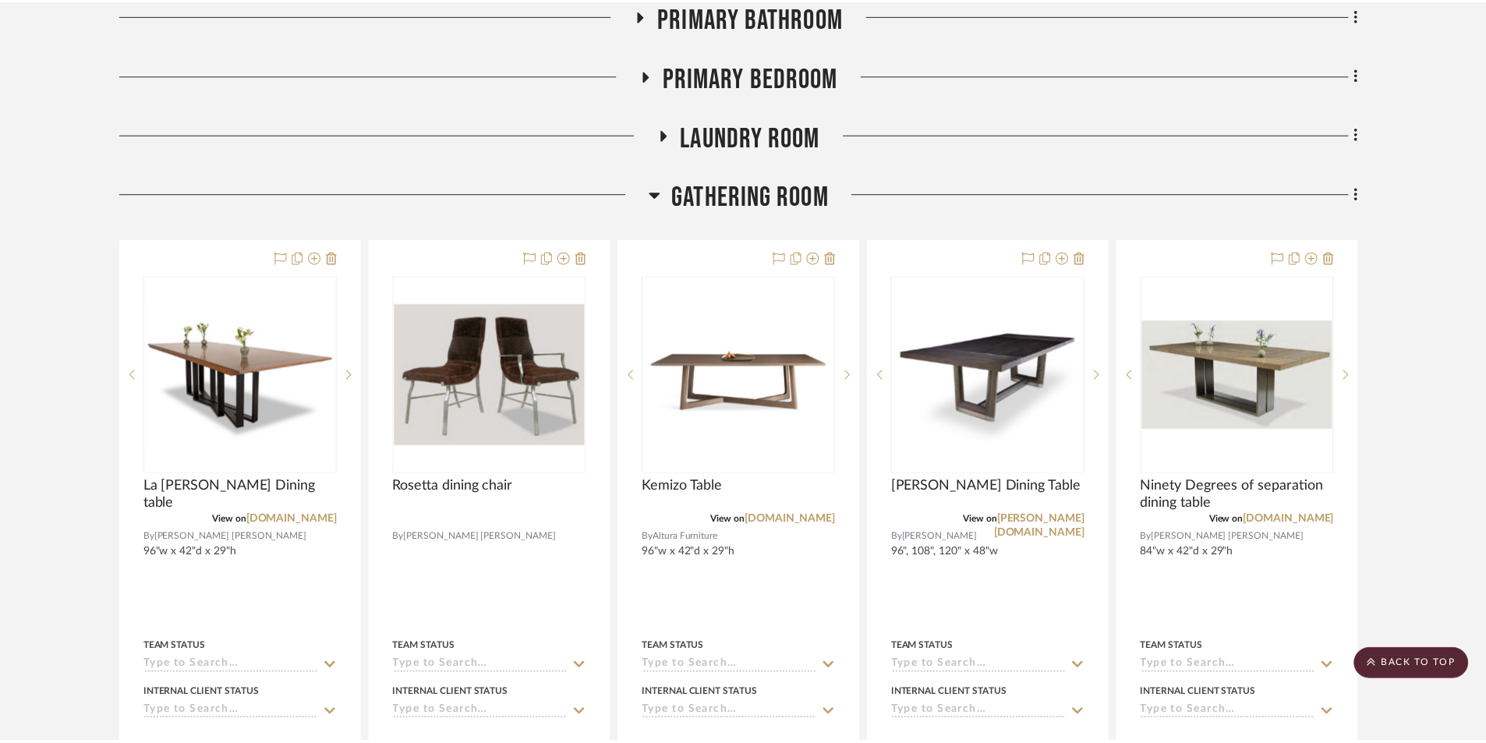
scroll to position [546, 0]
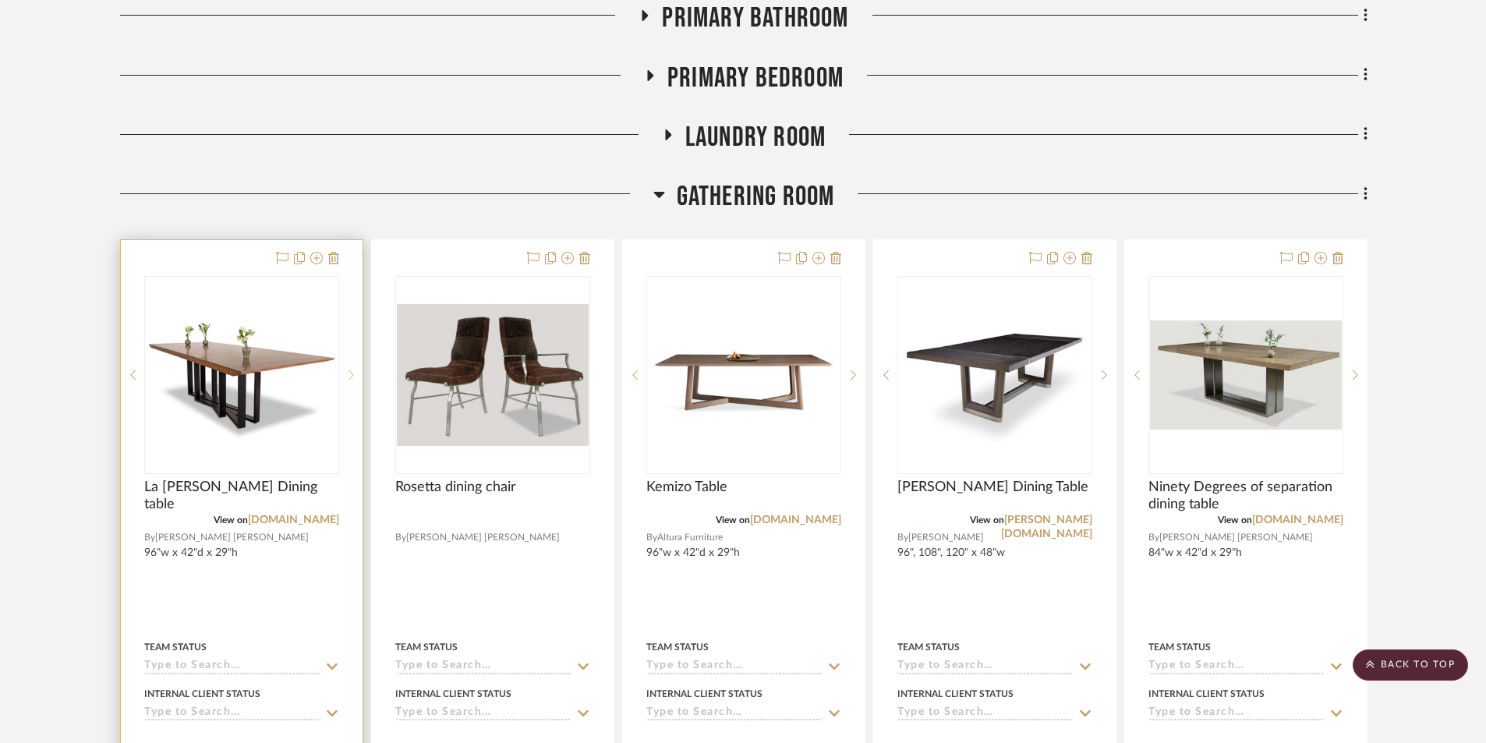
click at [352, 329] on div at bounding box center [350, 375] width 23 height 198
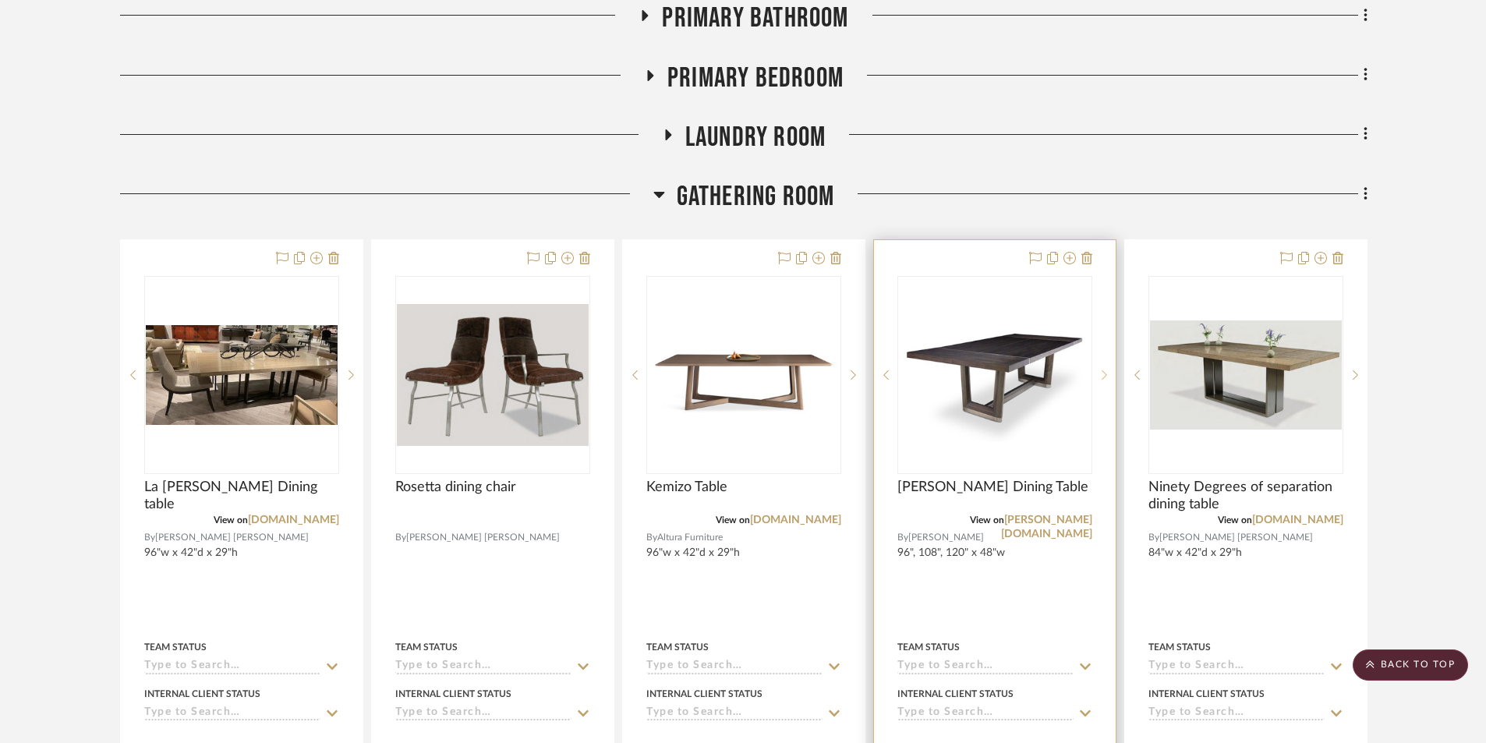
click at [1104, 370] on icon at bounding box center [1104, 375] width 5 height 11
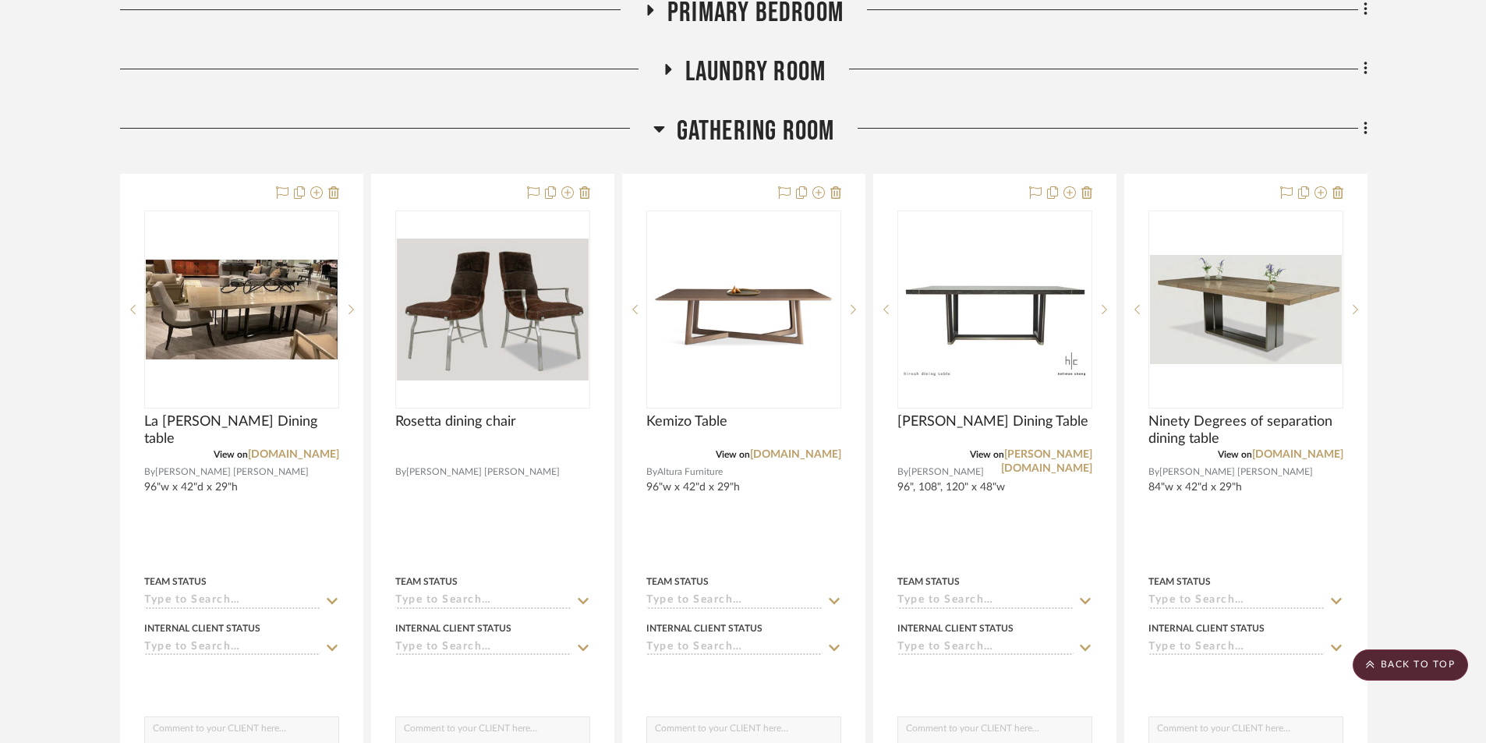
scroll to position [624, 0]
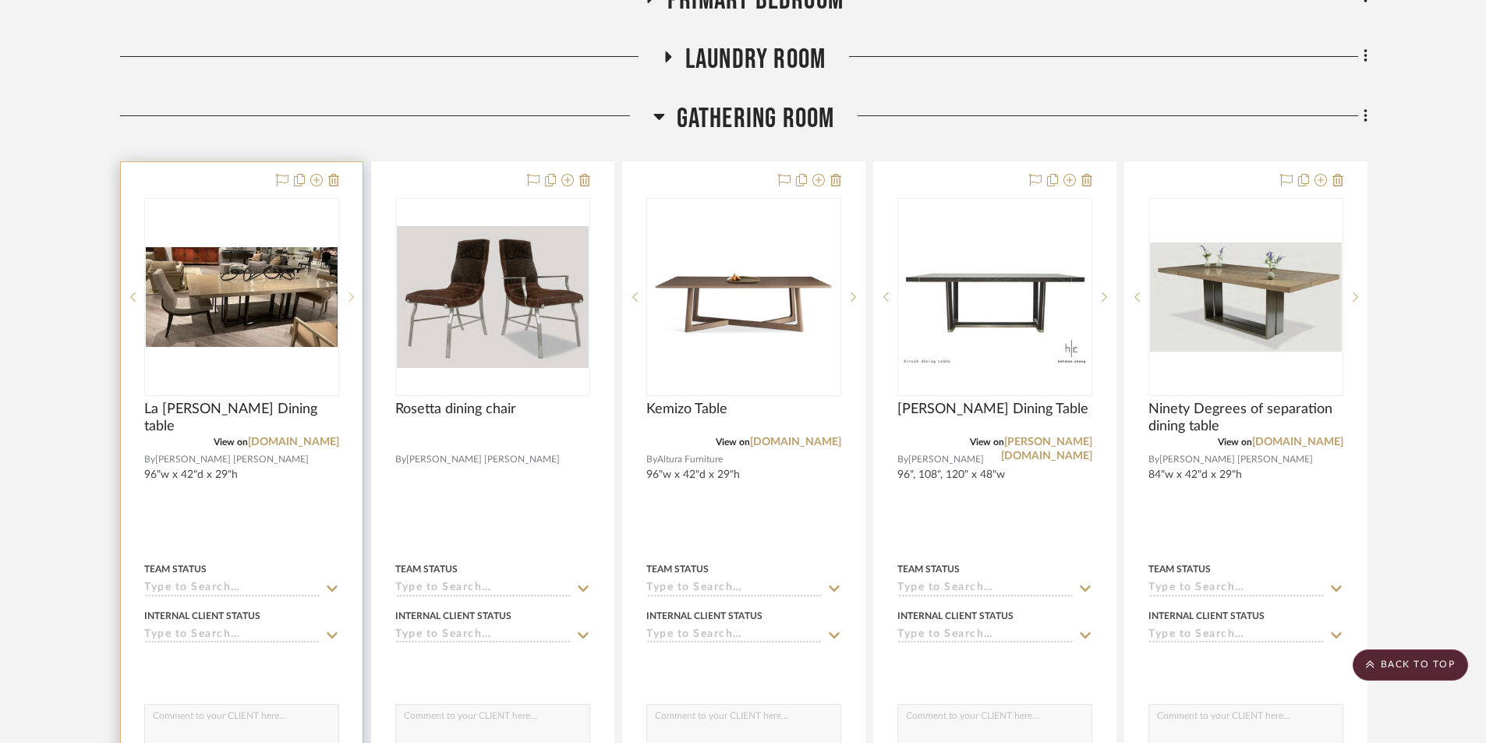
click at [354, 292] on sr-next-btn at bounding box center [350, 297] width 23 height 11
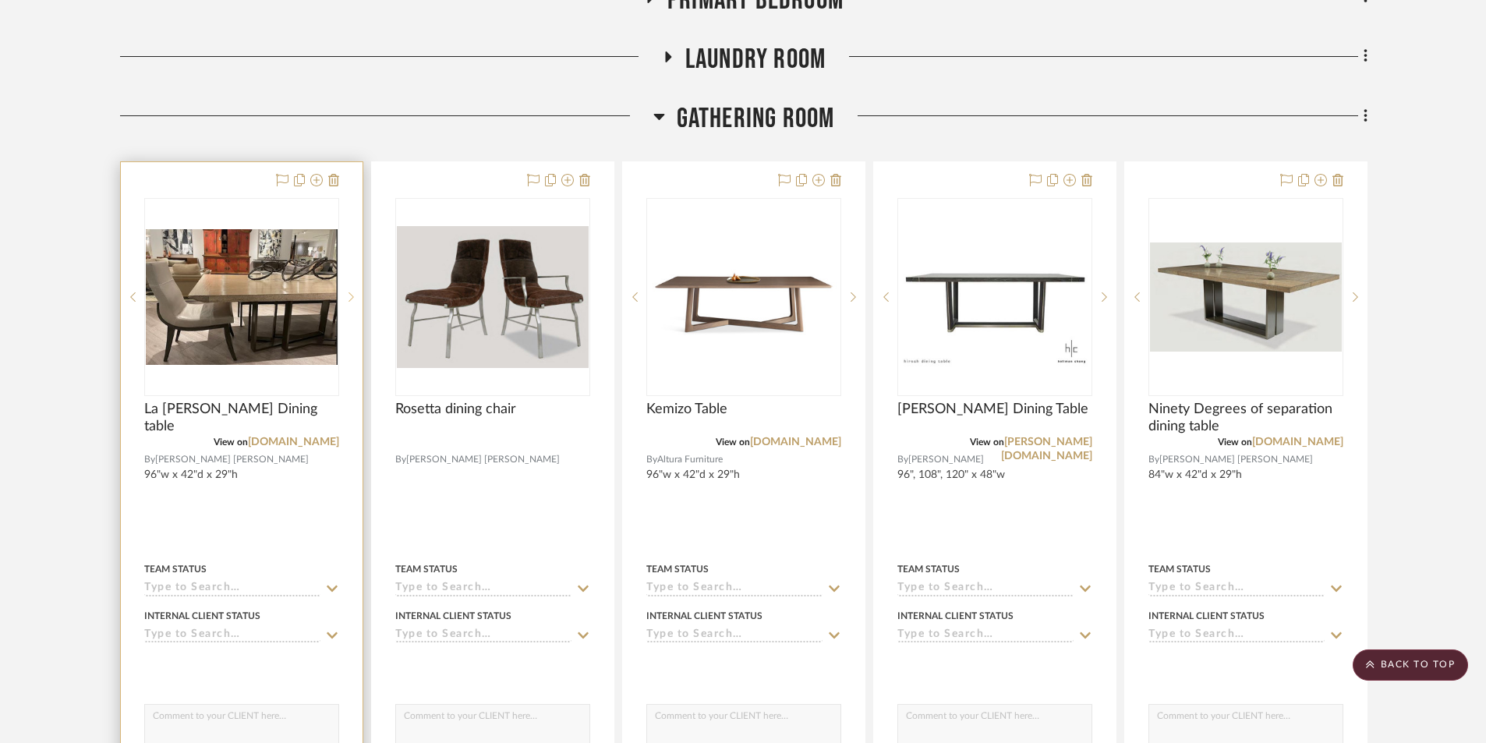
click at [350, 292] on icon at bounding box center [350, 296] width 5 height 9
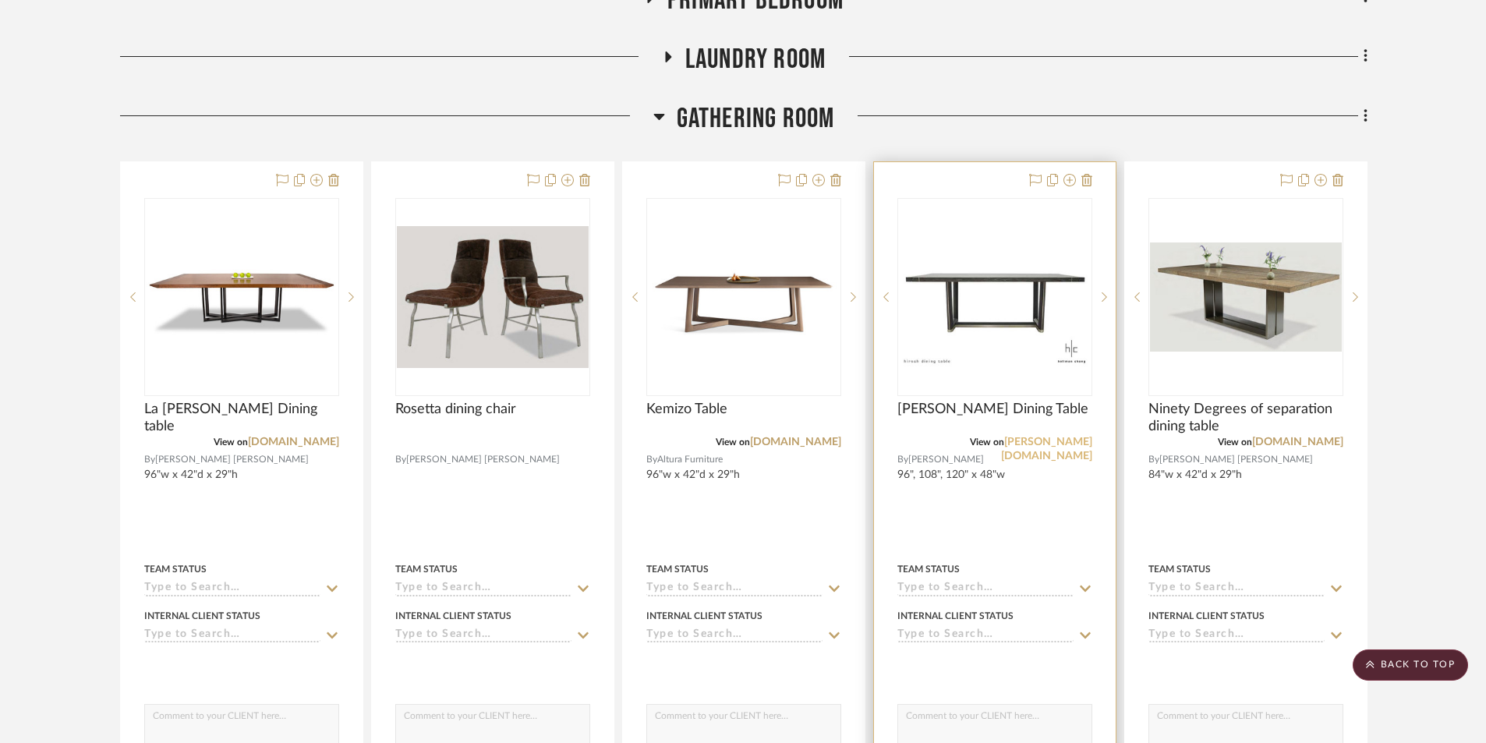
click at [1032, 437] on link "[PERSON_NAME][DOMAIN_NAME]" at bounding box center [1046, 449] width 91 height 25
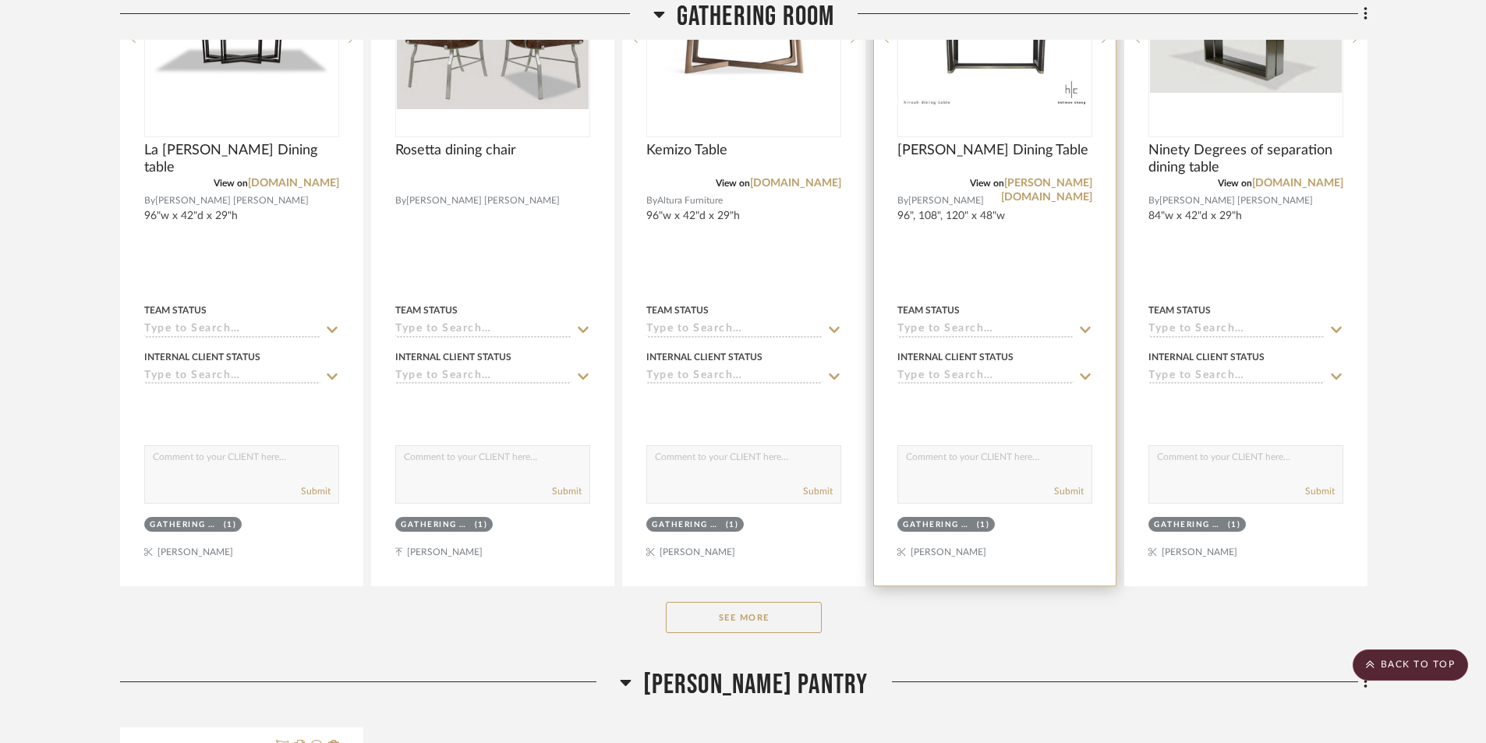
scroll to position [936, 0]
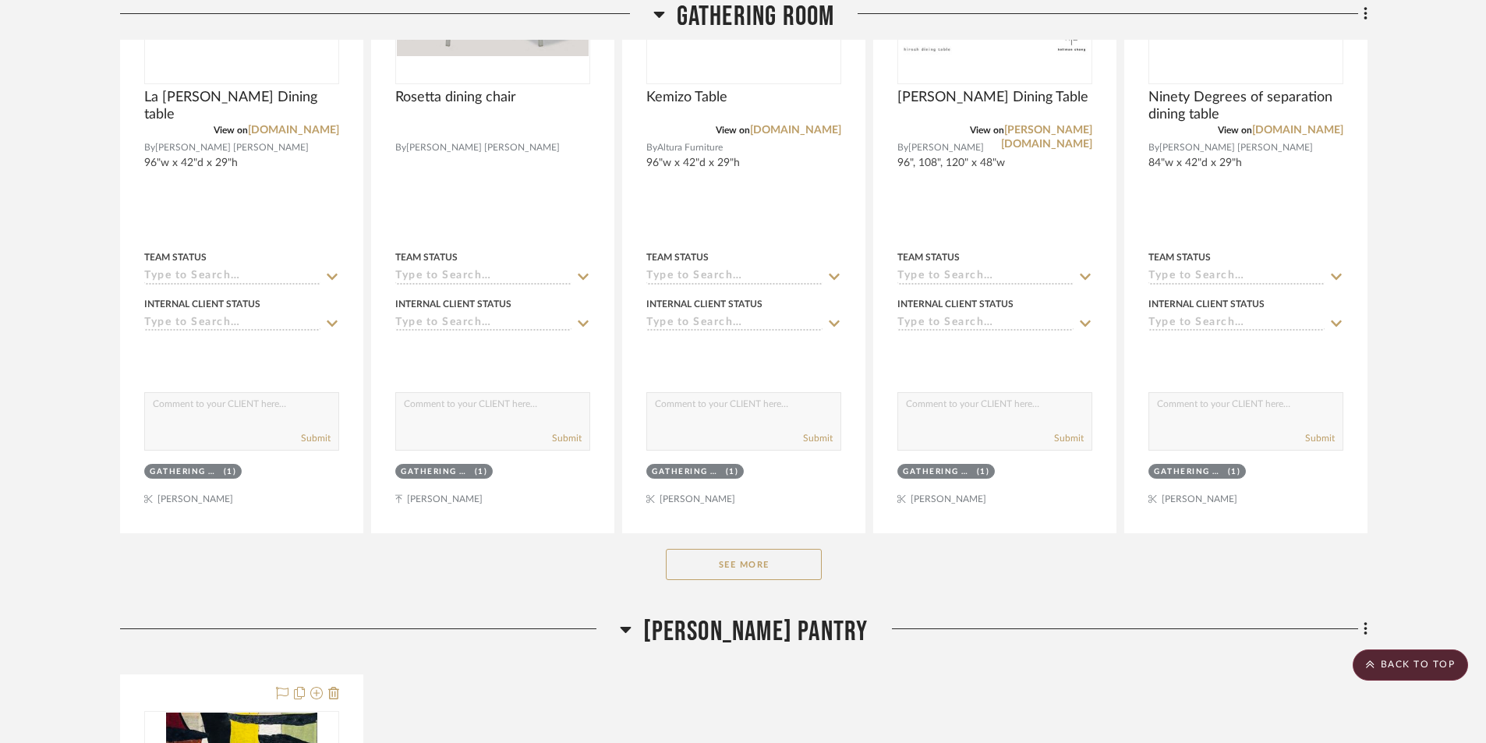
click at [796, 549] on button "See More" at bounding box center [744, 564] width 156 height 31
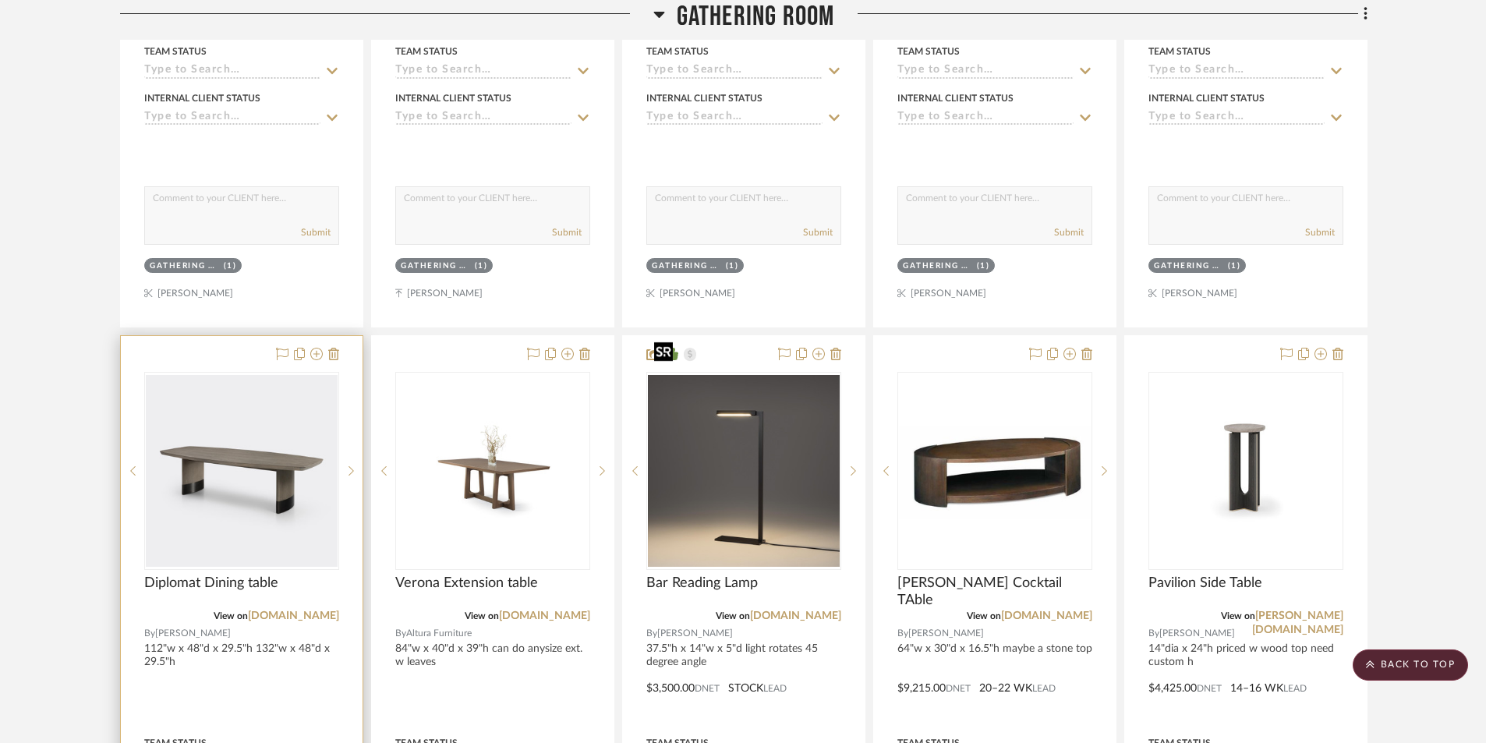
scroll to position [1169, 0]
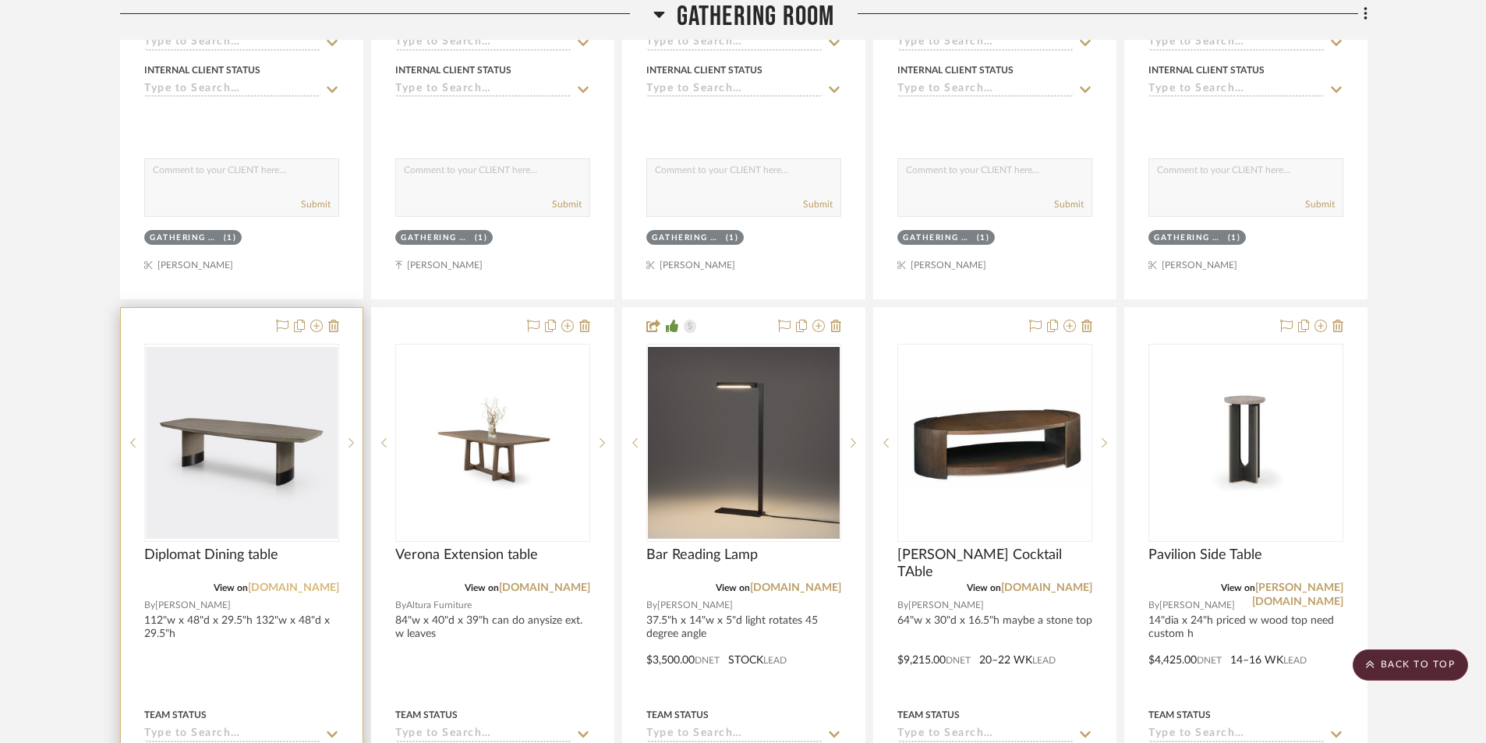
click at [287, 582] on link "[DOMAIN_NAME]" at bounding box center [293, 587] width 91 height 11
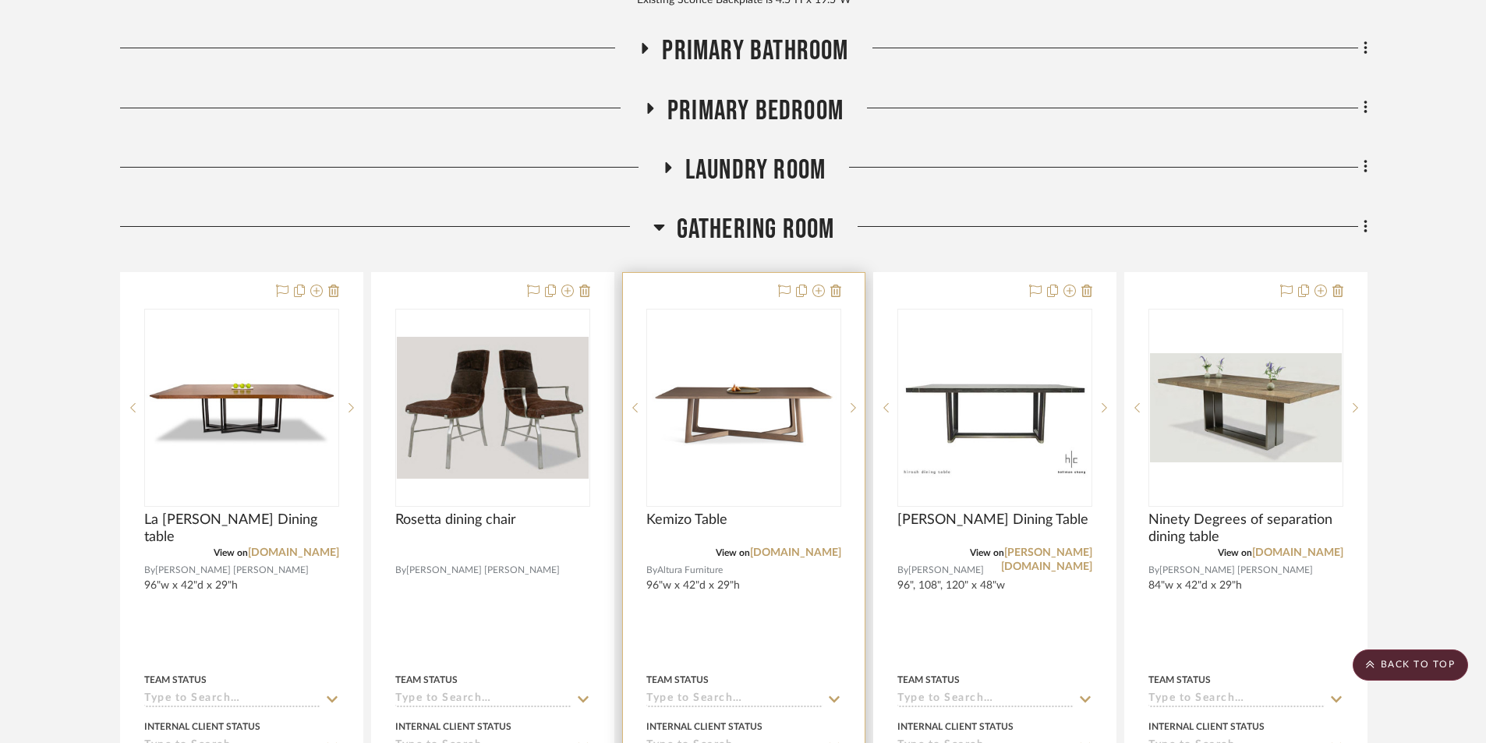
scroll to position [546, 0]
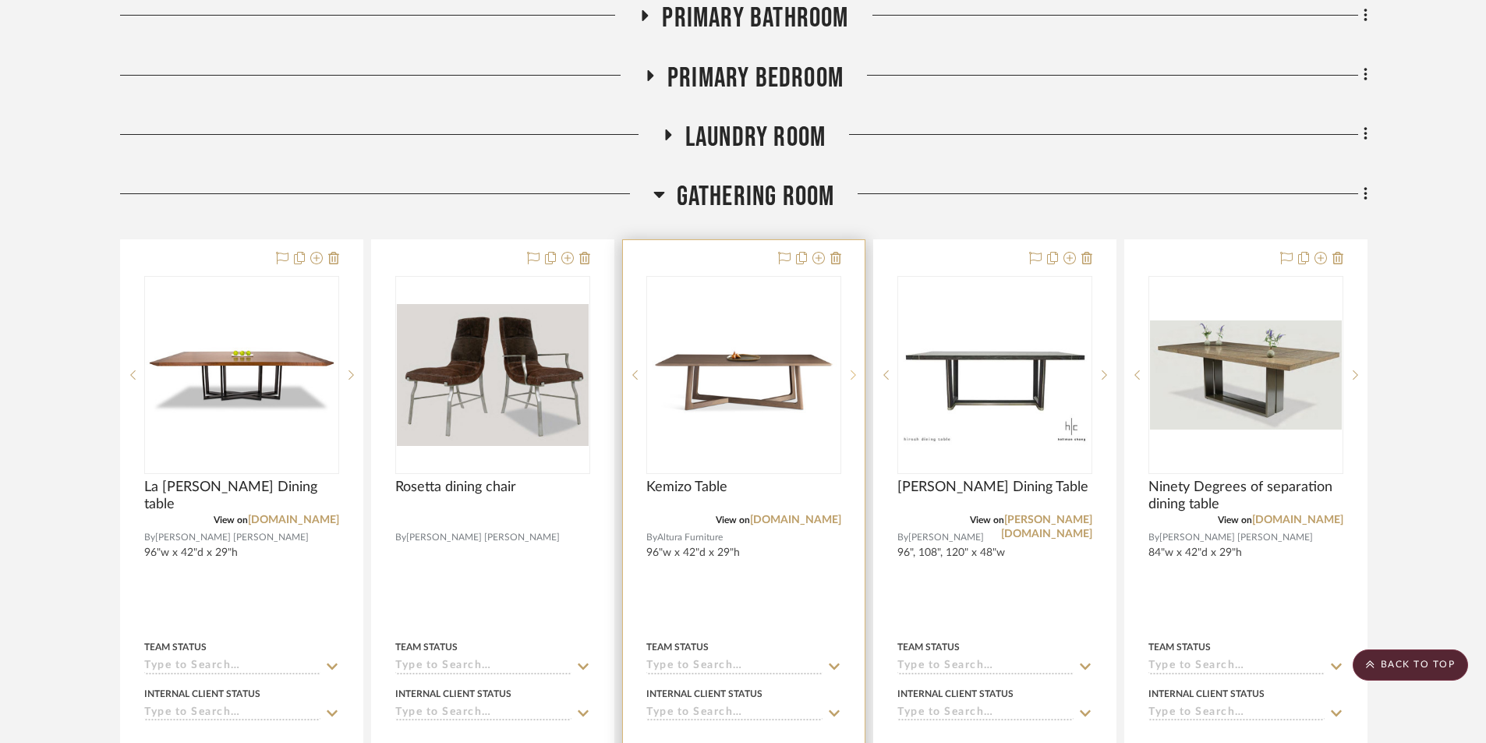
click at [853, 370] on icon at bounding box center [853, 375] width 5 height 11
click at [853, 342] on div at bounding box center [852, 375] width 23 height 198
click at [854, 370] on icon at bounding box center [853, 375] width 5 height 11
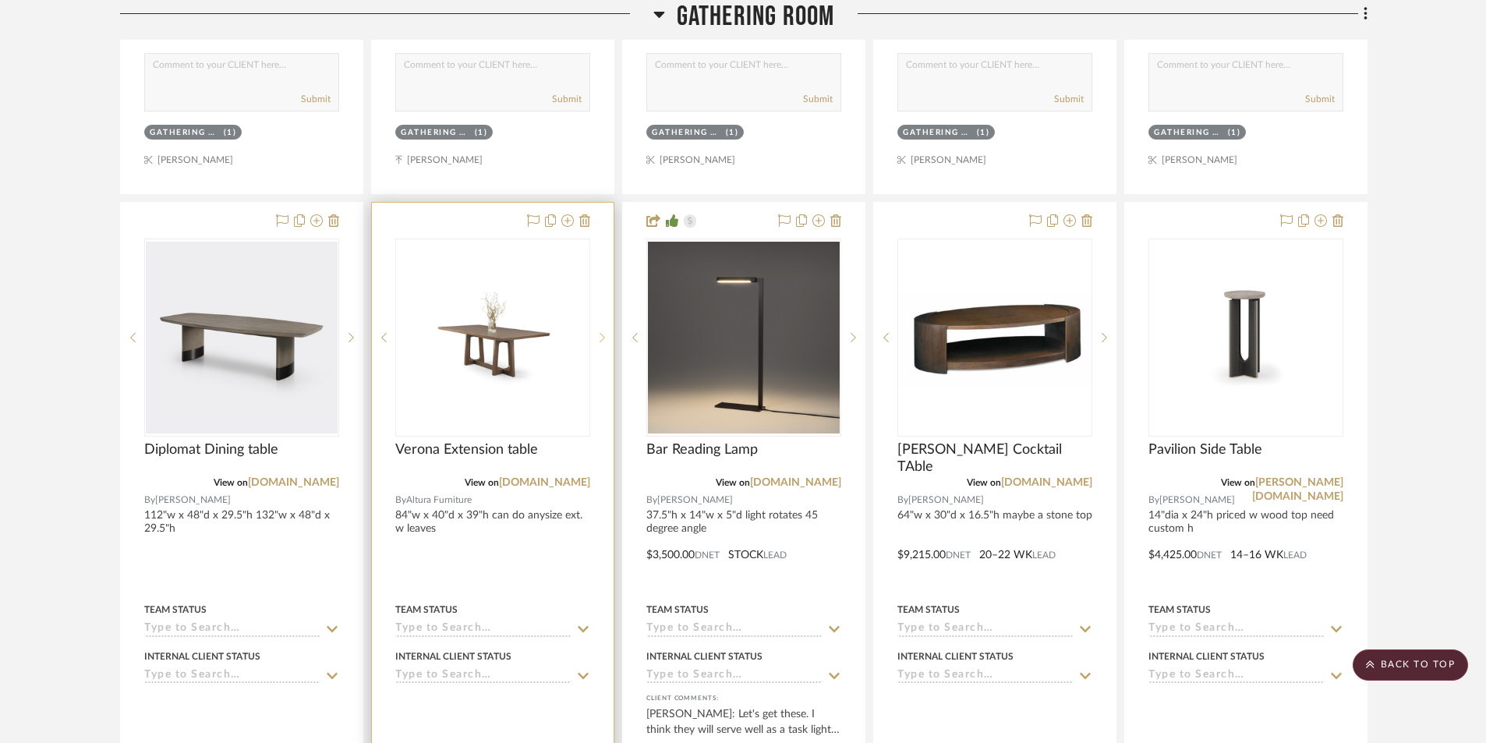
scroll to position [1247, 0]
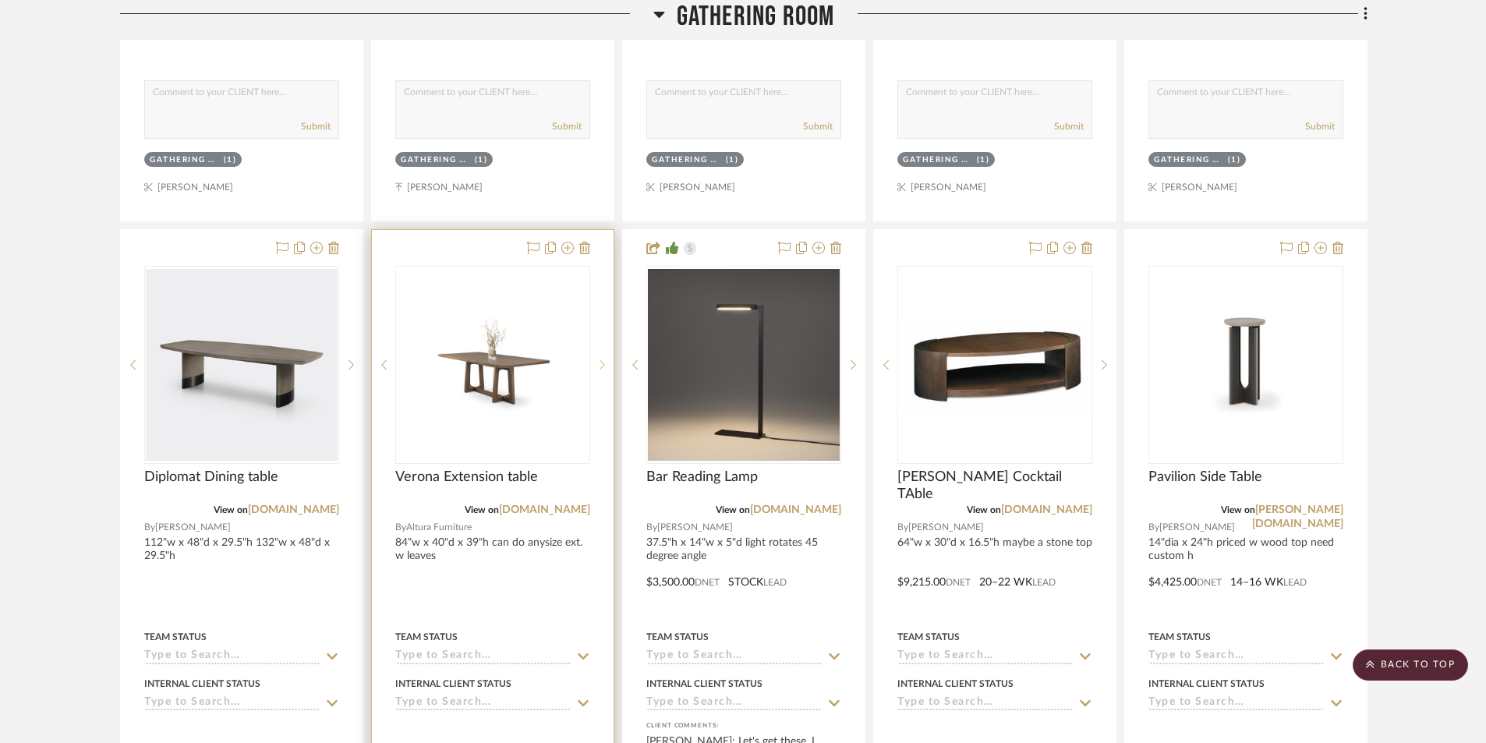
click at [600, 359] on icon at bounding box center [602, 364] width 5 height 11
click at [588, 242] on icon at bounding box center [584, 248] width 11 height 12
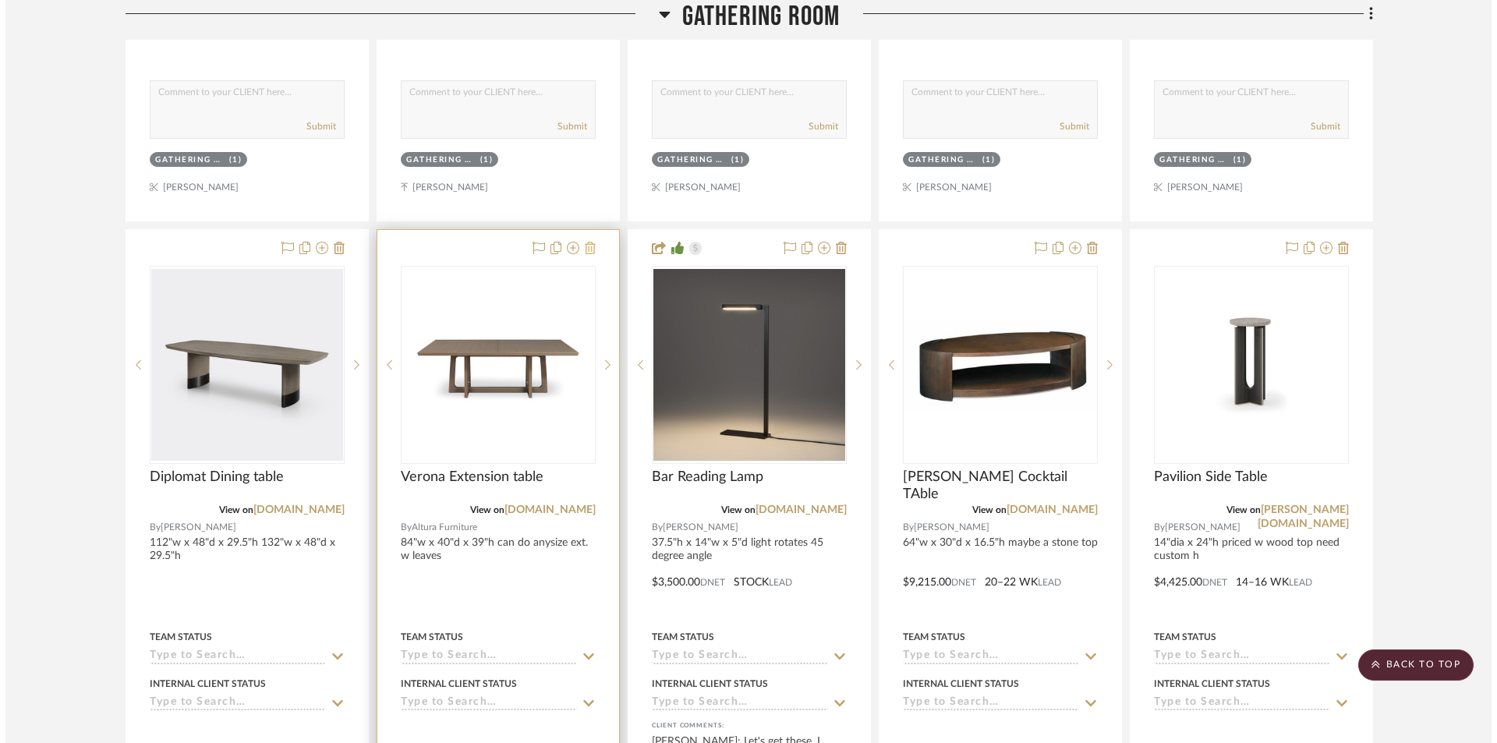
scroll to position [0, 0]
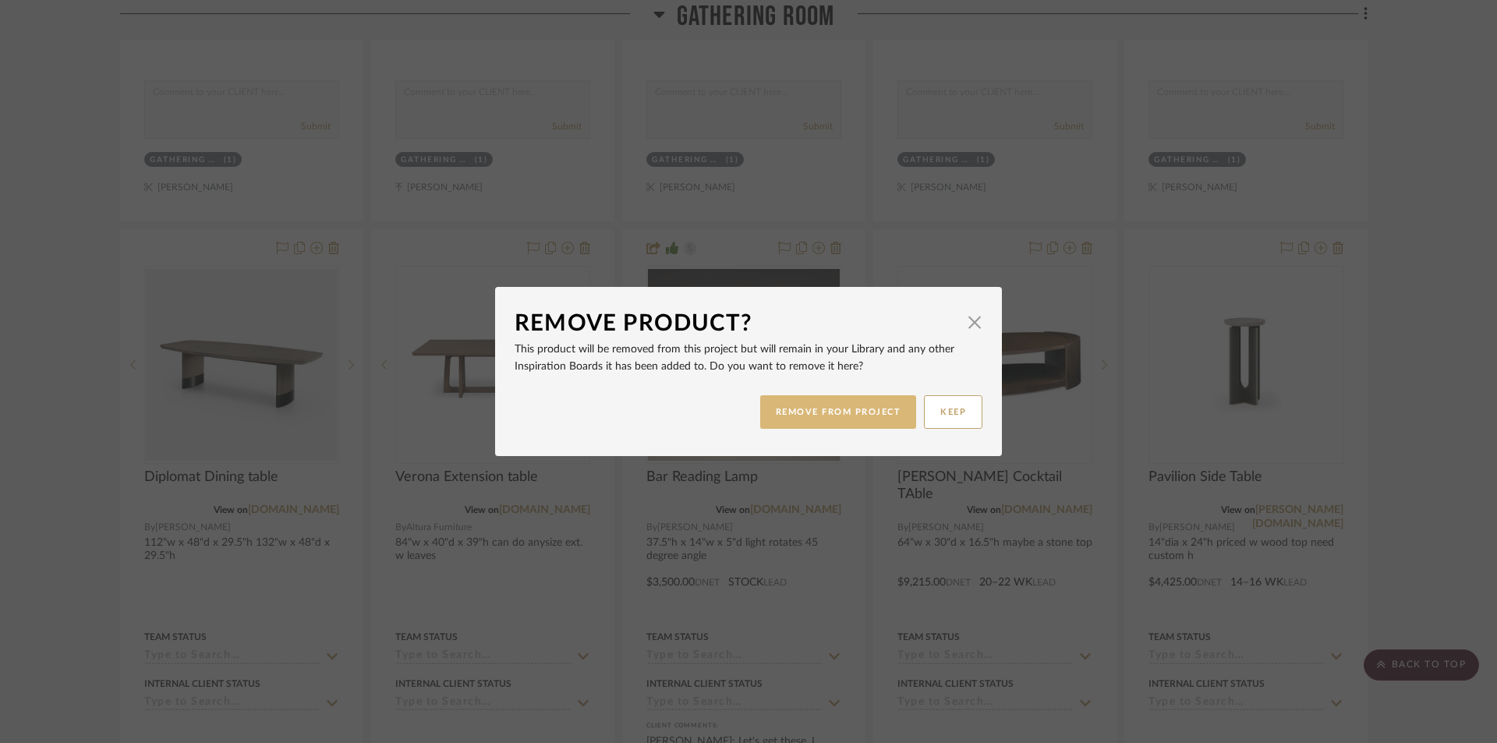
click at [883, 409] on button "REMOVE FROM PROJECT" at bounding box center [838, 412] width 157 height 34
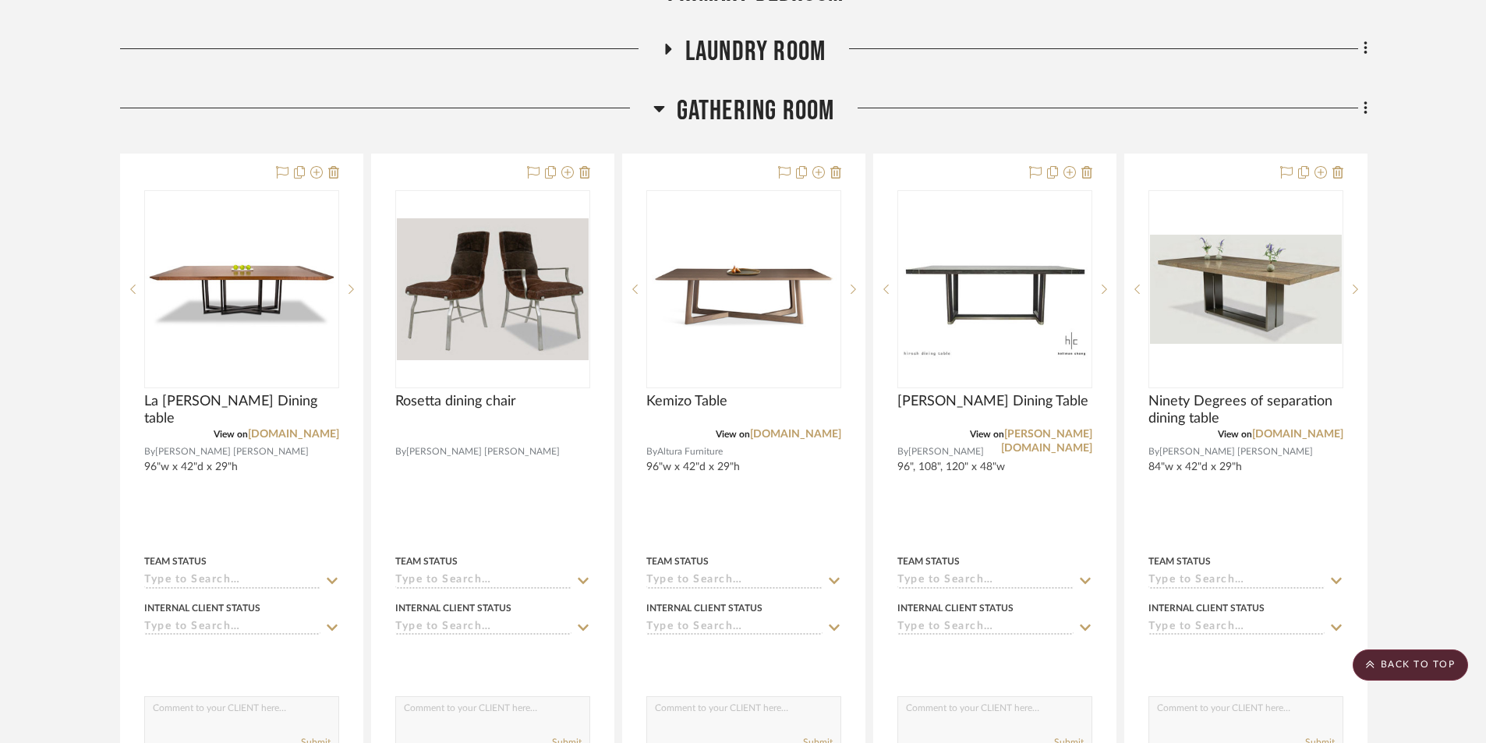
scroll to position [624, 0]
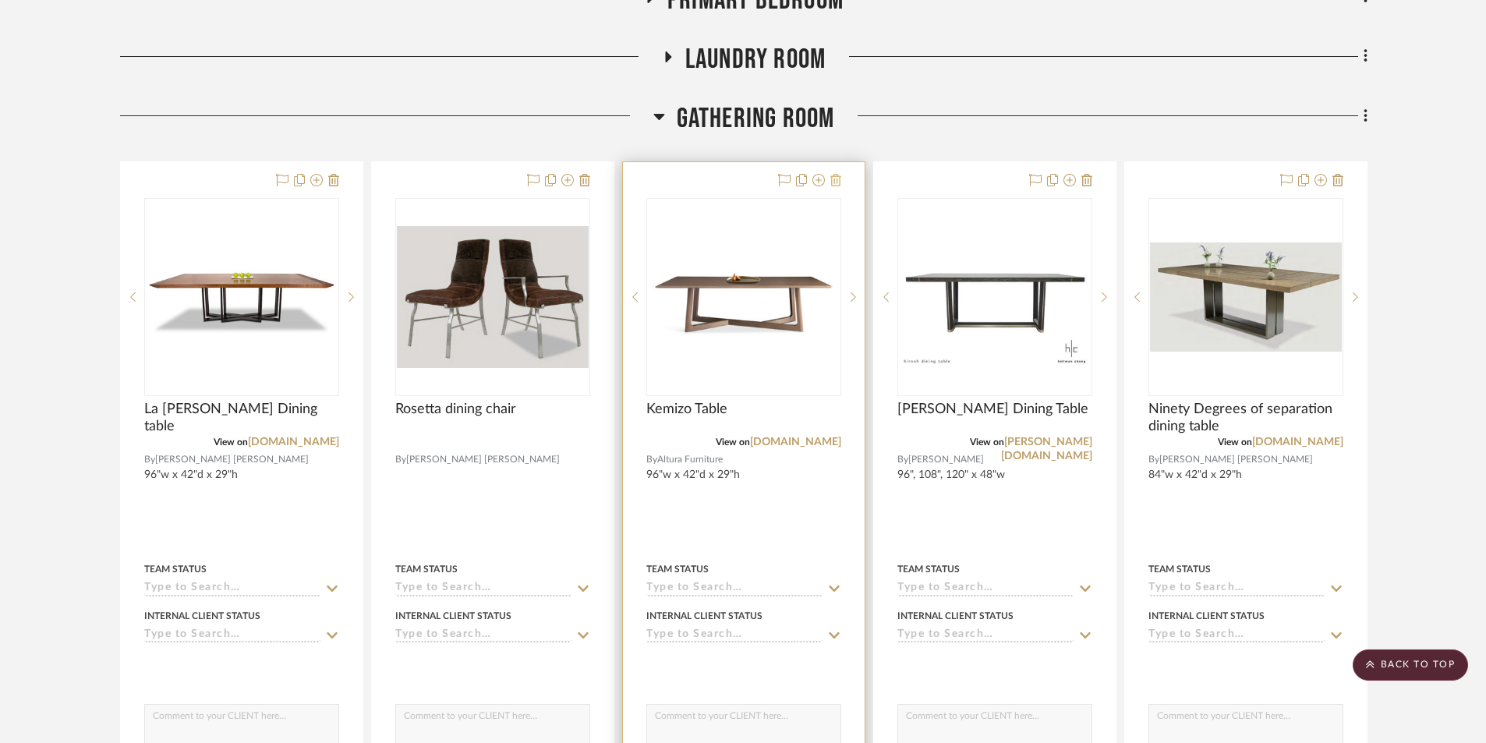
click at [838, 174] on icon at bounding box center [835, 180] width 11 height 12
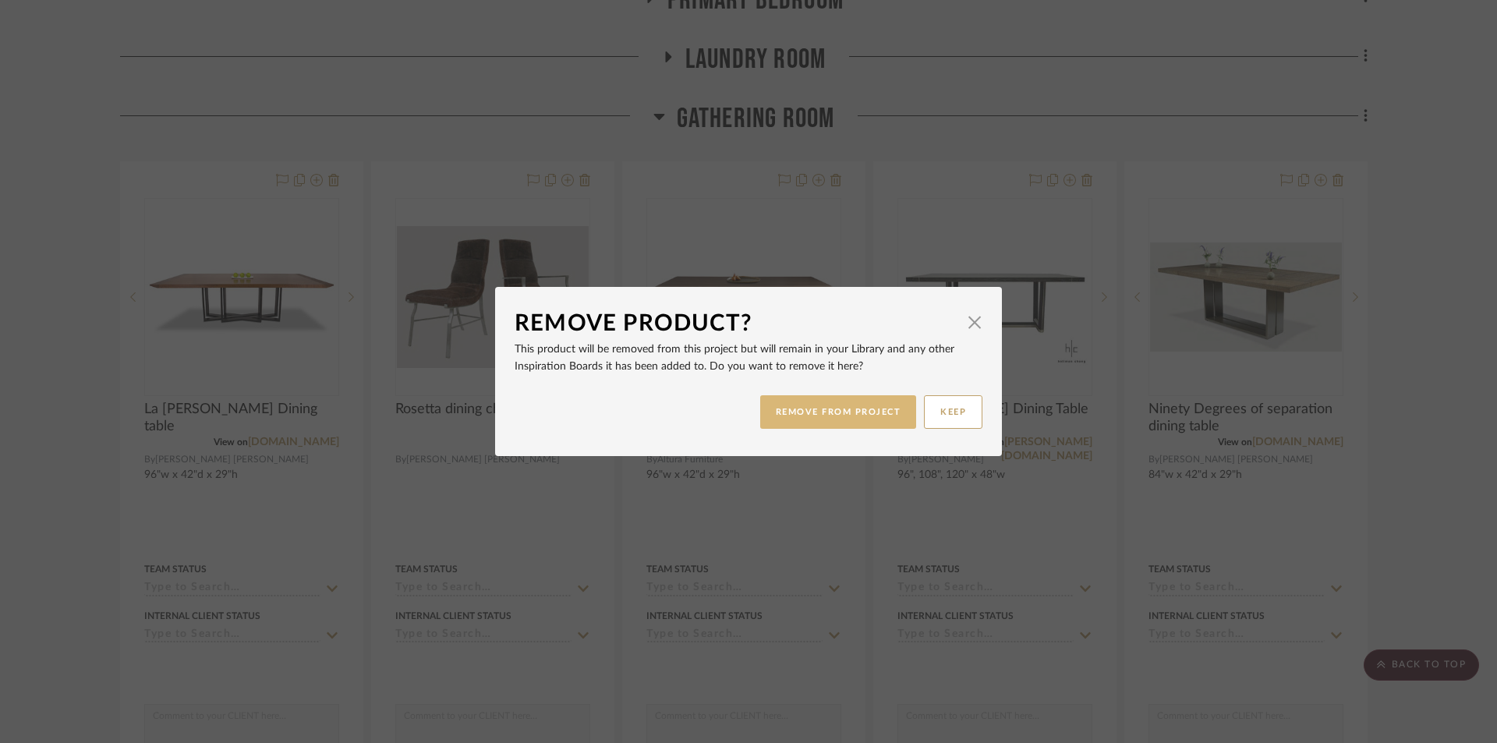
click at [819, 414] on button "REMOVE FROM PROJECT" at bounding box center [838, 412] width 157 height 34
